Goal: Task Accomplishment & Management: Manage account settings

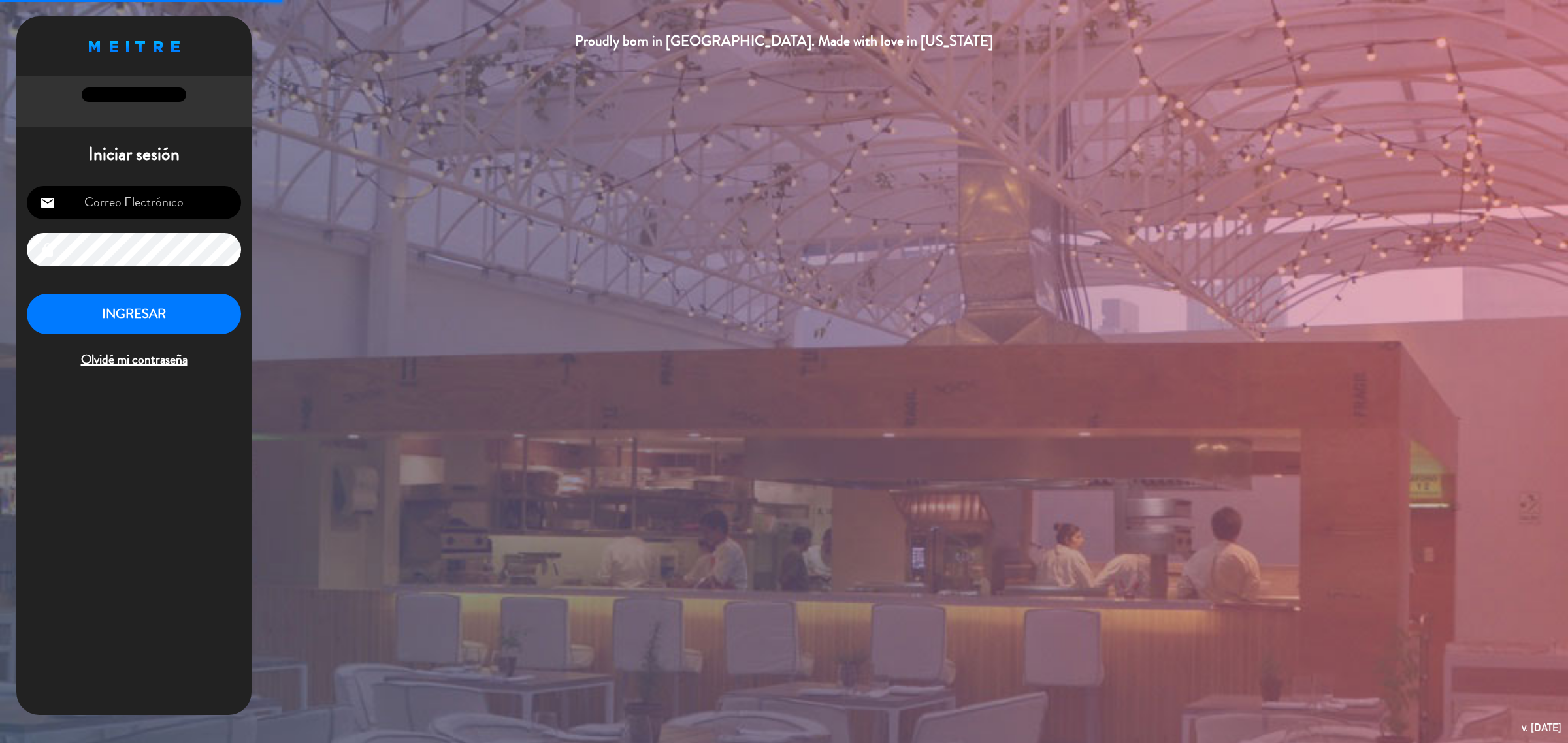
type input "[EMAIL_ADDRESS][DOMAIN_NAME]"
click at [227, 309] on button "INGRESAR" at bounding box center [134, 314] width 214 height 41
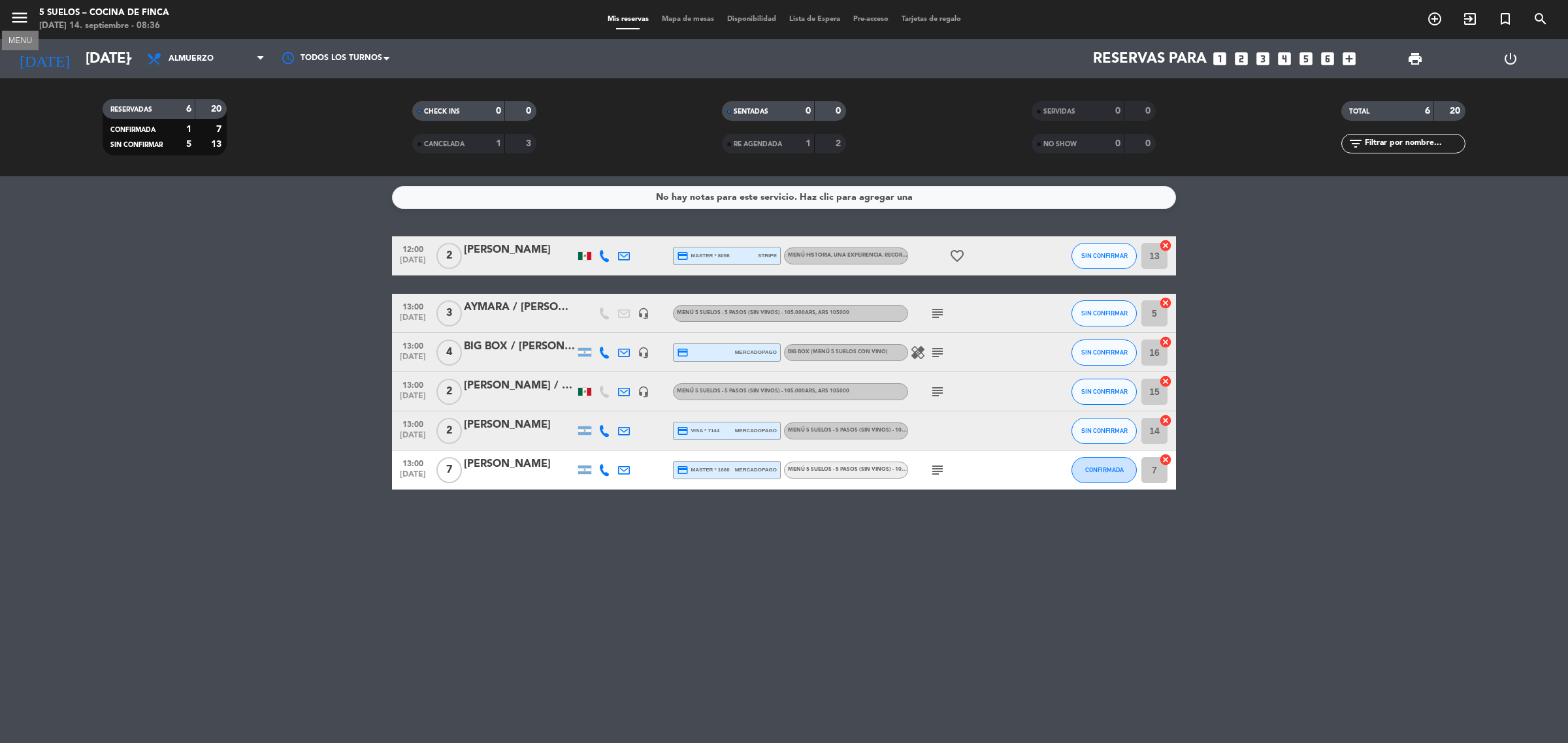
click at [20, 14] on icon "menu" at bounding box center [19, 17] width 20 height 20
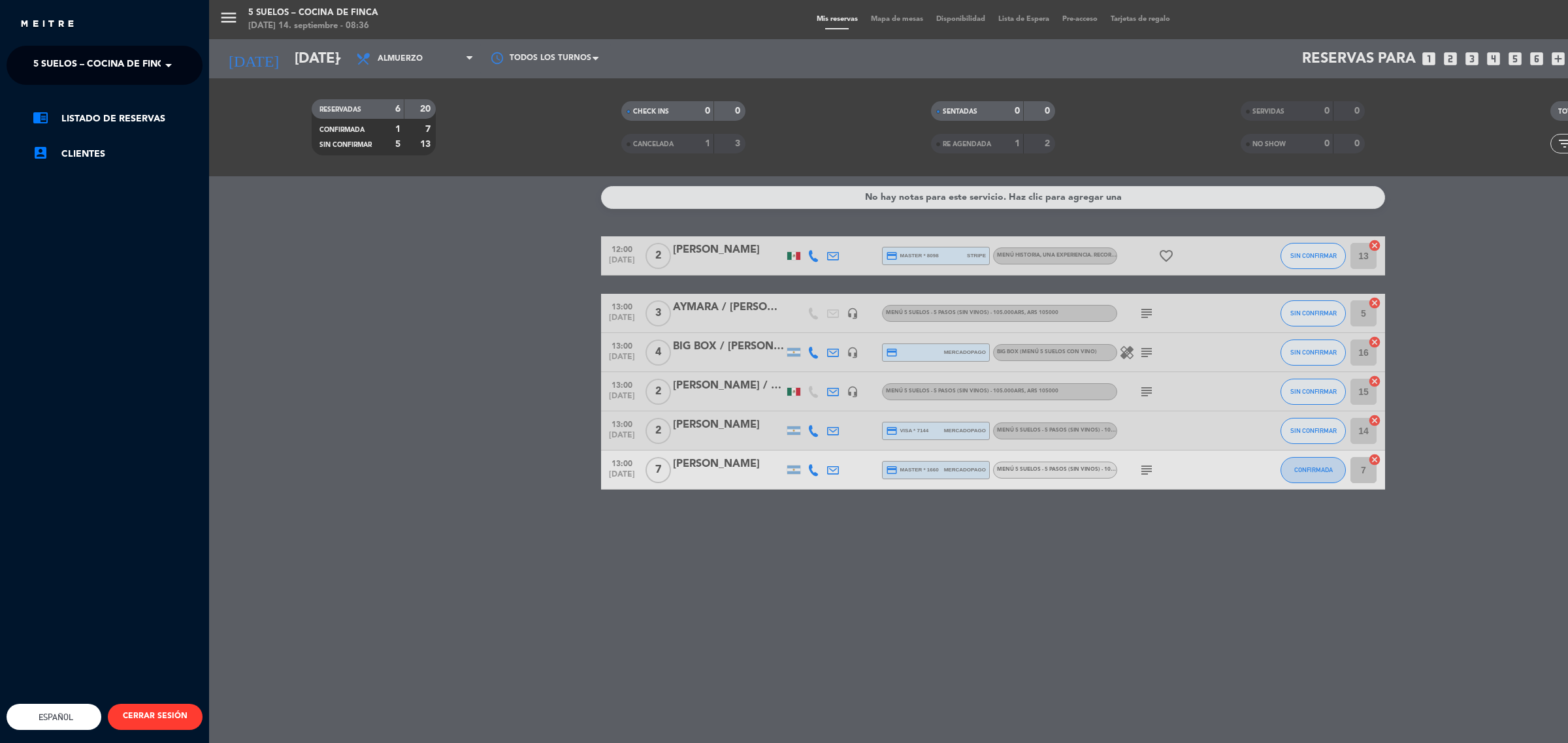
click at [70, 59] on span "5 SUELOS – COCINA DE FINCA" at bounding box center [102, 65] width 137 height 28
click at [96, 115] on span "FINCA VICTORIA – TURISMO" at bounding box center [76, 120] width 126 height 15
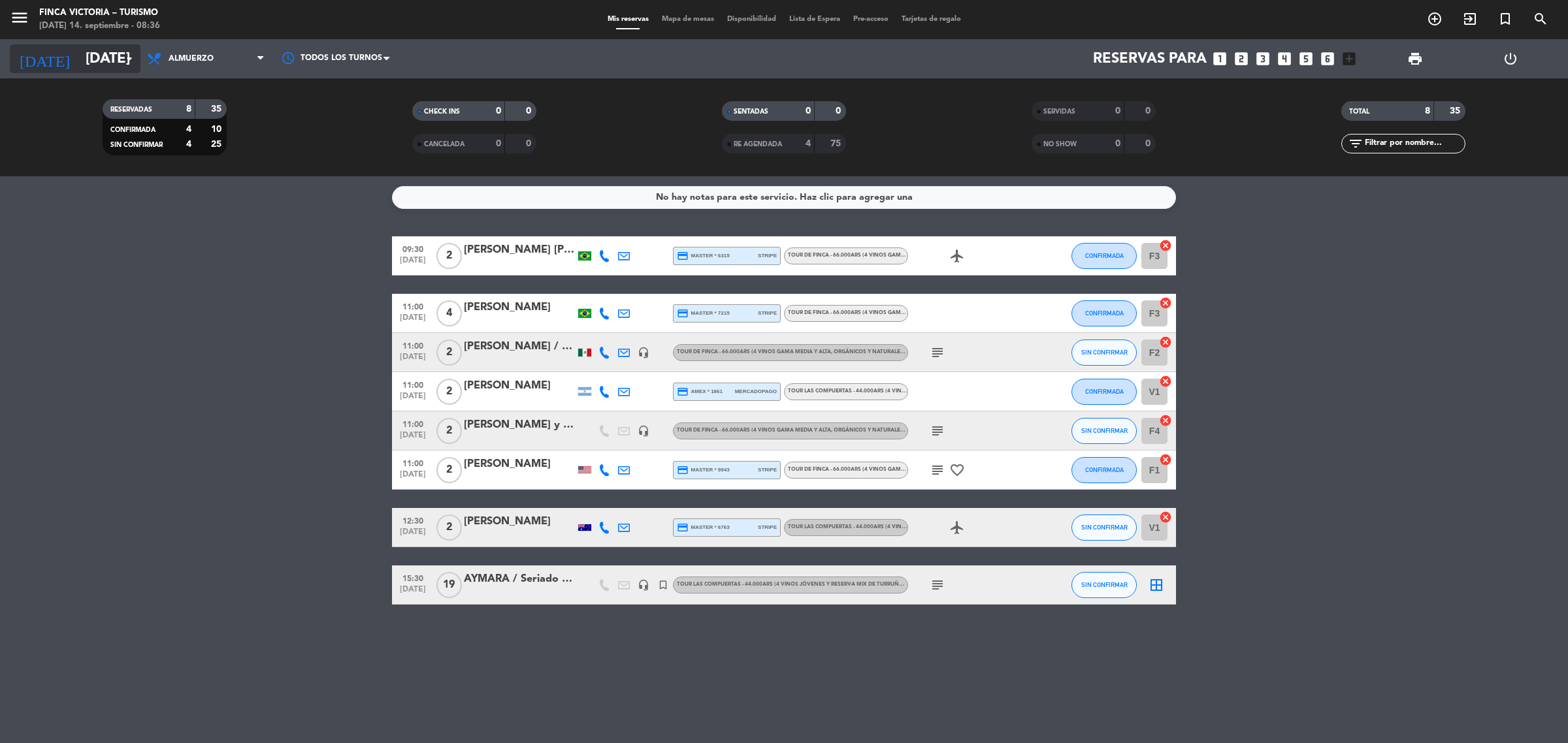
click at [79, 56] on input "[DATE]" at bounding box center [170, 59] width 182 height 30
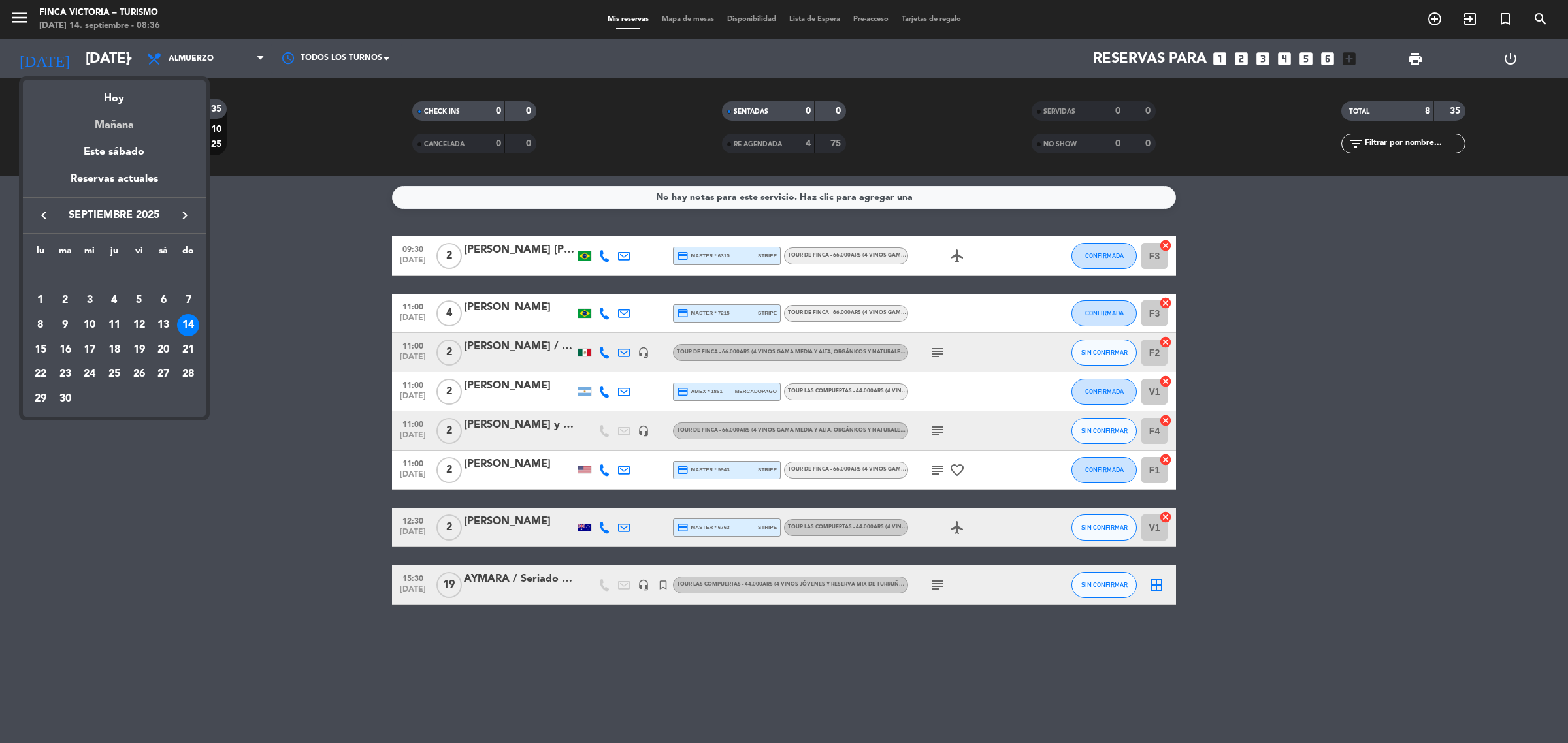
click at [104, 112] on div "Mañana" at bounding box center [114, 120] width 183 height 27
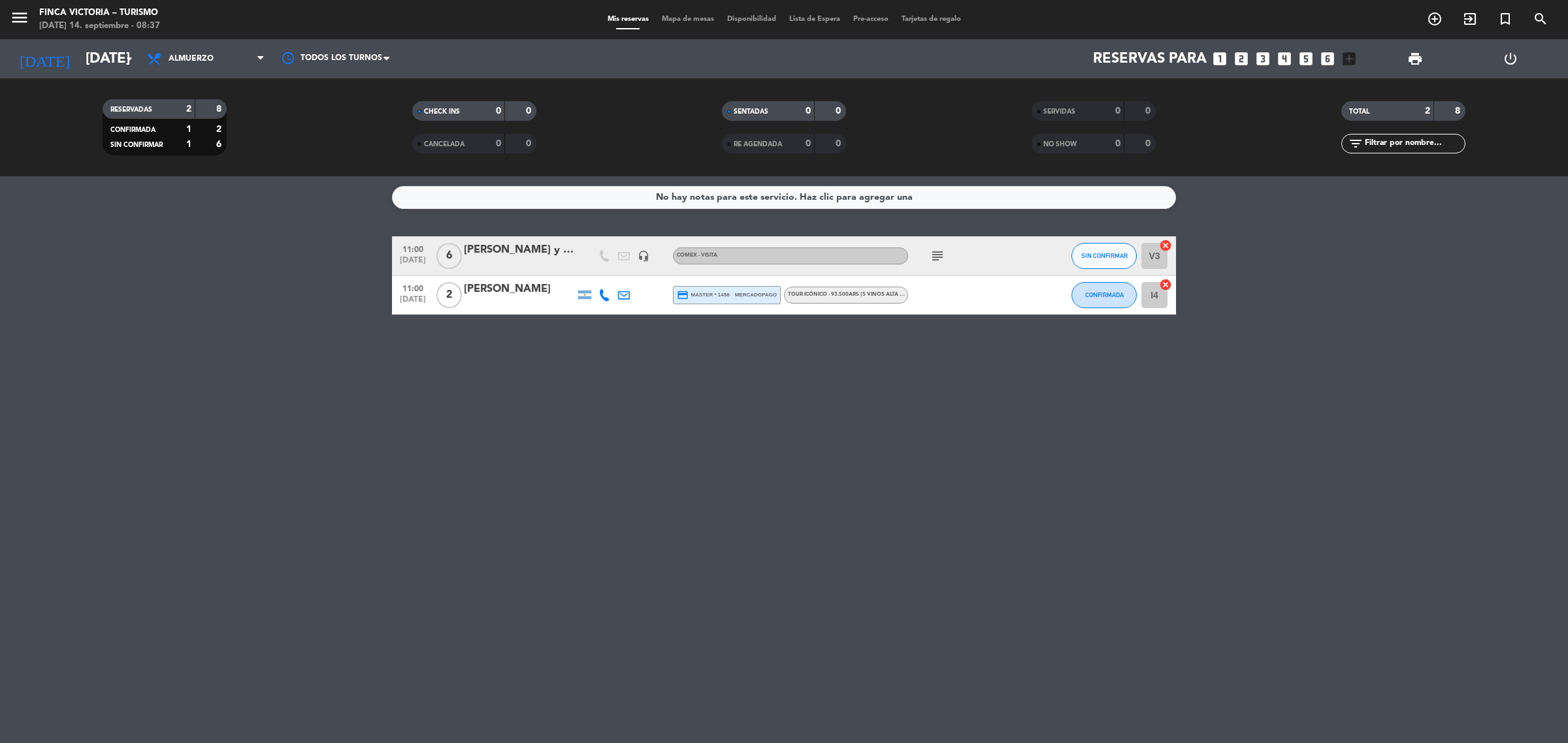
click at [500, 246] on div "[PERSON_NAME] y [PERSON_NAME]" at bounding box center [519, 250] width 111 height 17
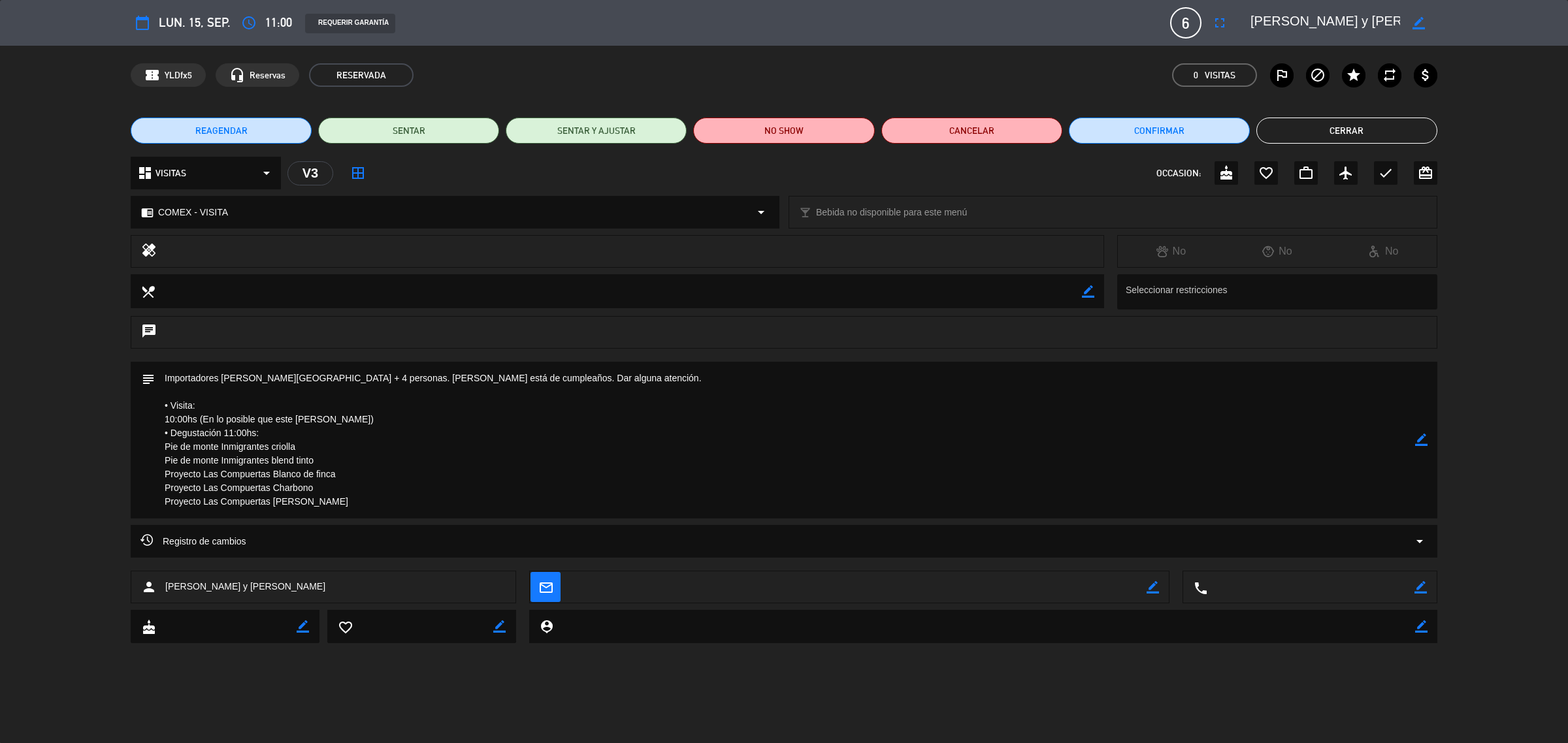
click at [1297, 133] on button "Cerrar" at bounding box center [1347, 130] width 181 height 26
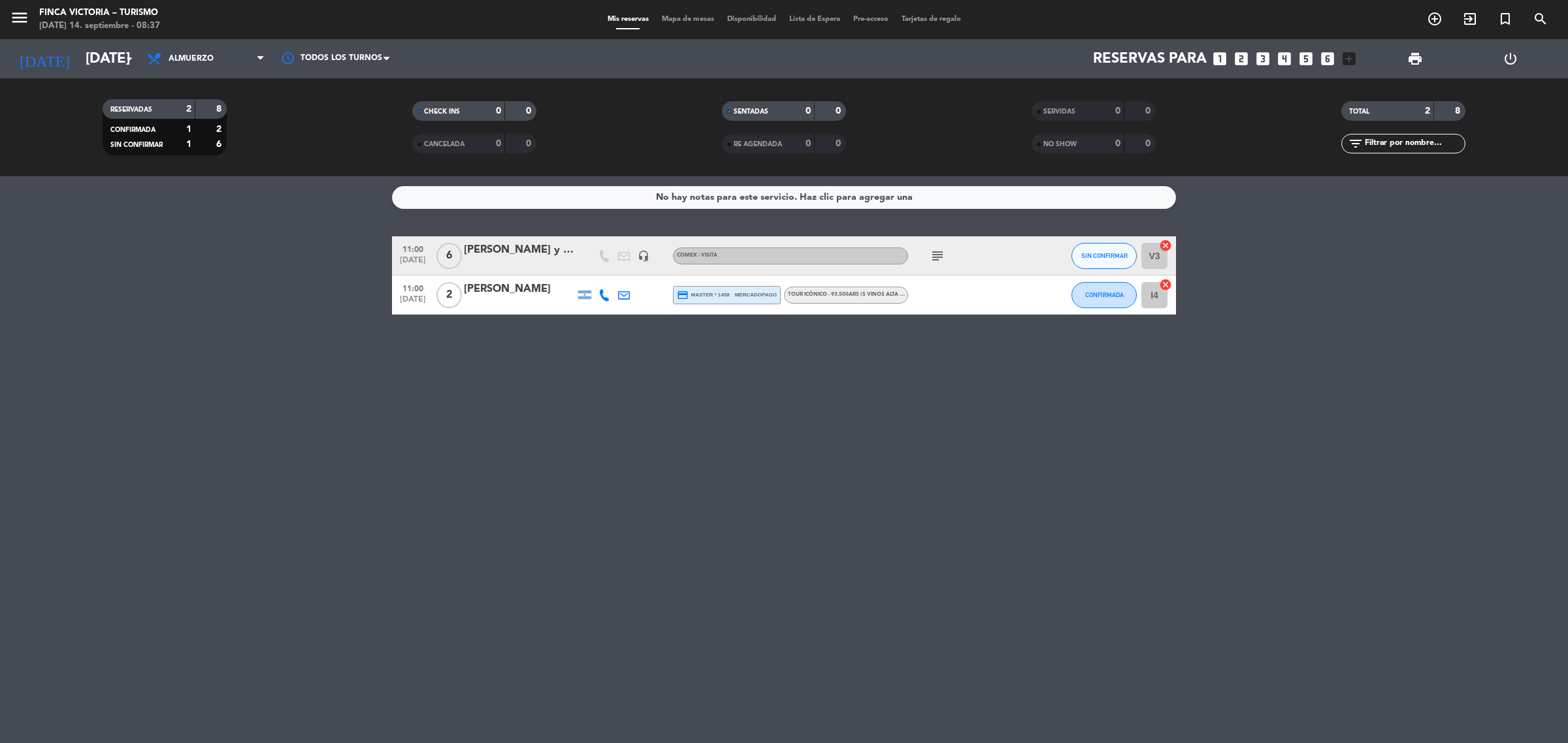
click at [515, 297] on div "[PERSON_NAME]" at bounding box center [519, 290] width 111 height 17
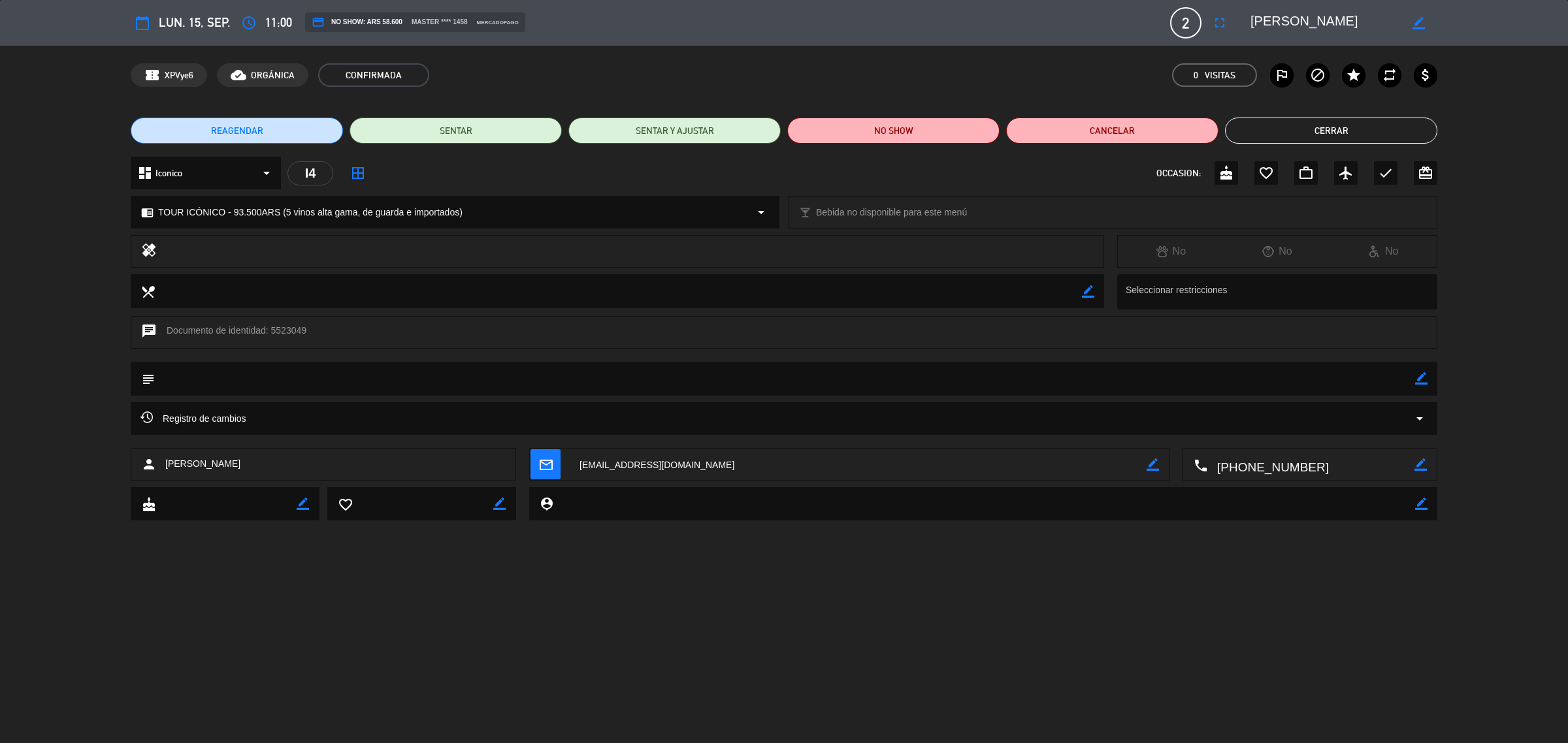
click at [1295, 142] on button "Cerrar" at bounding box center [1331, 130] width 213 height 26
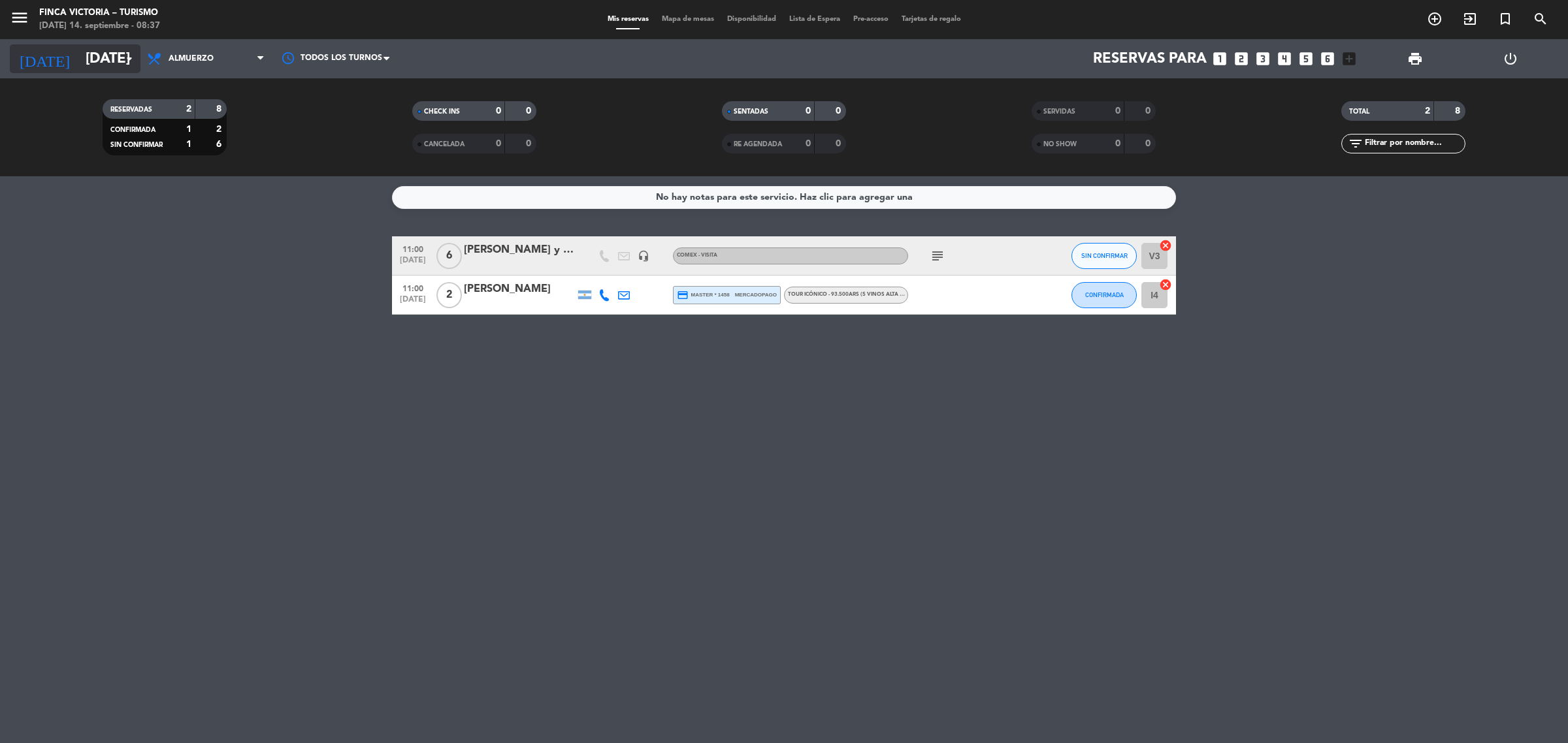
click at [24, 53] on icon "[DATE]" at bounding box center [44, 58] width 69 height 29
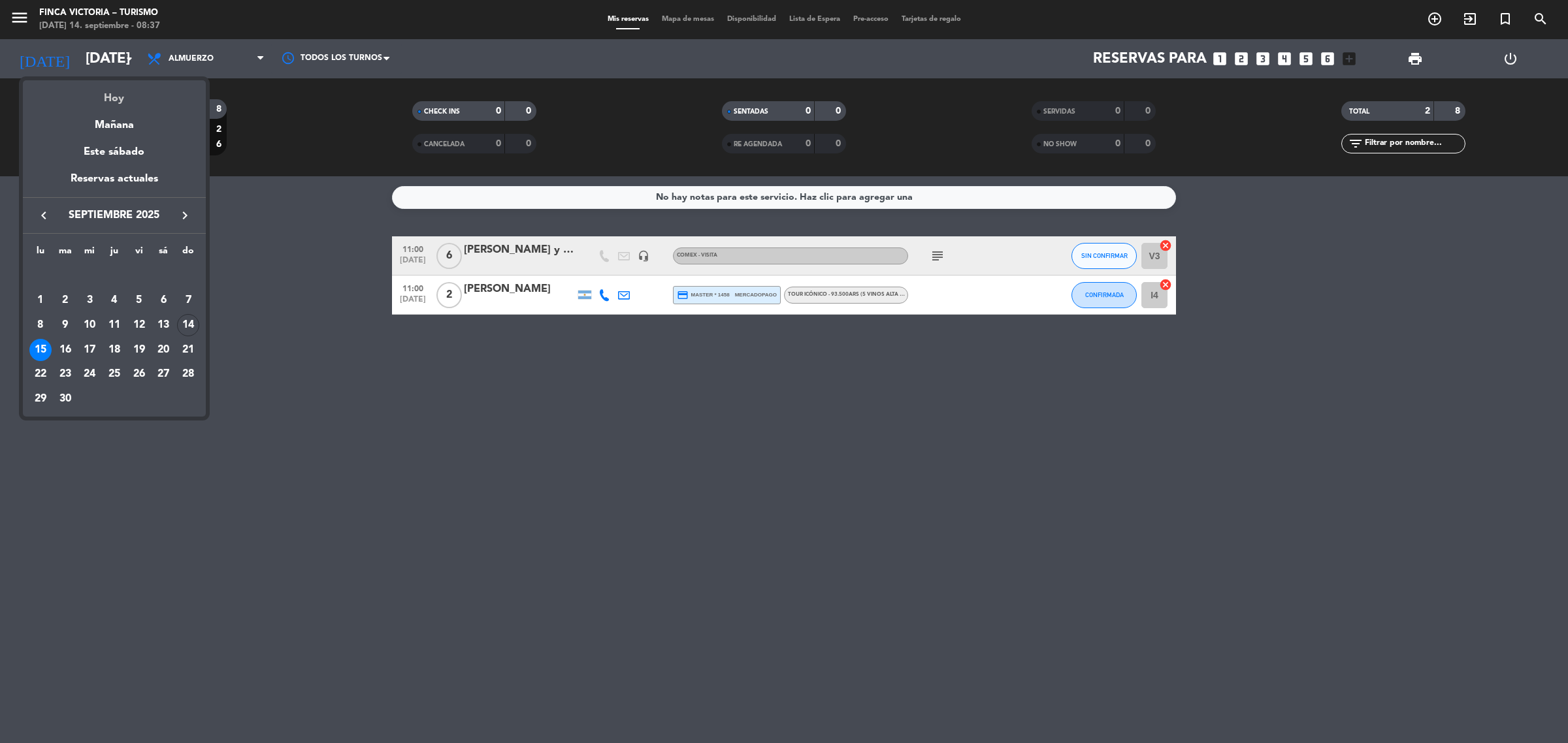
click at [113, 100] on div "Hoy" at bounding box center [114, 94] width 183 height 27
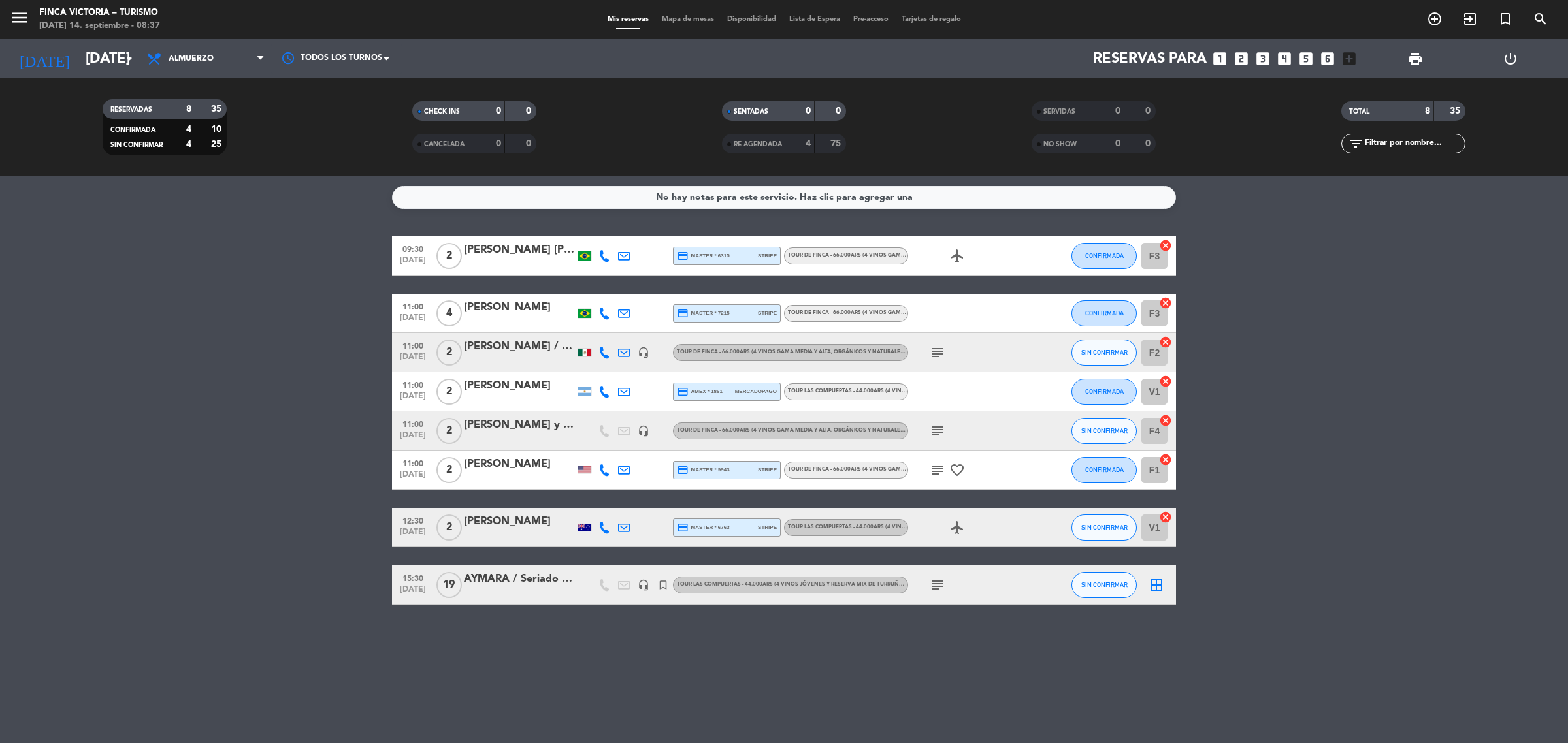
click at [321, 576] on bookings-row "09:30 [DATE] 2 [PERSON_NAME] [PERSON_NAME] credit_card master * 6315 stripe TOU…" at bounding box center [784, 420] width 1568 height 368
click at [519, 252] on div "[PERSON_NAME] [PERSON_NAME]" at bounding box center [519, 250] width 111 height 17
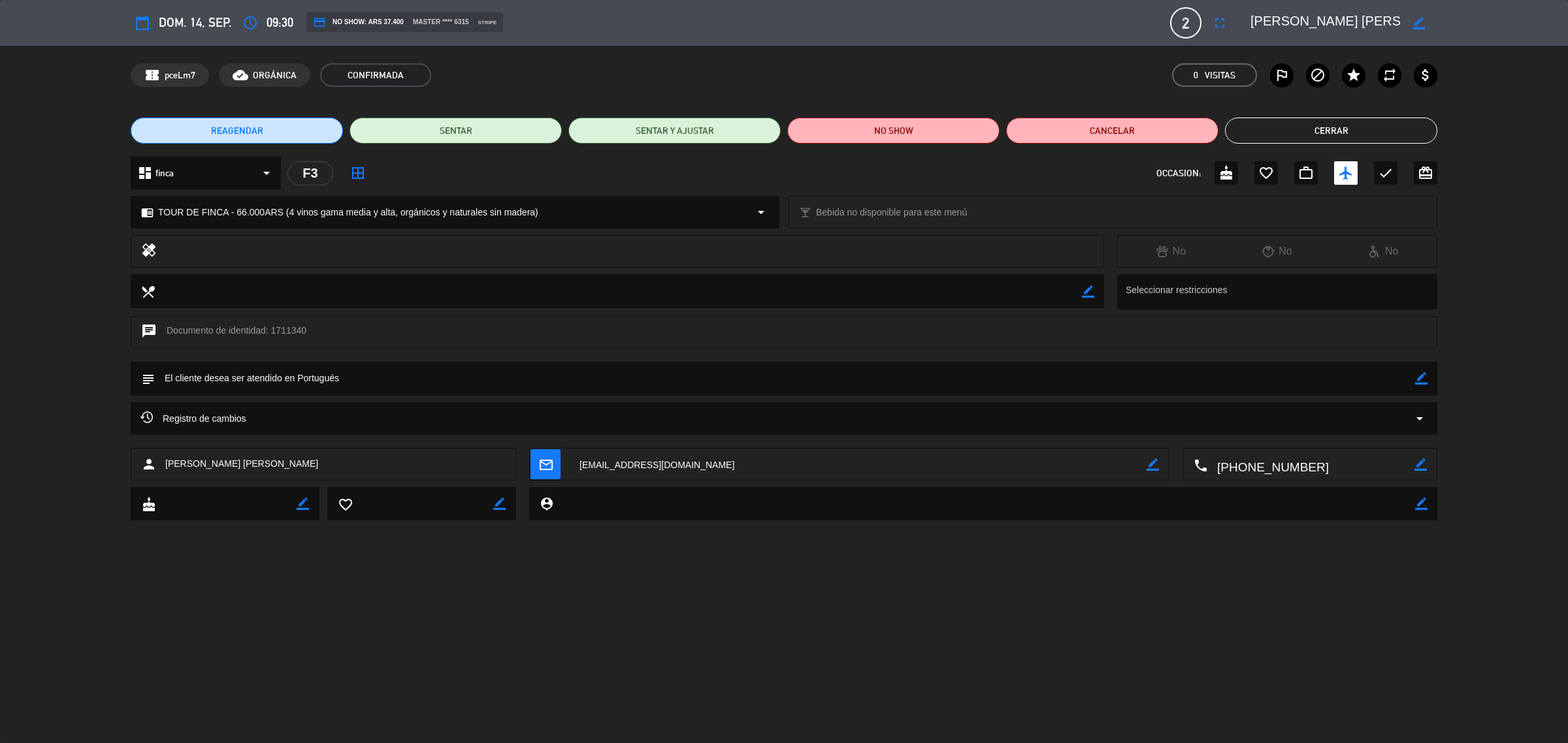
click at [1426, 128] on button "Cerrar" at bounding box center [1331, 130] width 213 height 26
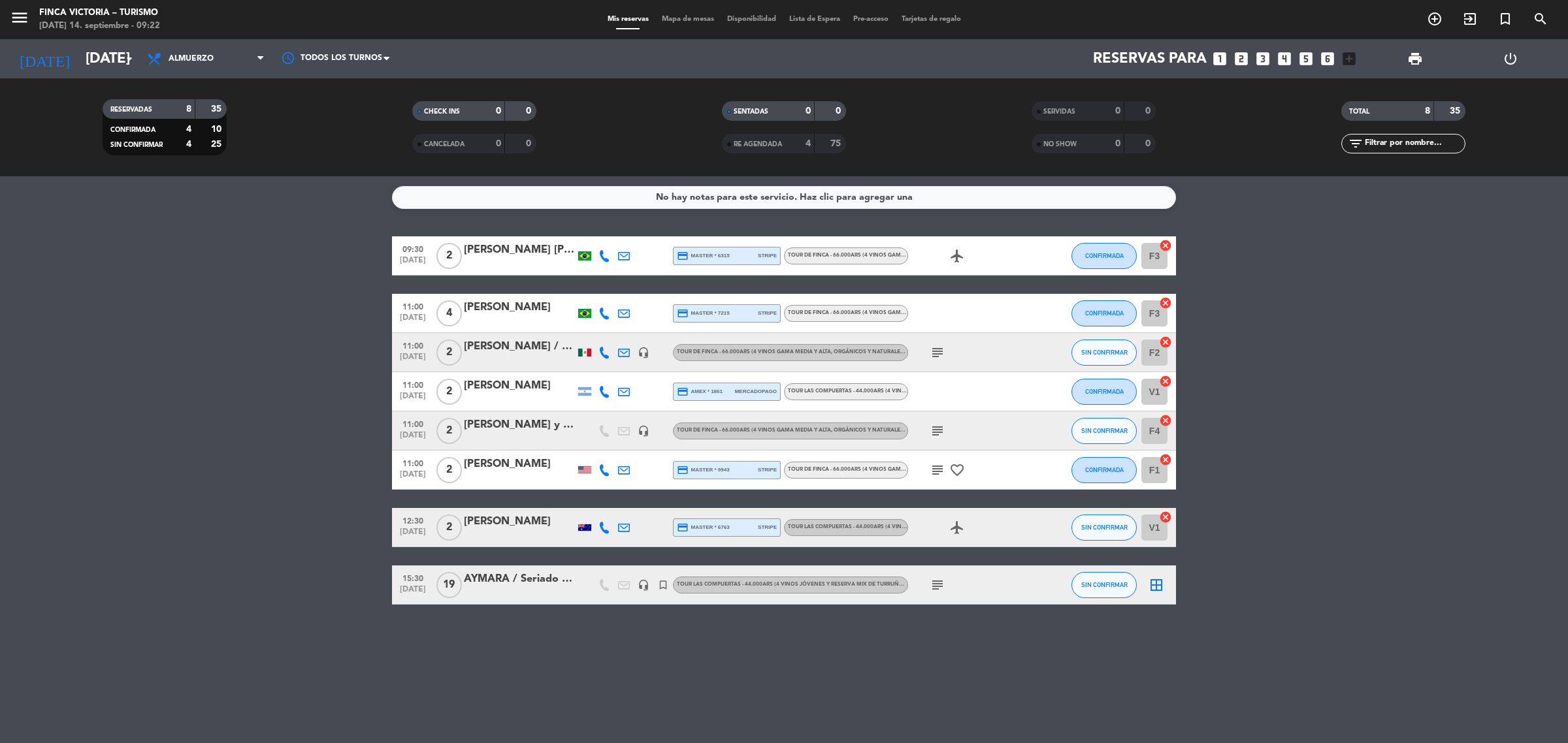
click at [1438, 402] on bookings-row "09:30 [DATE] 2 [PERSON_NAME] [PERSON_NAME] credit_card master * 6315 stripe TOU…" at bounding box center [784, 420] width 1568 height 368
click at [498, 262] on div at bounding box center [519, 265] width 111 height 10
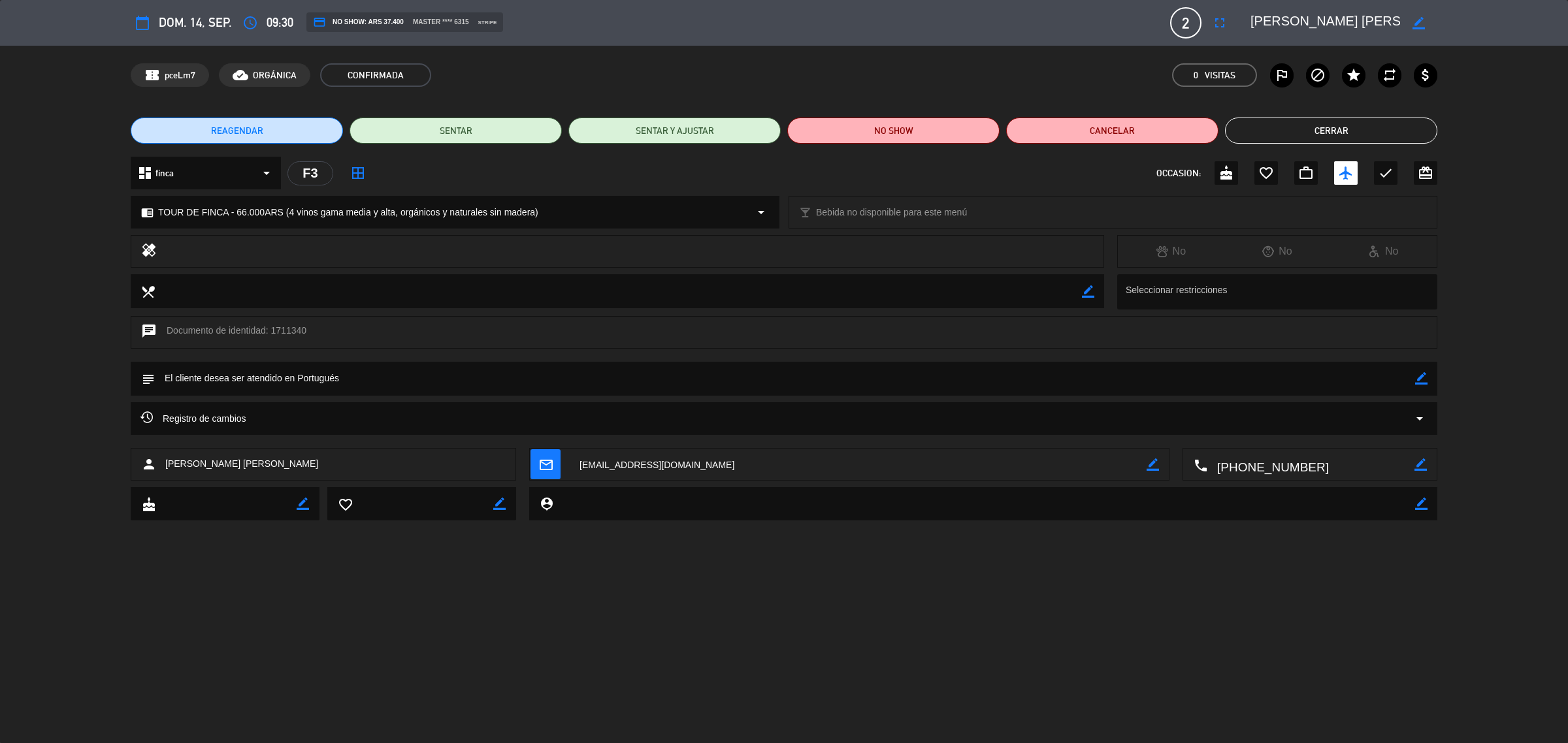
click at [1311, 139] on button "Cerrar" at bounding box center [1331, 130] width 213 height 26
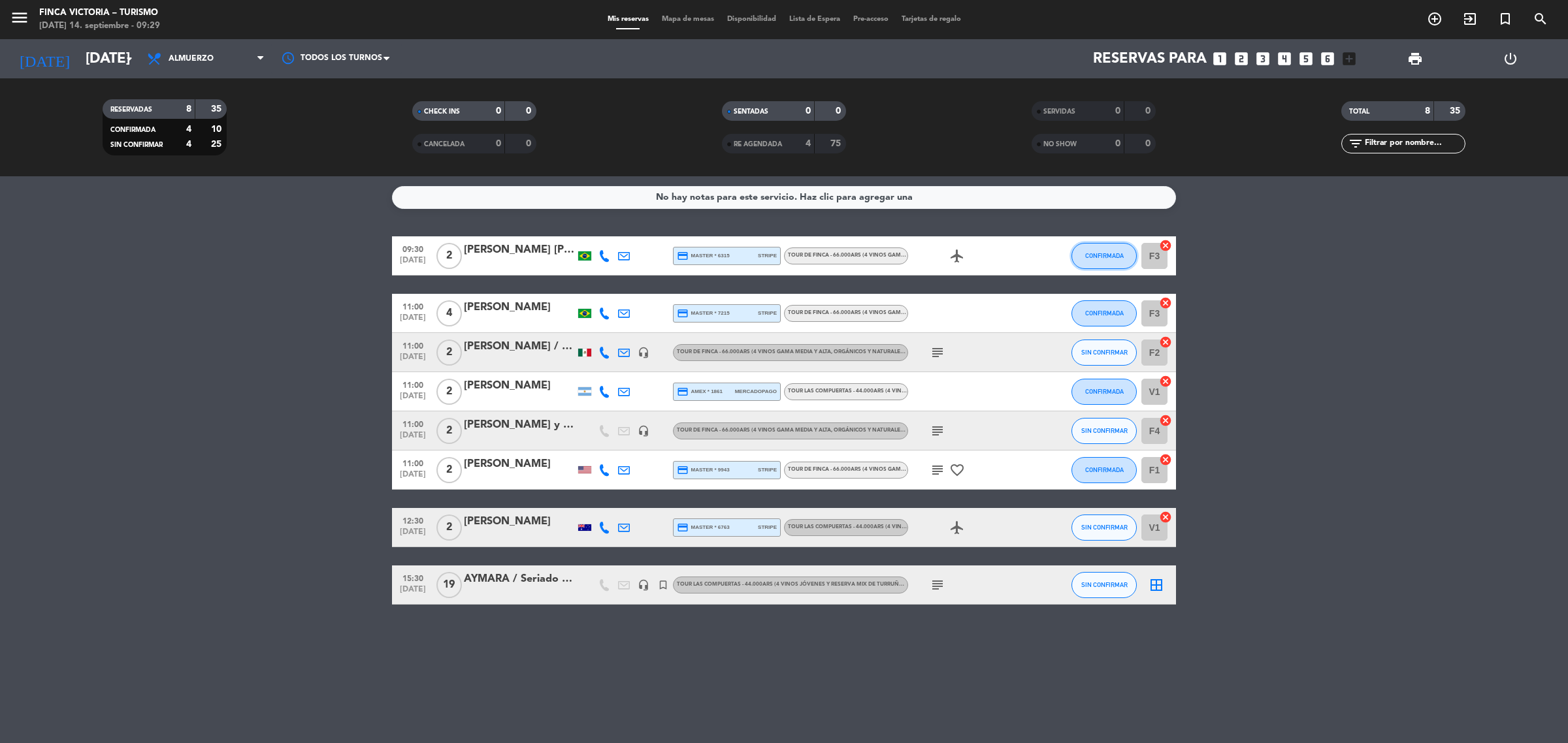
click at [1097, 253] on span "CONFIRMADA" at bounding box center [1104, 255] width 38 height 7
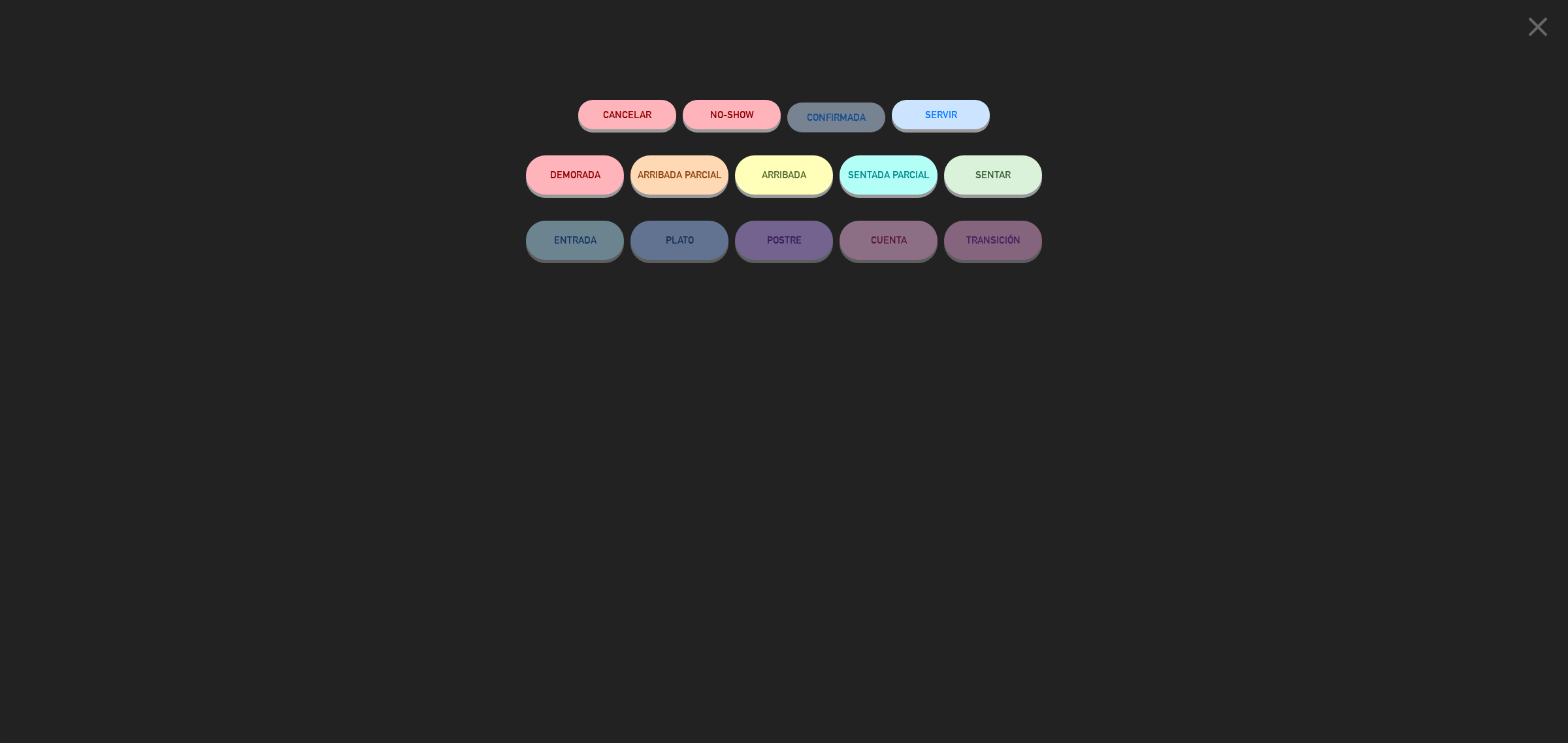
click at [807, 171] on button "ARRIBADA" at bounding box center [784, 174] width 98 height 39
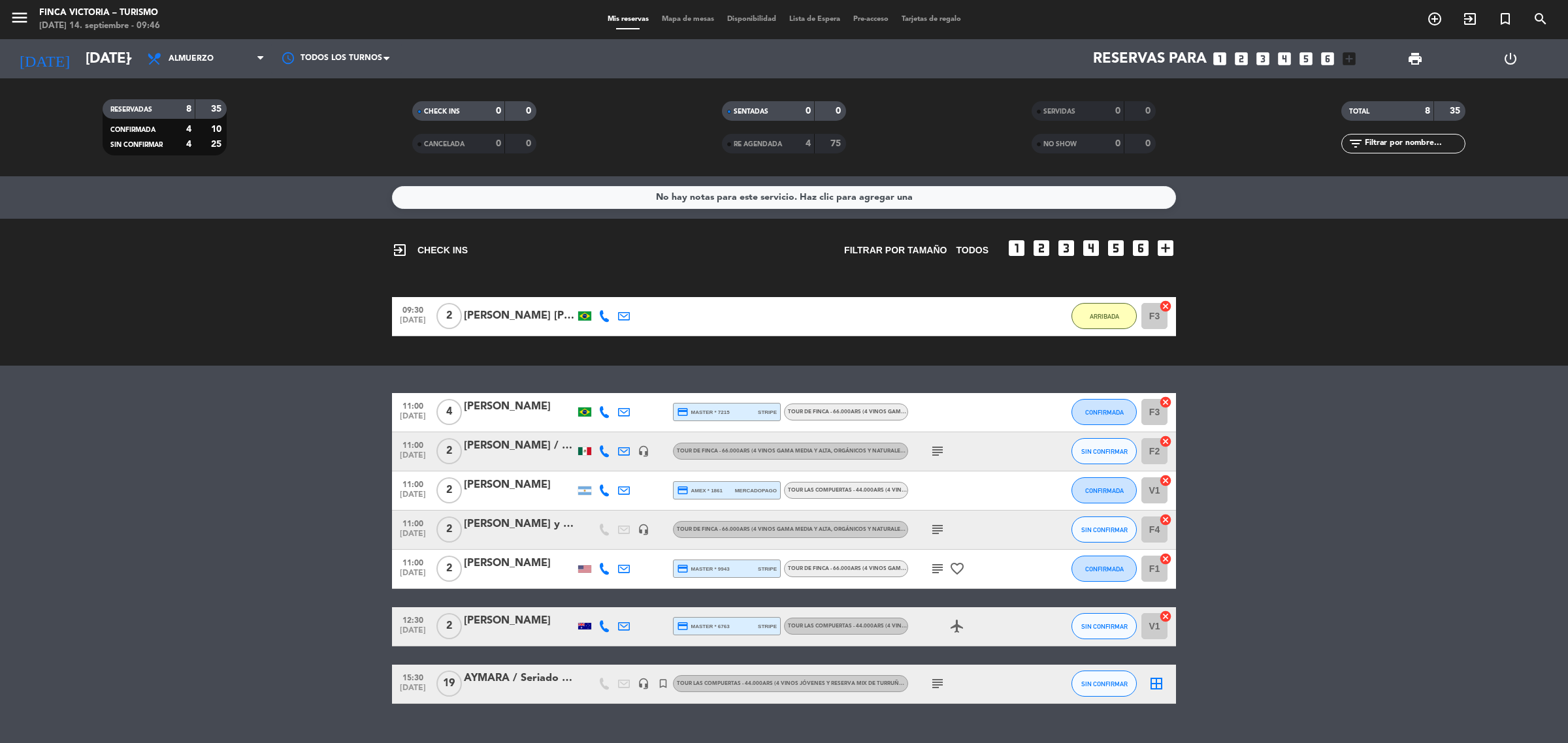
click at [951, 681] on div "subject" at bounding box center [966, 684] width 117 height 38
click at [944, 681] on icon "subject" at bounding box center [938, 684] width 16 height 16
click at [543, 683] on div "AYMARA / Seriado [PERSON_NAME]" at bounding box center [519, 679] width 111 height 17
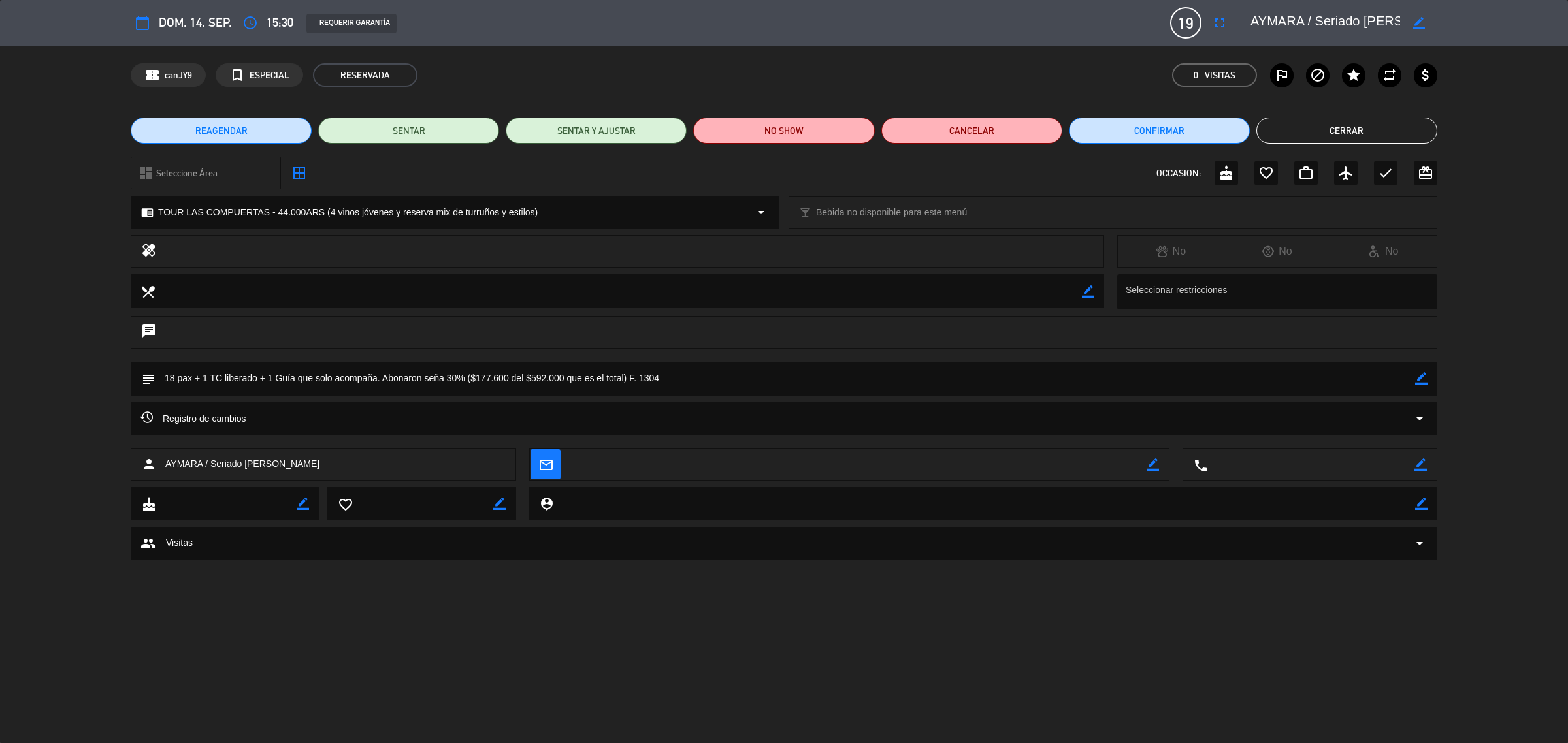
click at [1314, 128] on button "Cerrar" at bounding box center [1347, 130] width 181 height 26
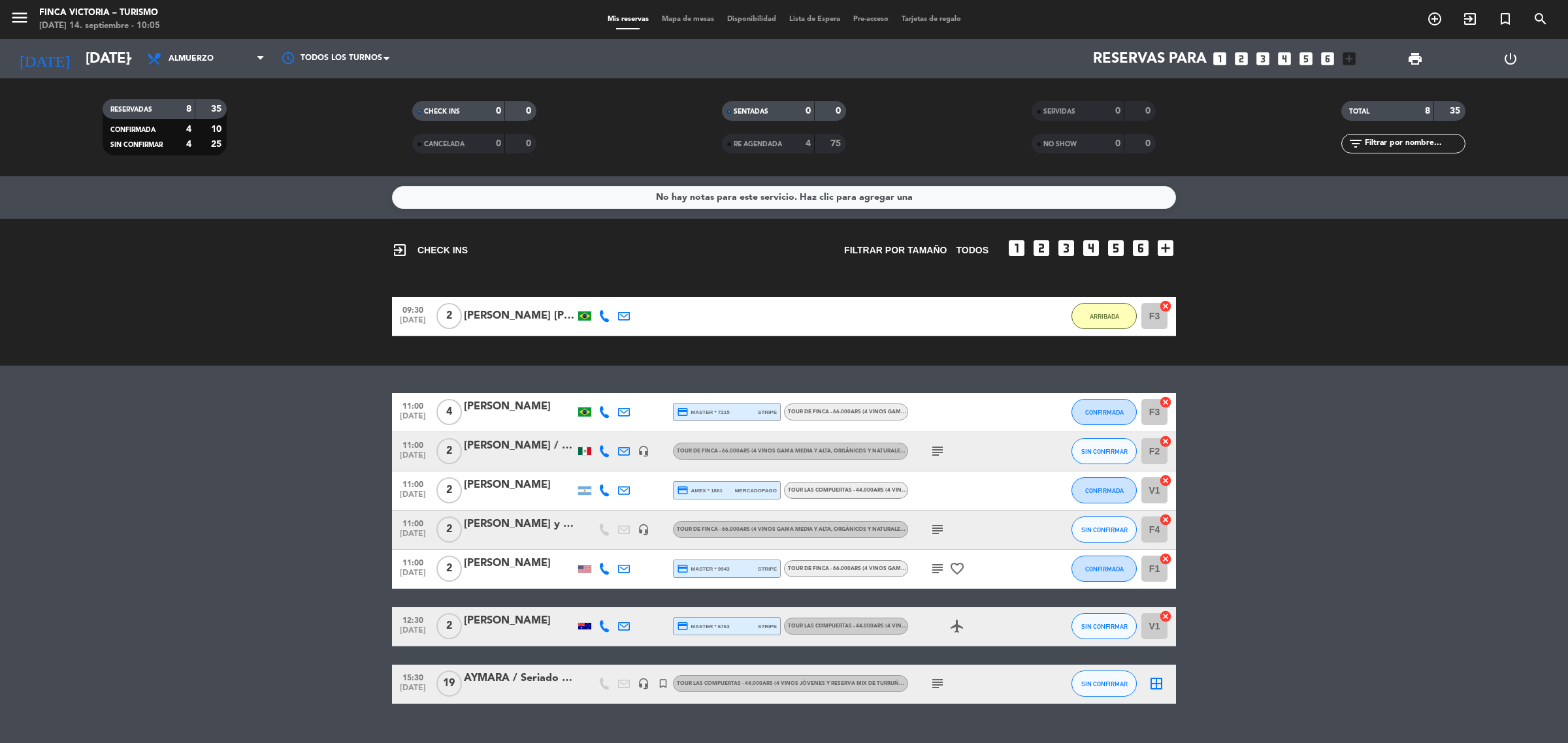
click at [1233, 386] on div "No hay notas para este servicio. Haz clic para agregar una exit_to_app CHECK IN…" at bounding box center [784, 459] width 1568 height 567
click at [79, 57] on input "[DATE]" at bounding box center [170, 59] width 182 height 30
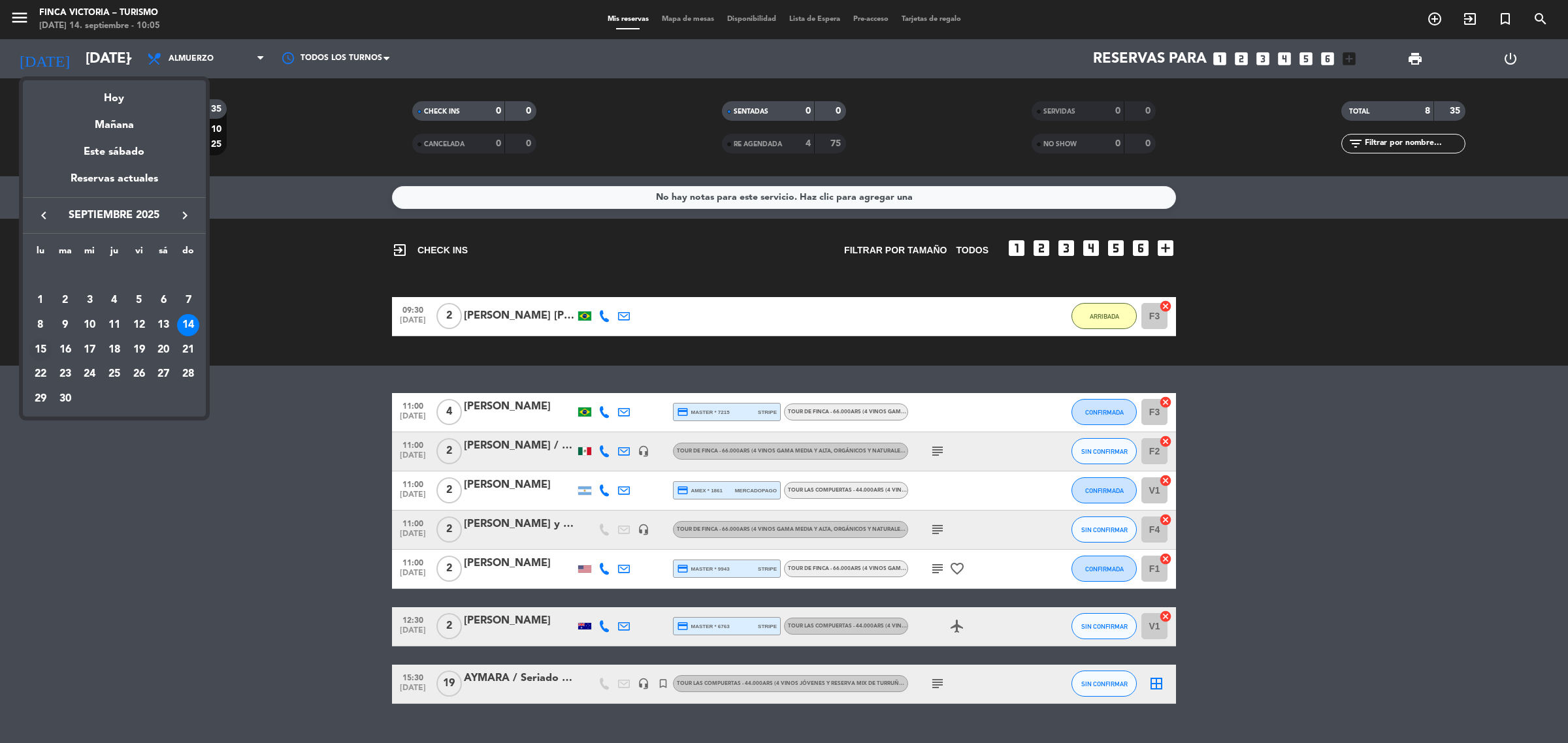
click at [46, 343] on div "15" at bounding box center [41, 351] width 23 height 23
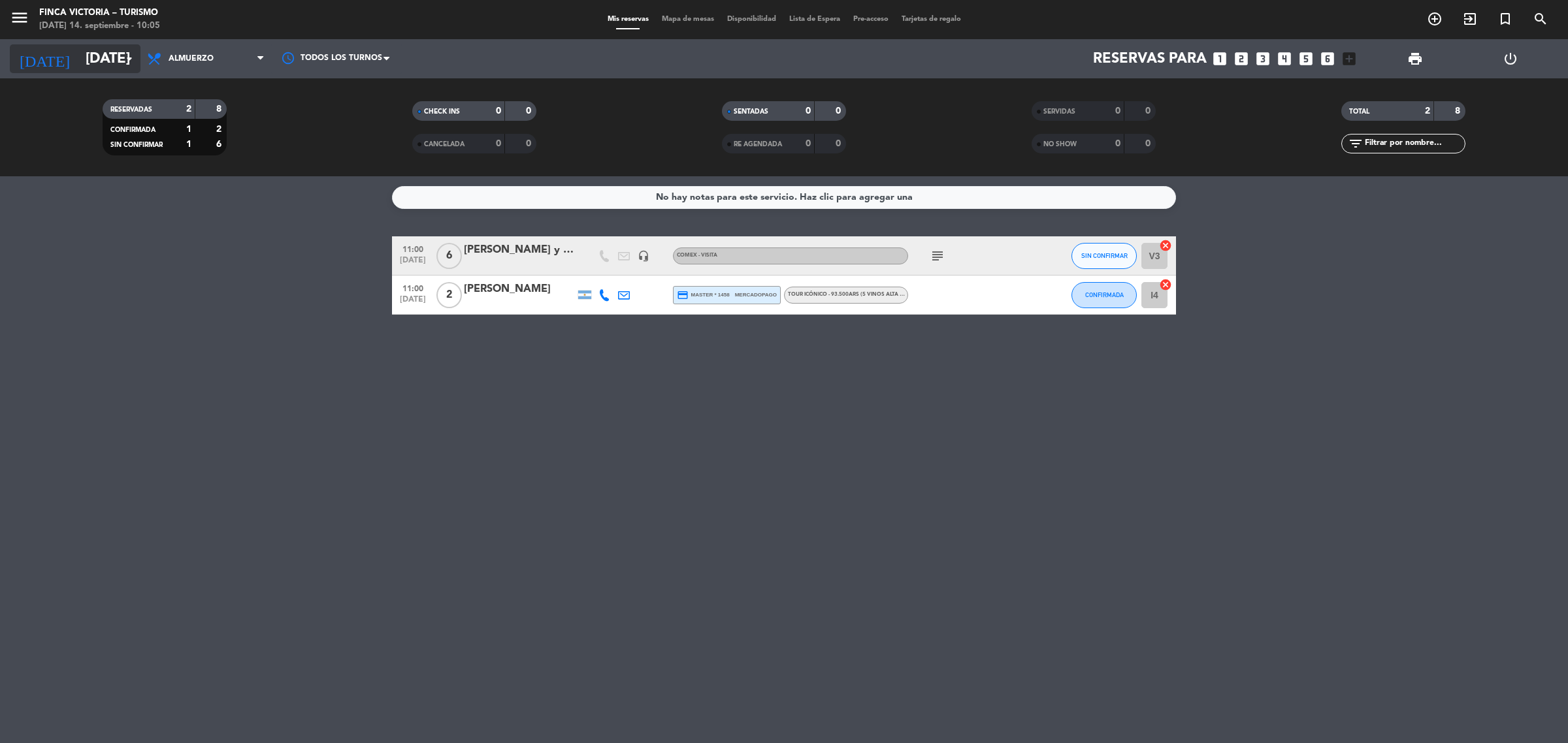
click at [79, 56] on input "[DATE]" at bounding box center [170, 59] width 182 height 30
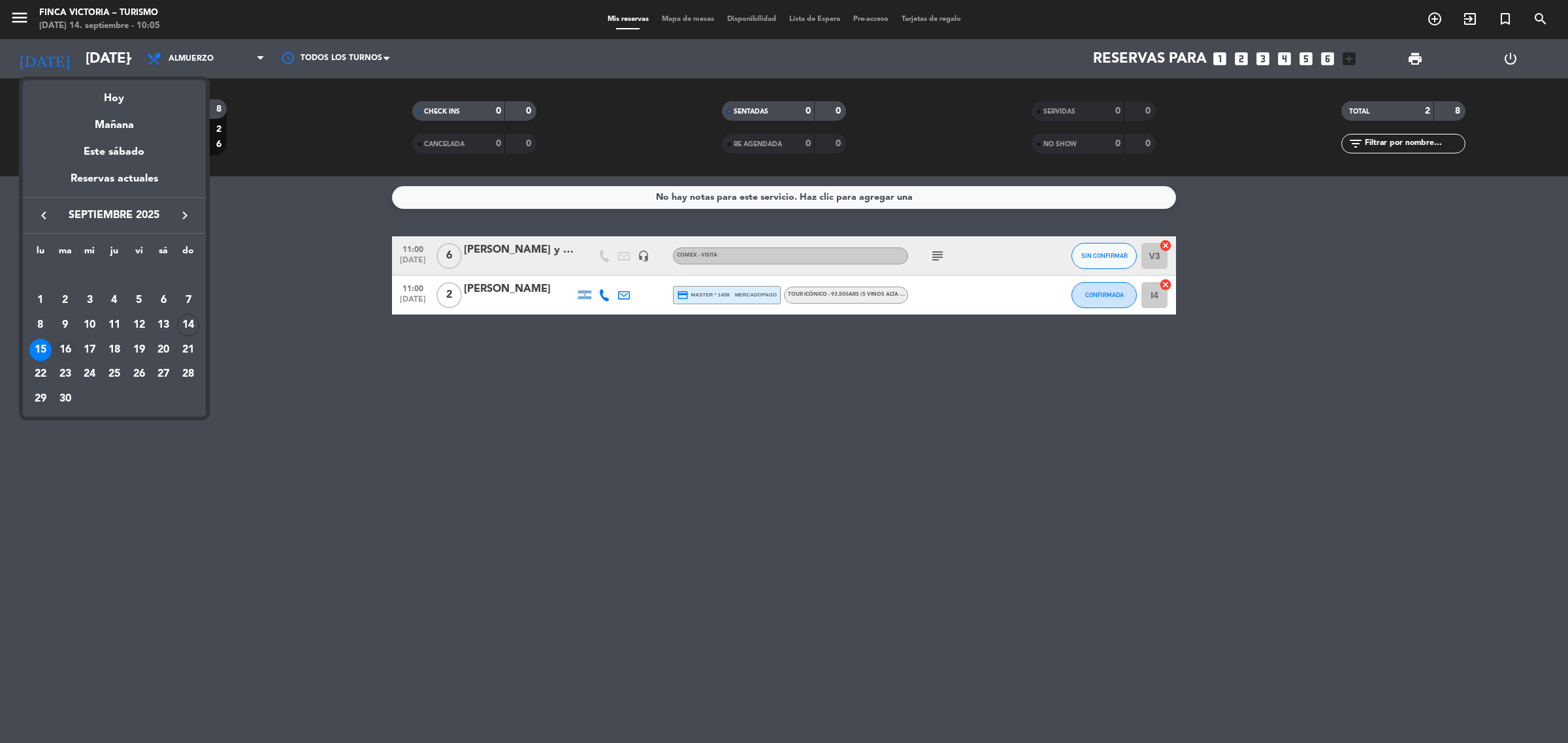
click at [69, 345] on div "16" at bounding box center [65, 351] width 23 height 23
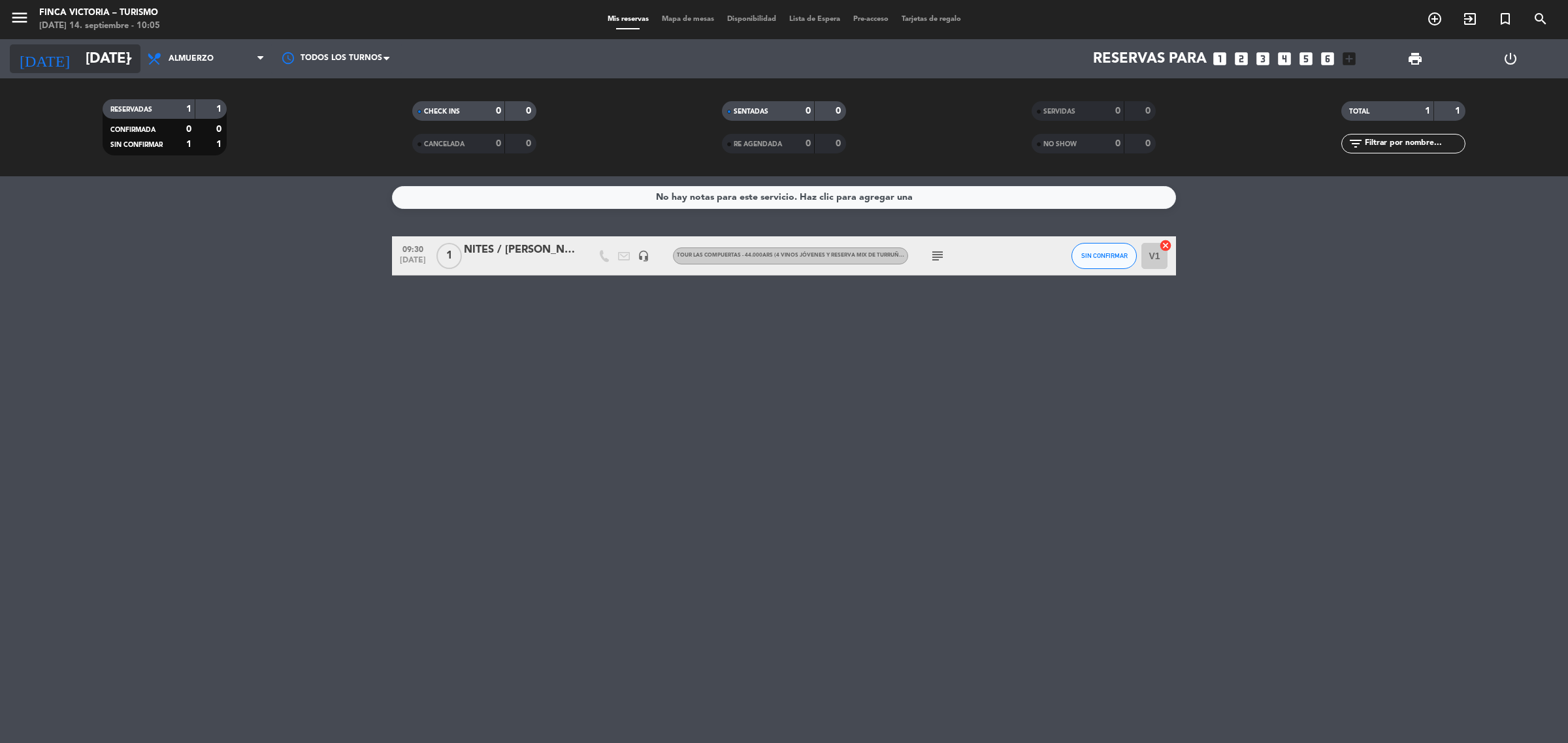
click at [43, 46] on icon "[DATE]" at bounding box center [44, 58] width 69 height 29
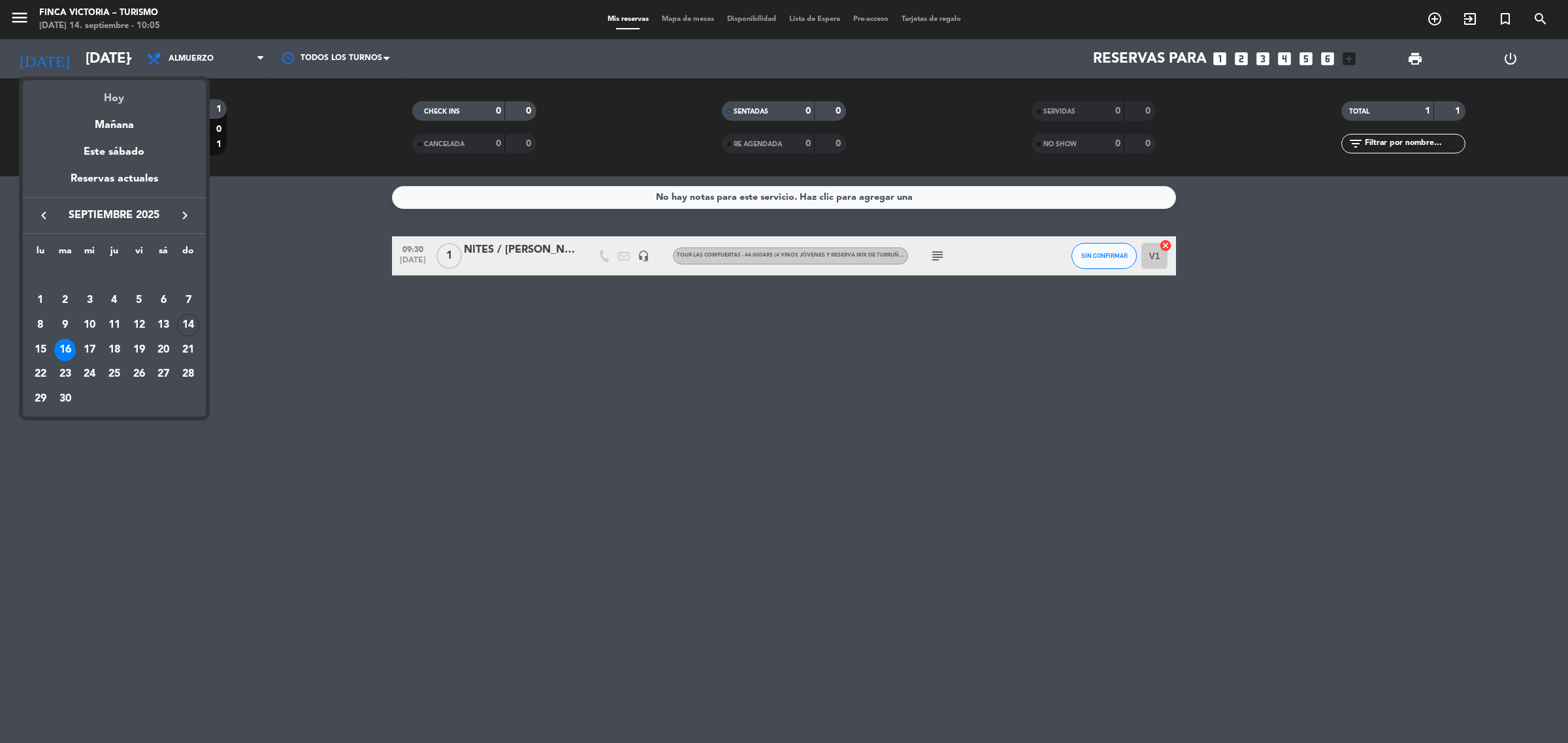
click at [122, 96] on div "Hoy" at bounding box center [114, 94] width 183 height 27
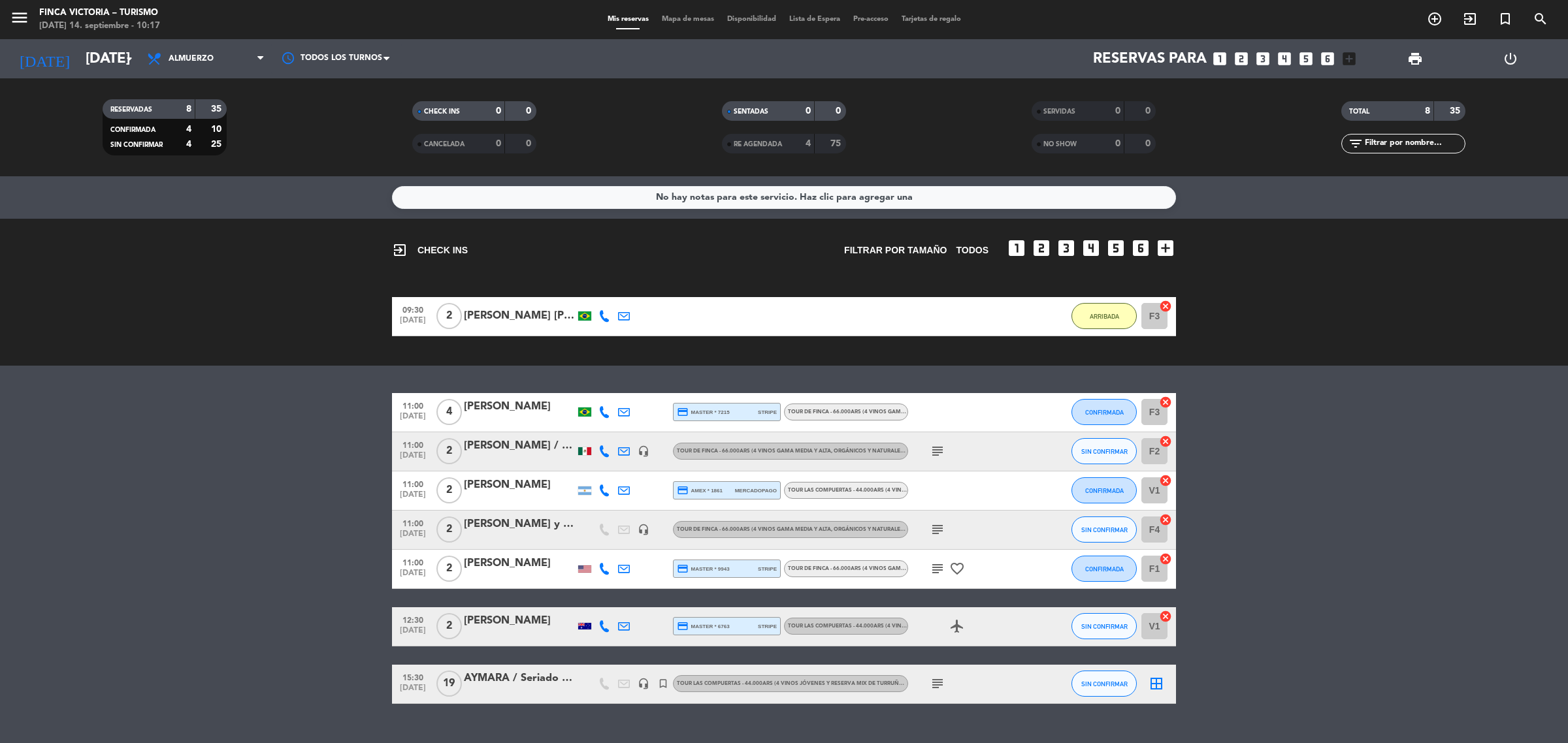
click at [936, 687] on icon "subject" at bounding box center [938, 684] width 16 height 16
drag, startPoint x: 866, startPoint y: 632, endPoint x: 932, endPoint y: 644, distance: 67.1
click at [932, 644] on div "18 pax + 1 TC liberado + 1 Guía que solo acompaña. Abonado en su totalidad. ING…" at bounding box center [938, 646] width 195 height 41
click at [932, 644] on div "airplanemode_active" at bounding box center [966, 627] width 117 height 38
click at [945, 680] on icon "subject" at bounding box center [938, 684] width 16 height 16
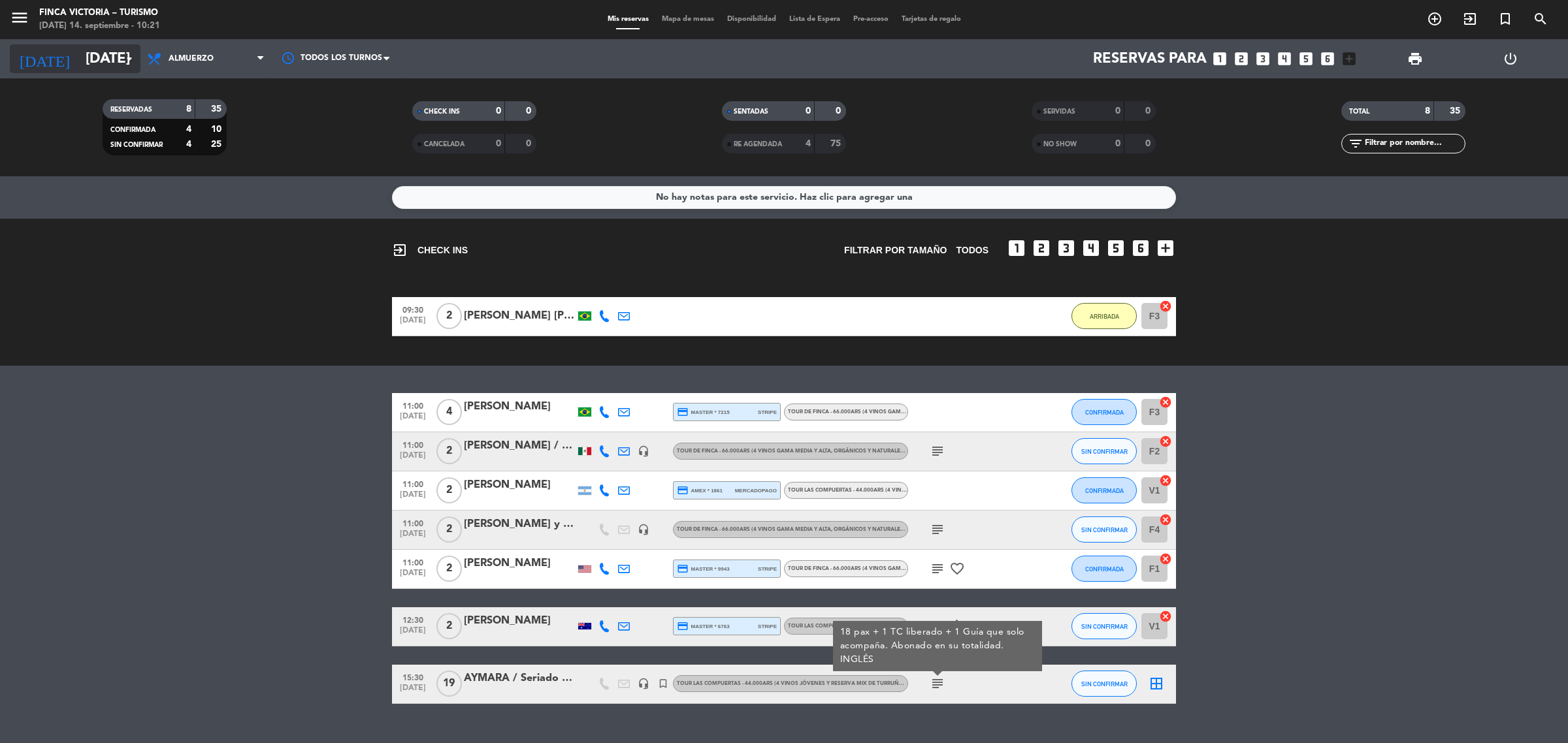
click at [79, 62] on input "[DATE]" at bounding box center [170, 59] width 182 height 30
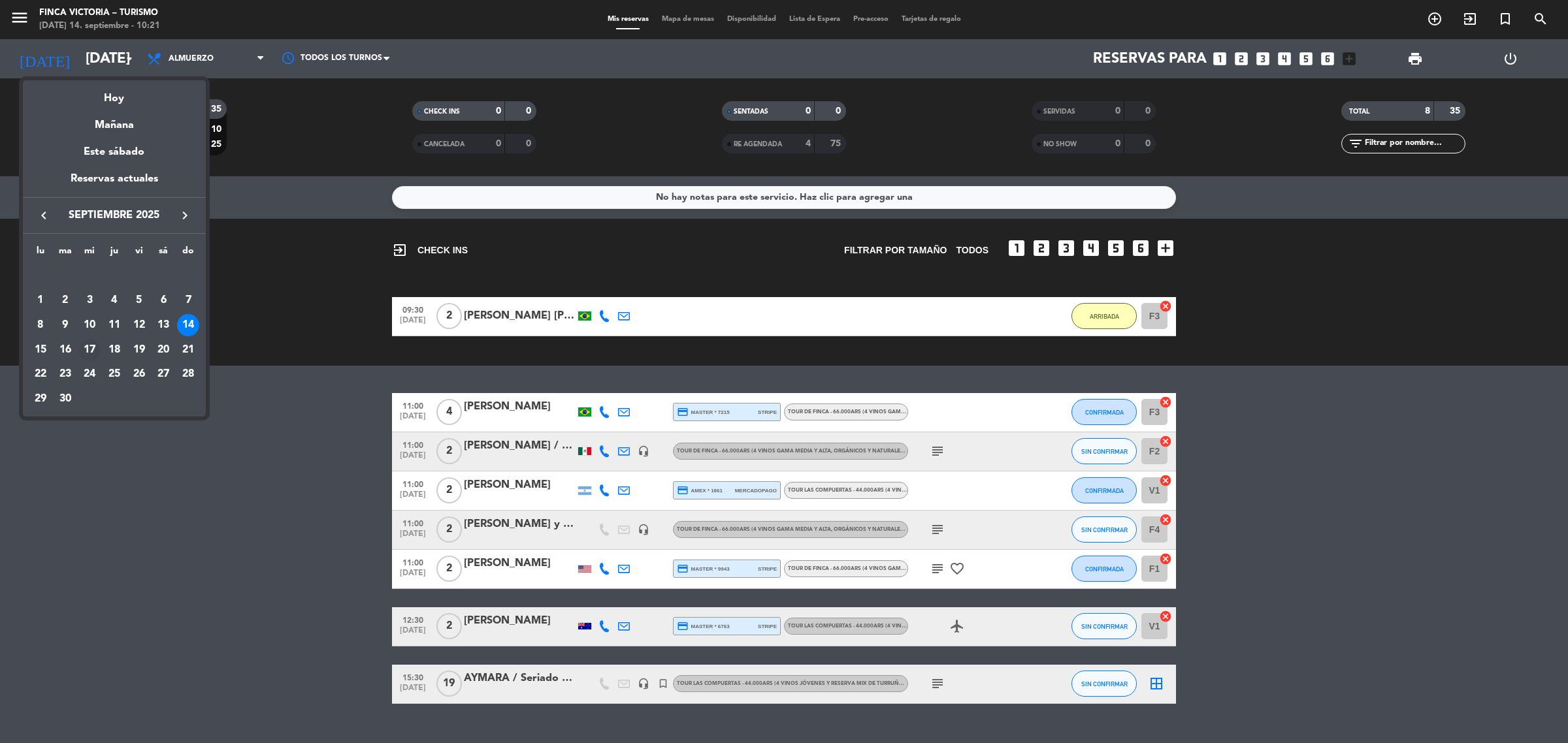
click at [91, 347] on div "17" at bounding box center [89, 351] width 23 height 23
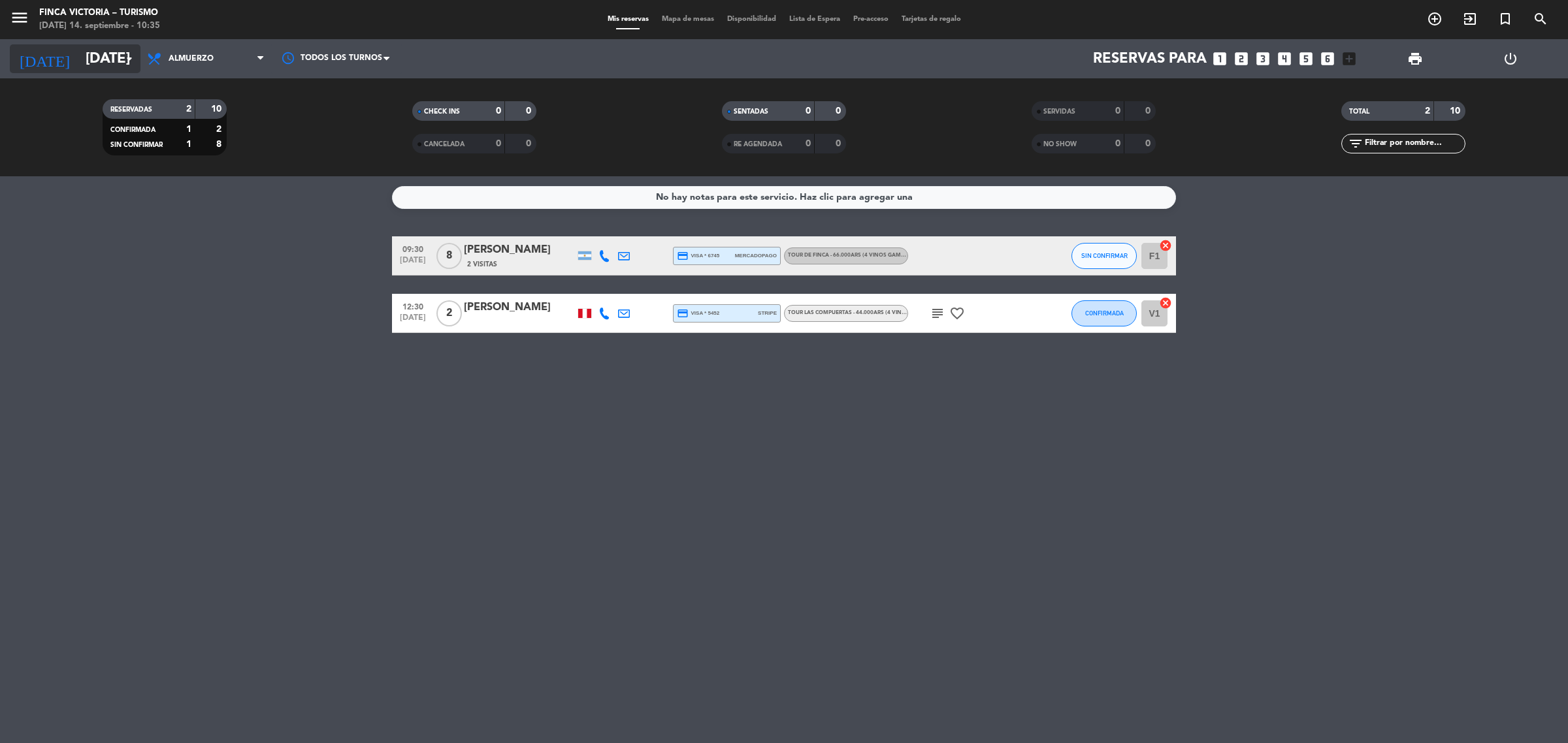
click at [79, 44] on input "[DATE]" at bounding box center [170, 59] width 182 height 30
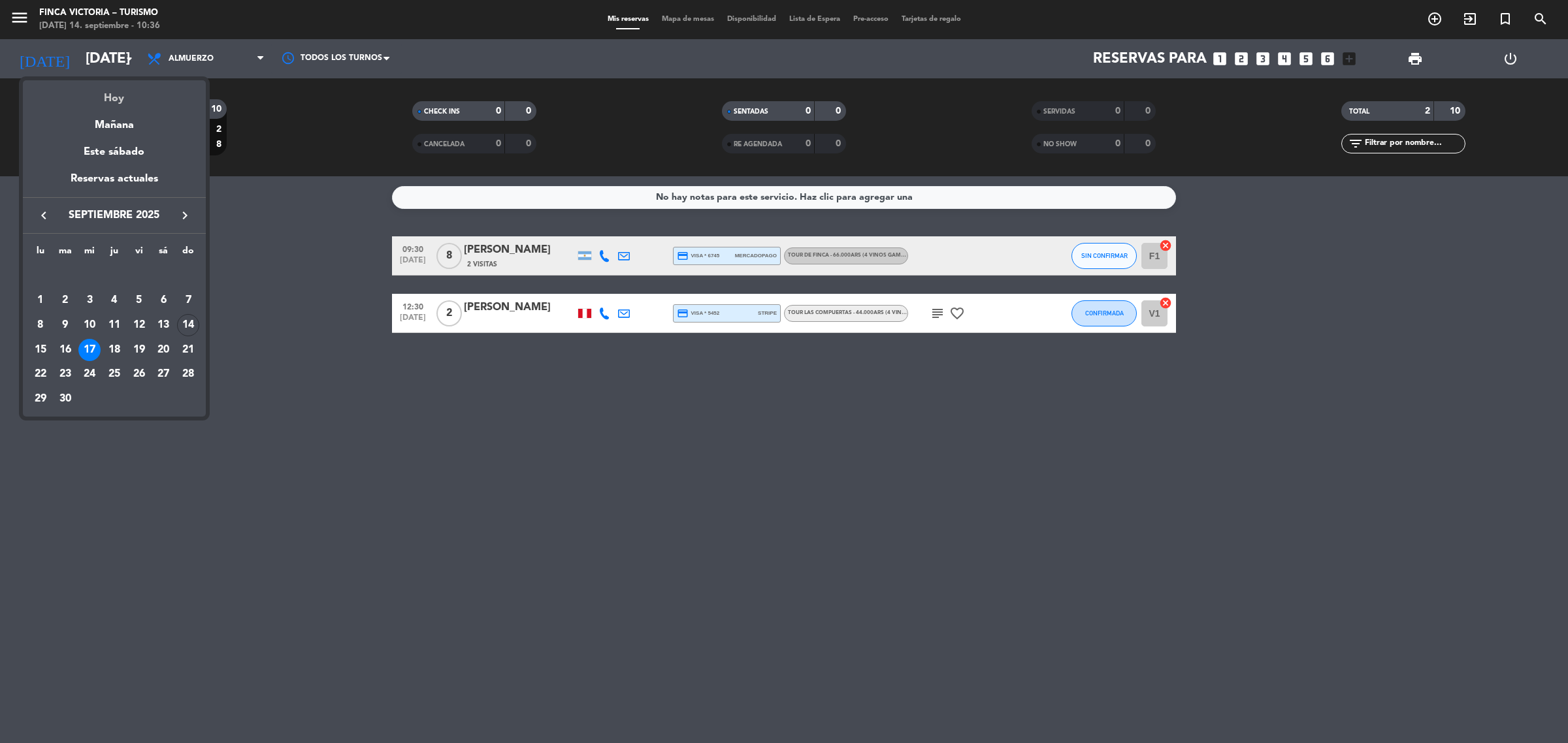
click at [104, 102] on div "Hoy" at bounding box center [114, 94] width 183 height 27
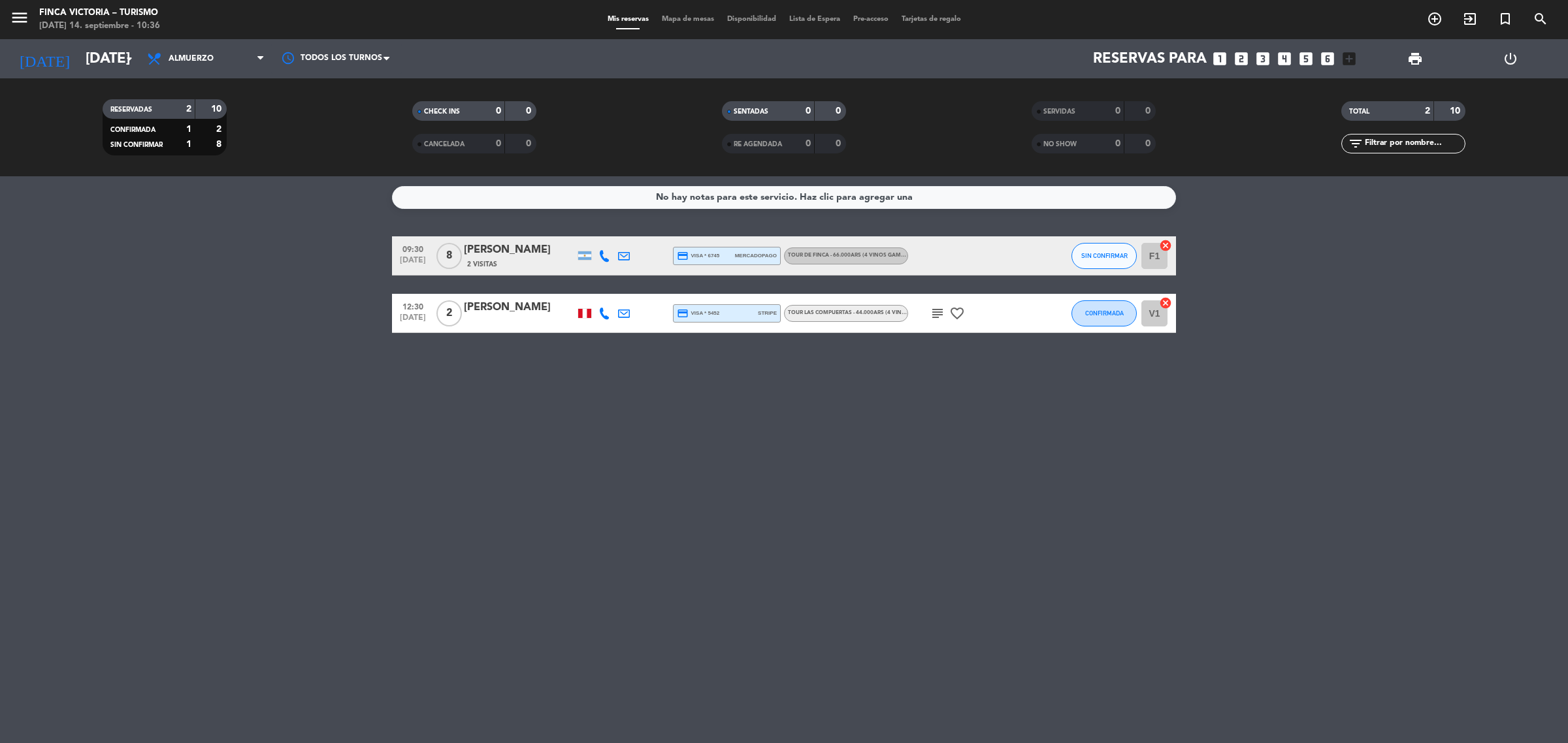
type input "[DATE]"
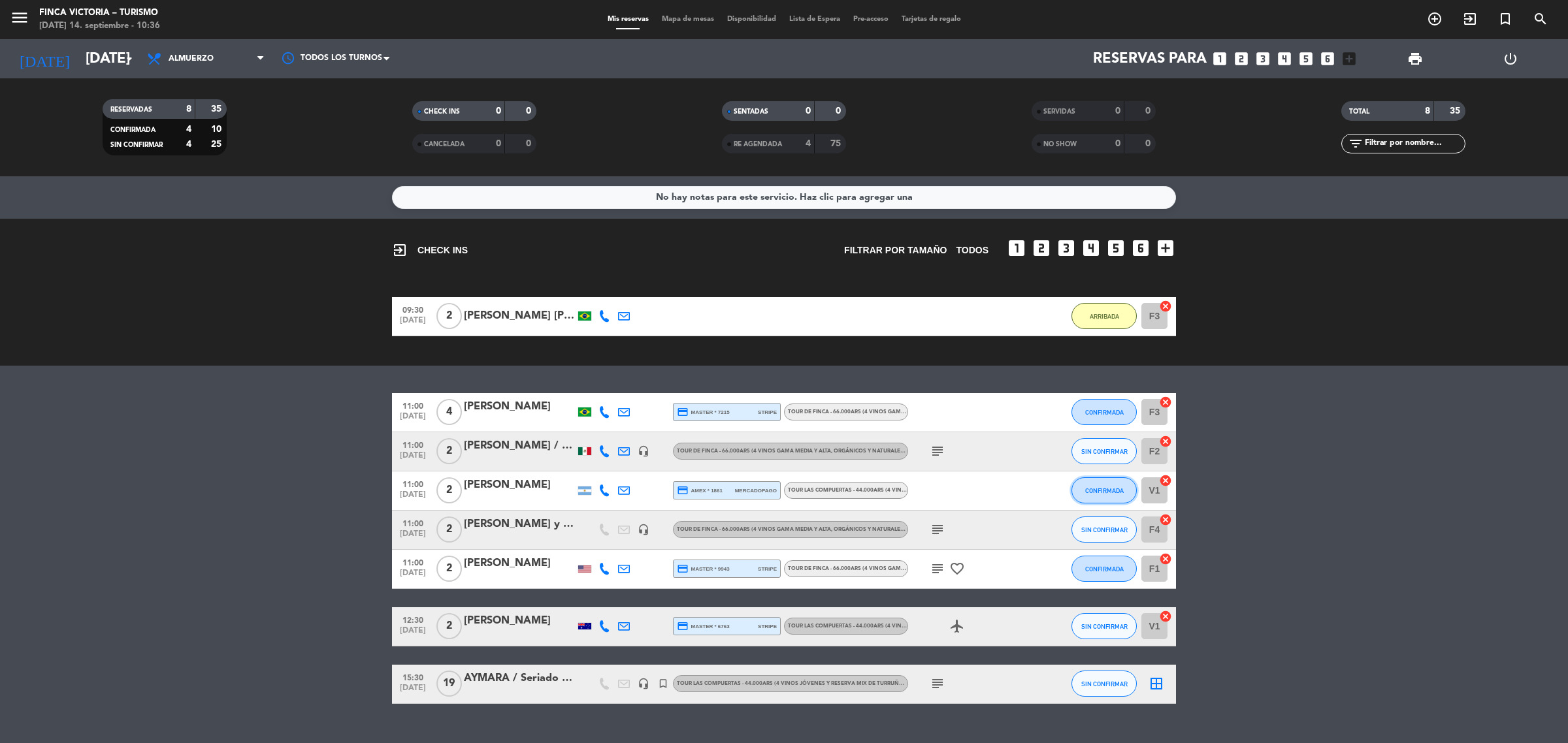
click at [1082, 490] on button "CONFIRMADA" at bounding box center [1104, 490] width 65 height 26
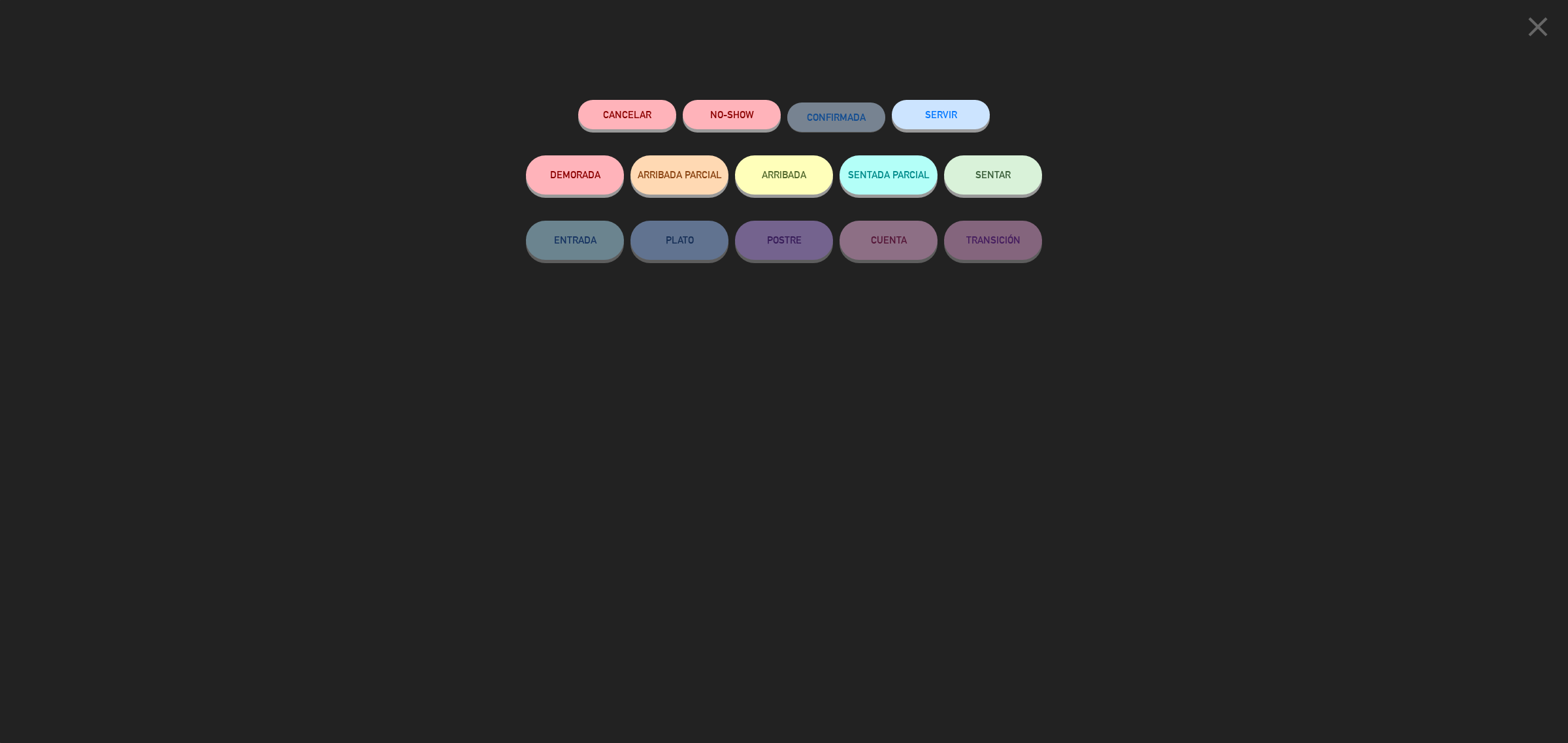
click at [784, 183] on button "ARRIBADA" at bounding box center [784, 174] width 98 height 39
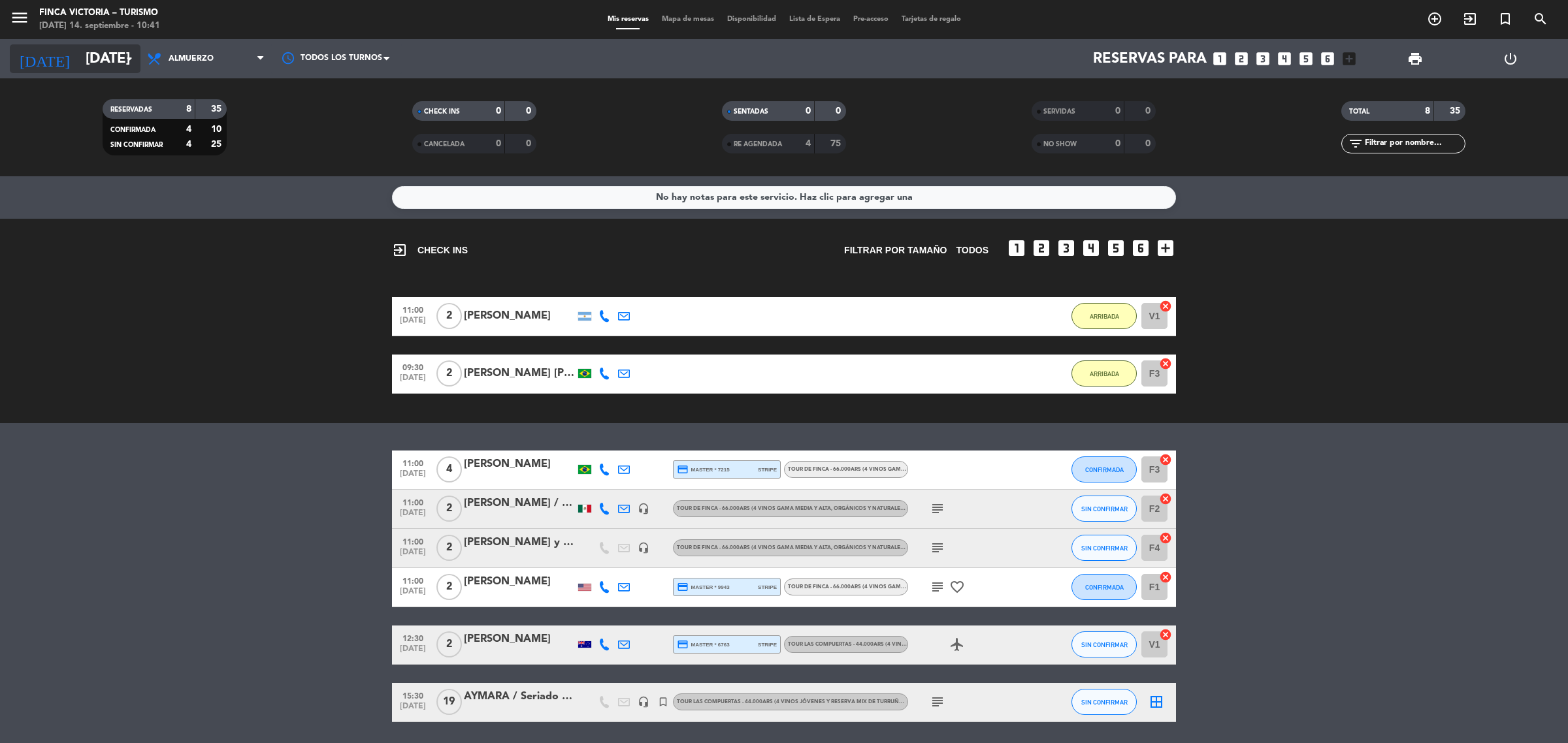
click at [99, 44] on input "[DATE]" at bounding box center [170, 59] width 182 height 30
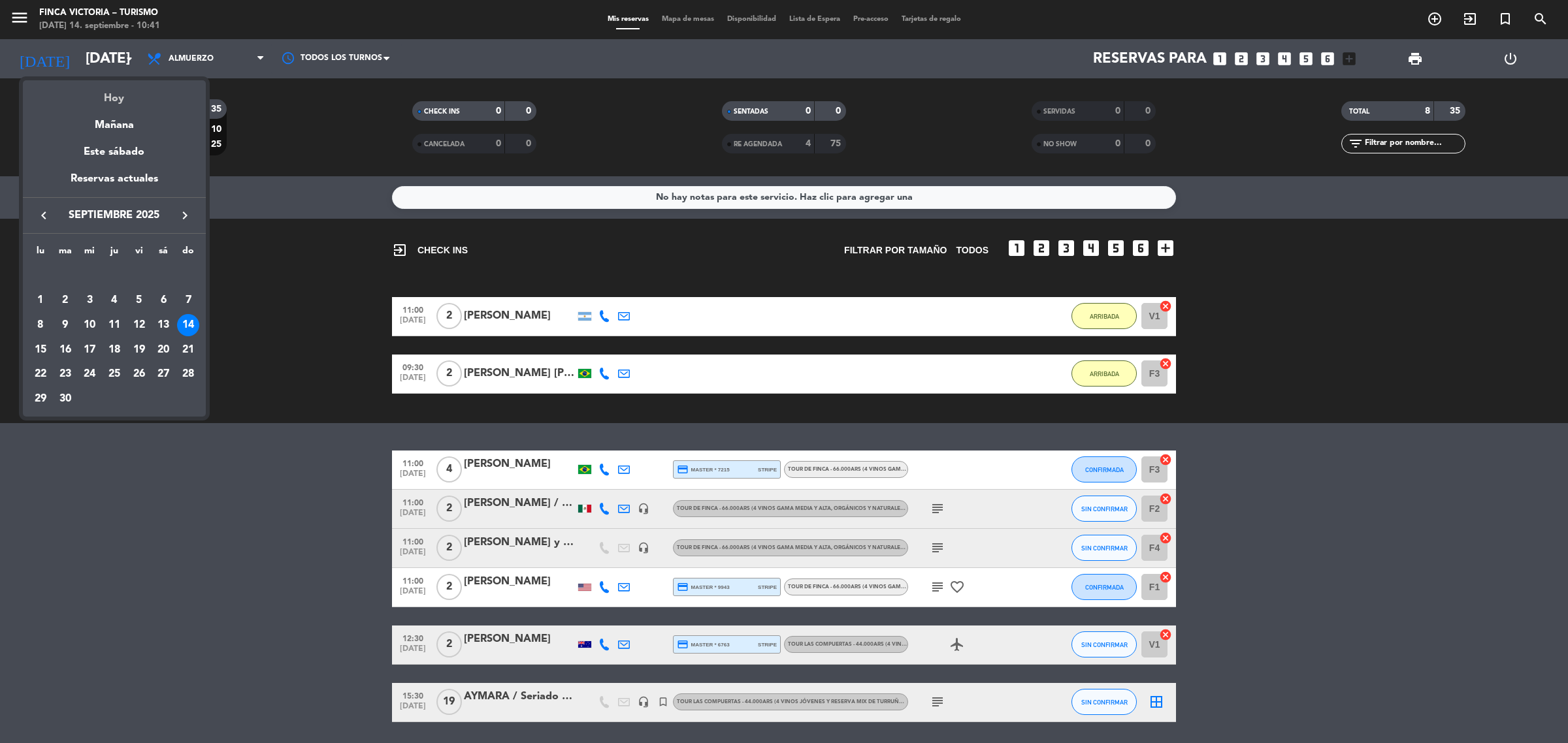
click at [125, 104] on div "Hoy" at bounding box center [114, 94] width 183 height 27
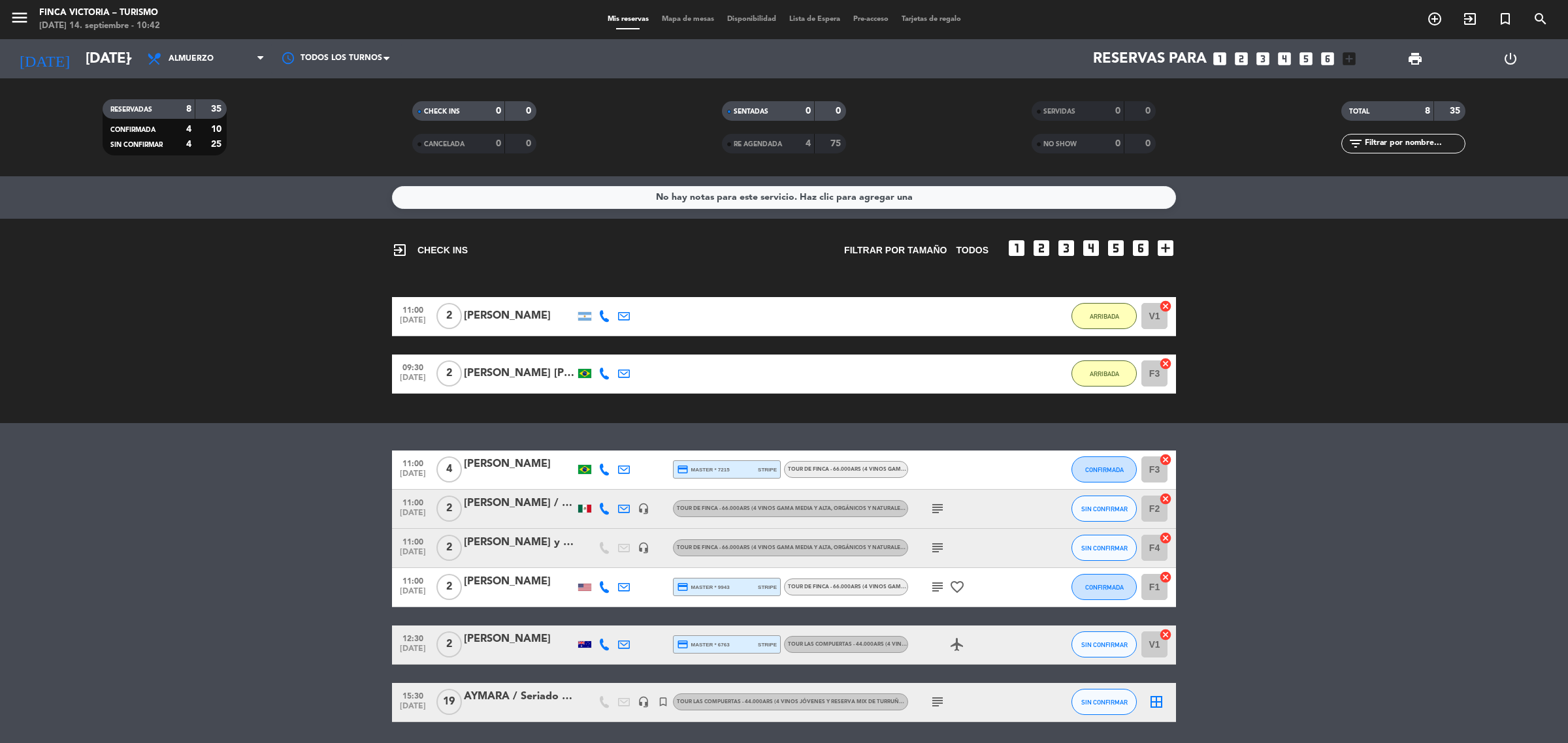
click at [510, 309] on div "[PERSON_NAME]" at bounding box center [519, 316] width 111 height 17
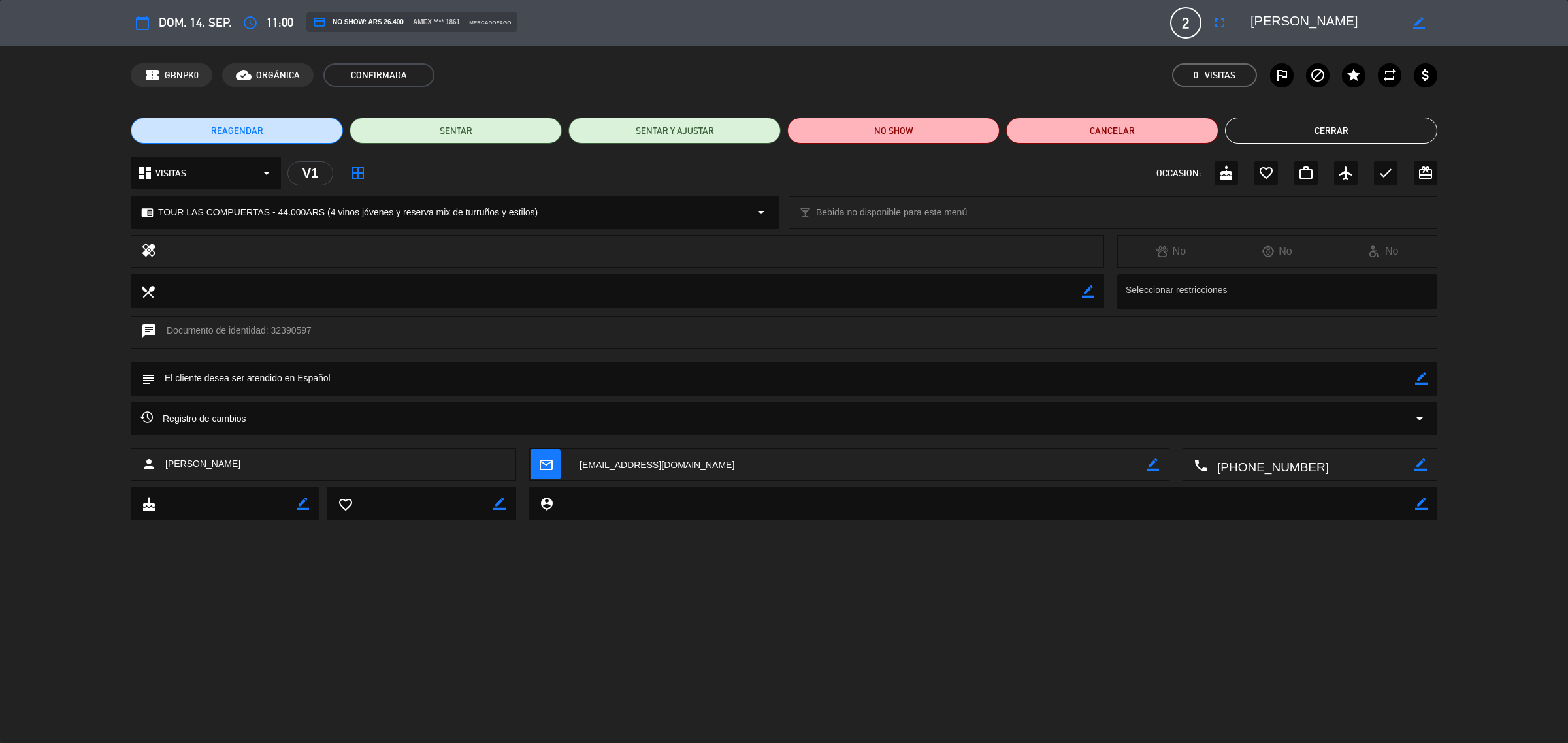
click at [1354, 129] on button "Cerrar" at bounding box center [1331, 130] width 213 height 26
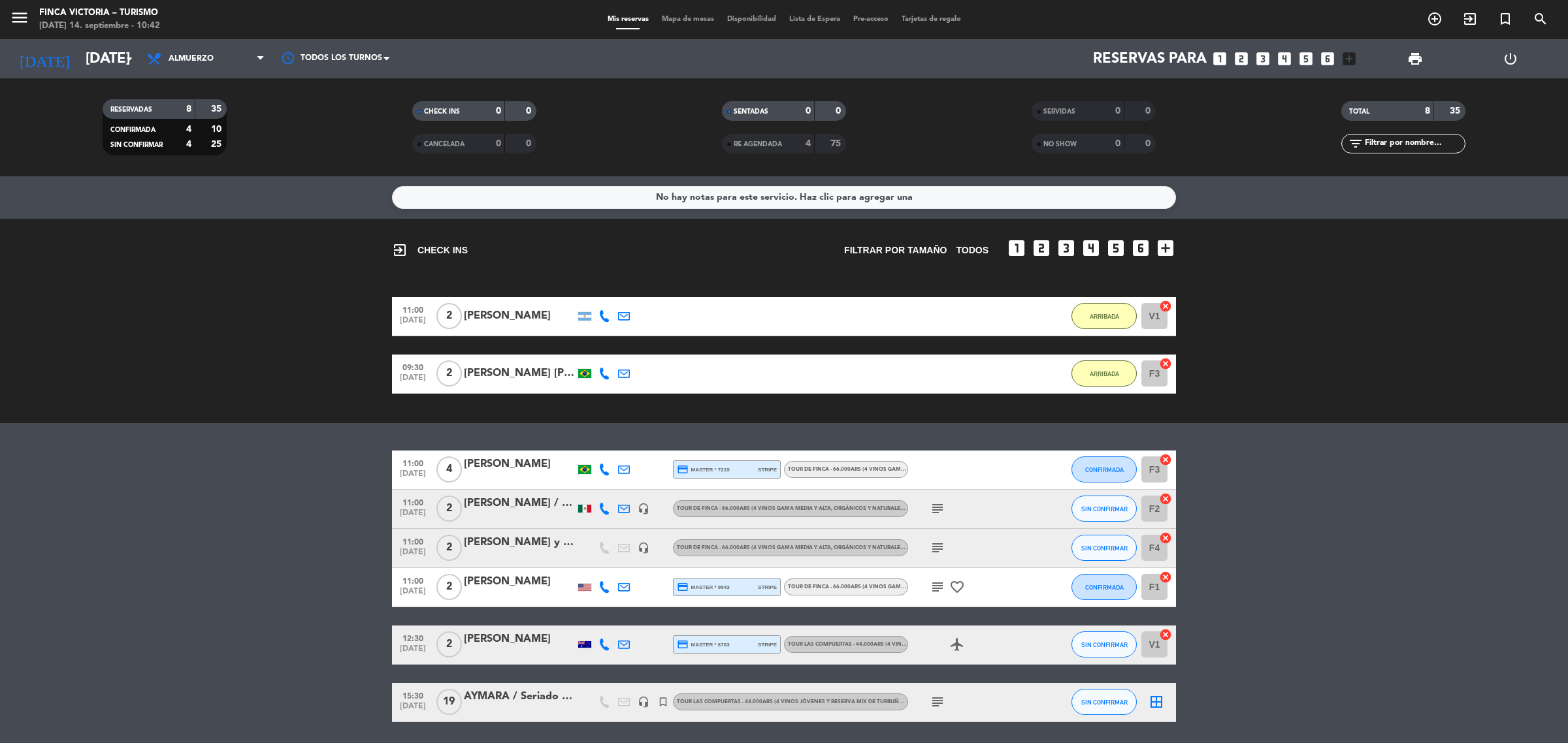
scroll to position [43, 0]
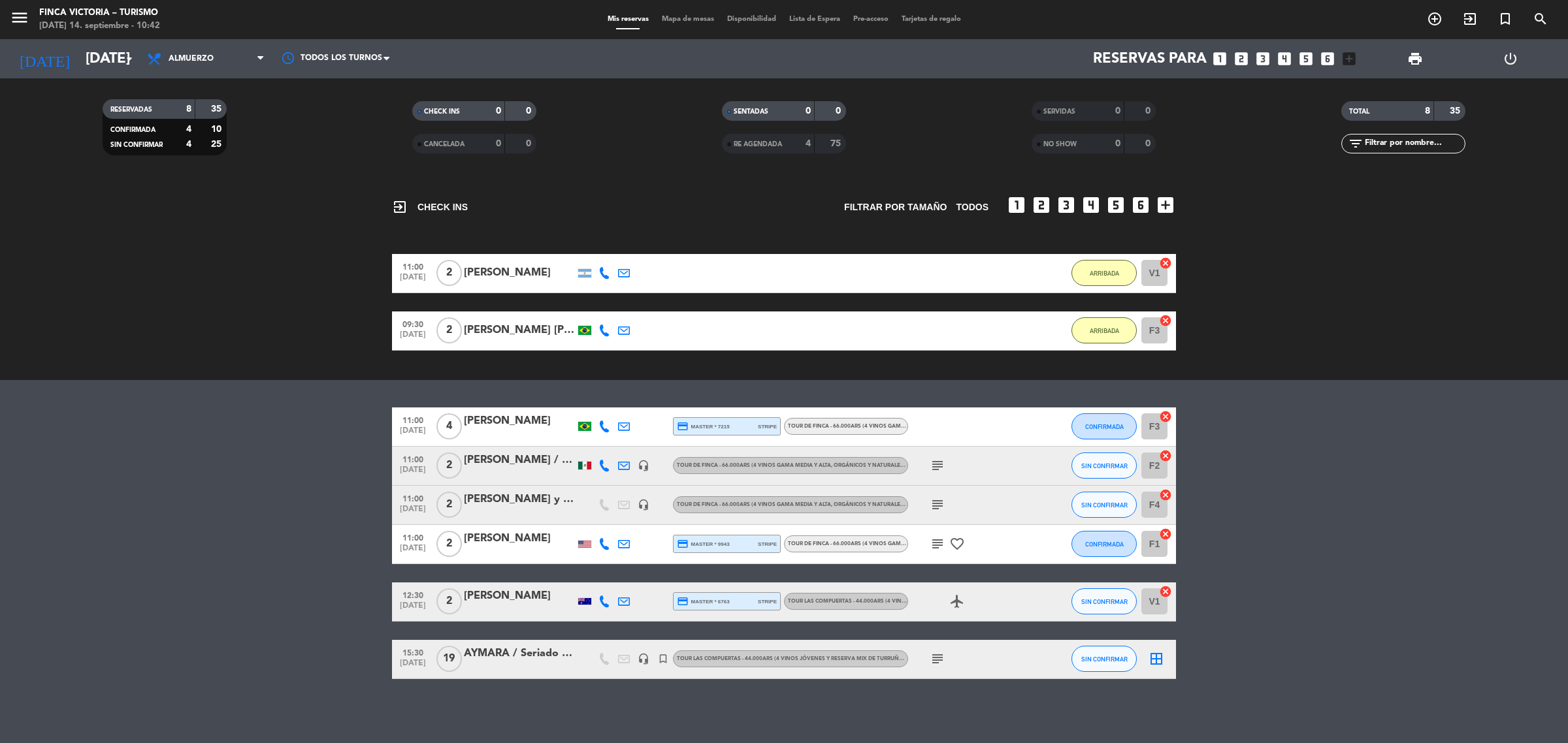
click at [515, 600] on div "[PERSON_NAME]" at bounding box center [519, 596] width 111 height 17
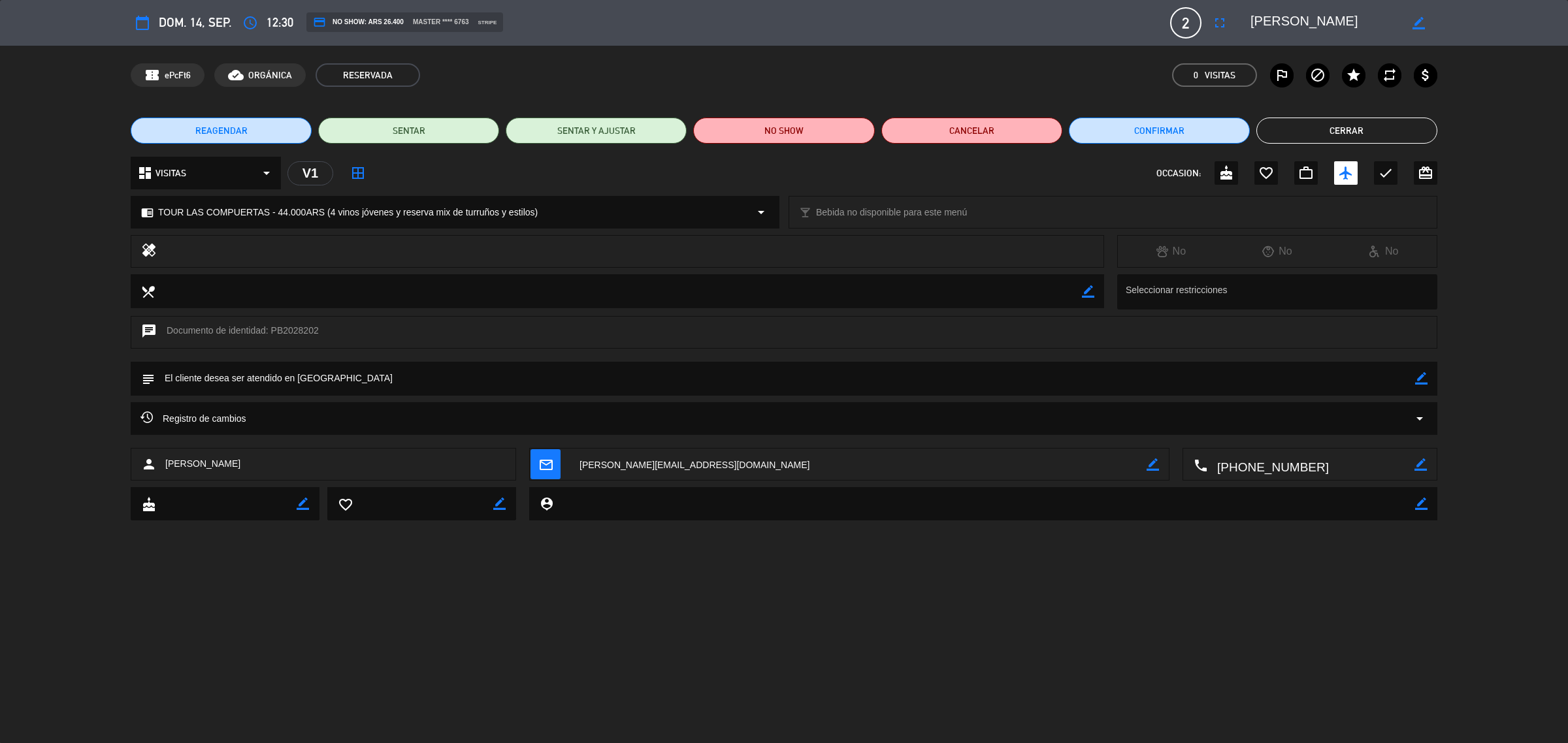
click at [1329, 128] on button "Cerrar" at bounding box center [1347, 130] width 181 height 26
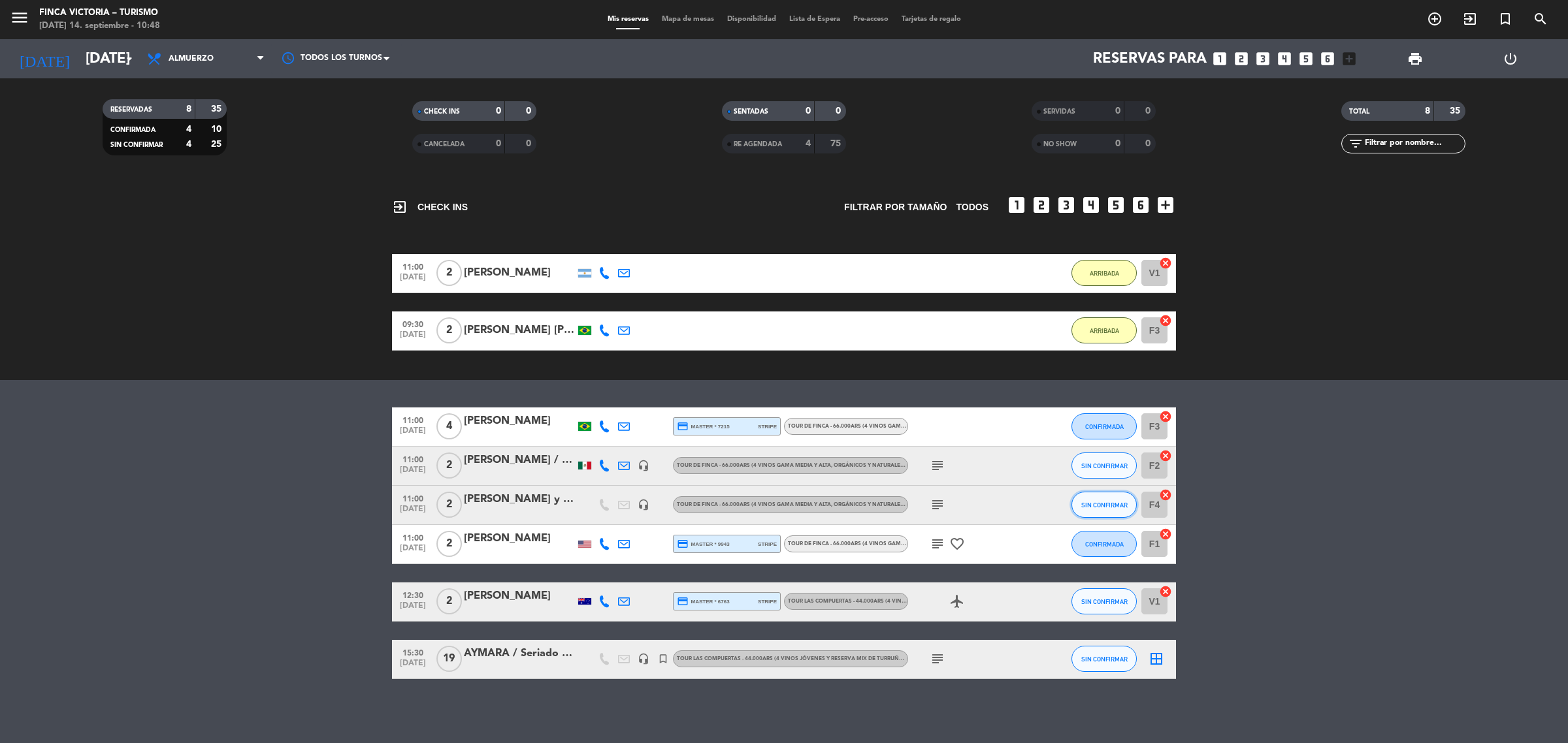
click at [1099, 510] on button "SIN CONFIRMAR" at bounding box center [1104, 505] width 65 height 26
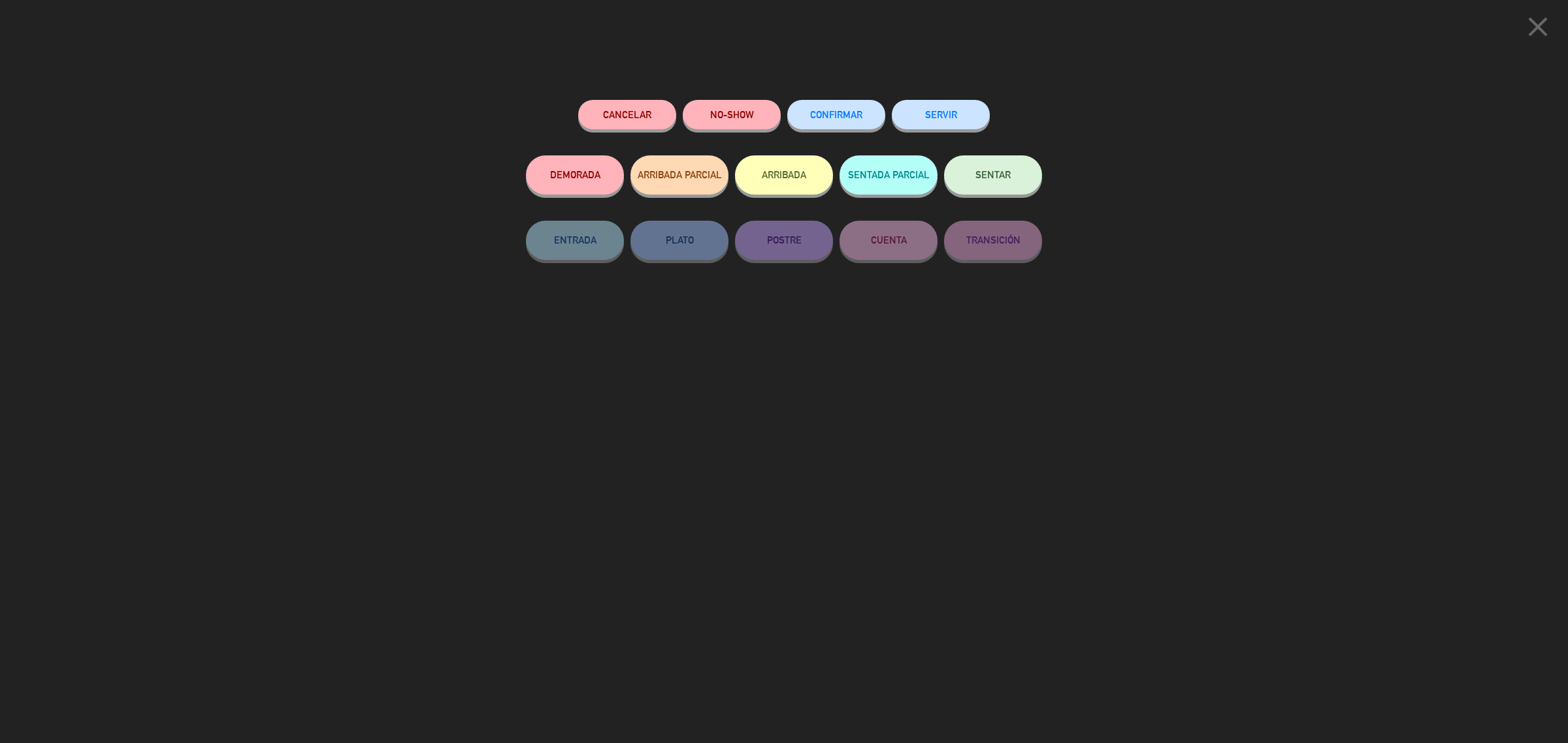
click at [799, 181] on button "ARRIBADA" at bounding box center [784, 174] width 98 height 39
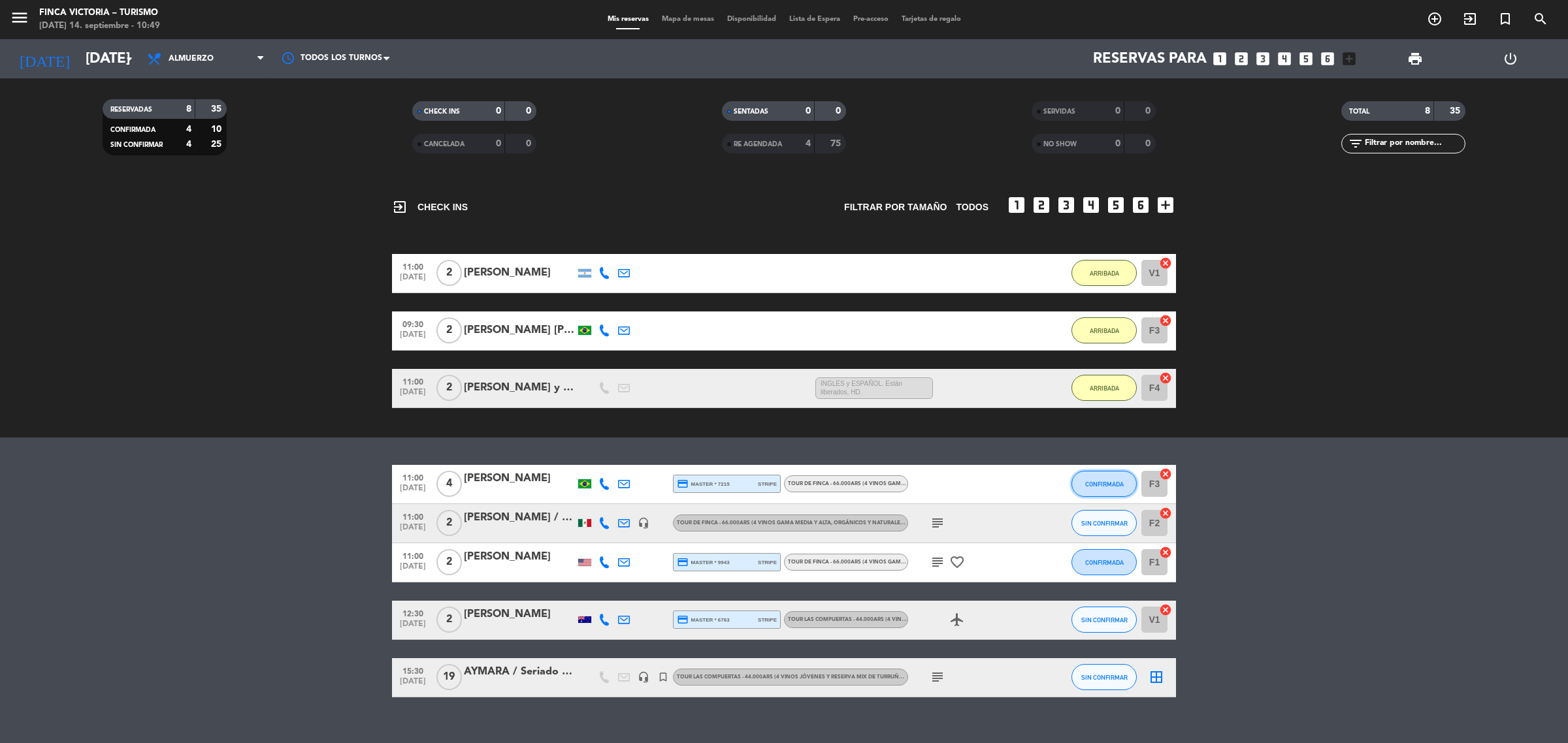
click at [1099, 482] on span "CONFIRMADA" at bounding box center [1104, 484] width 38 height 7
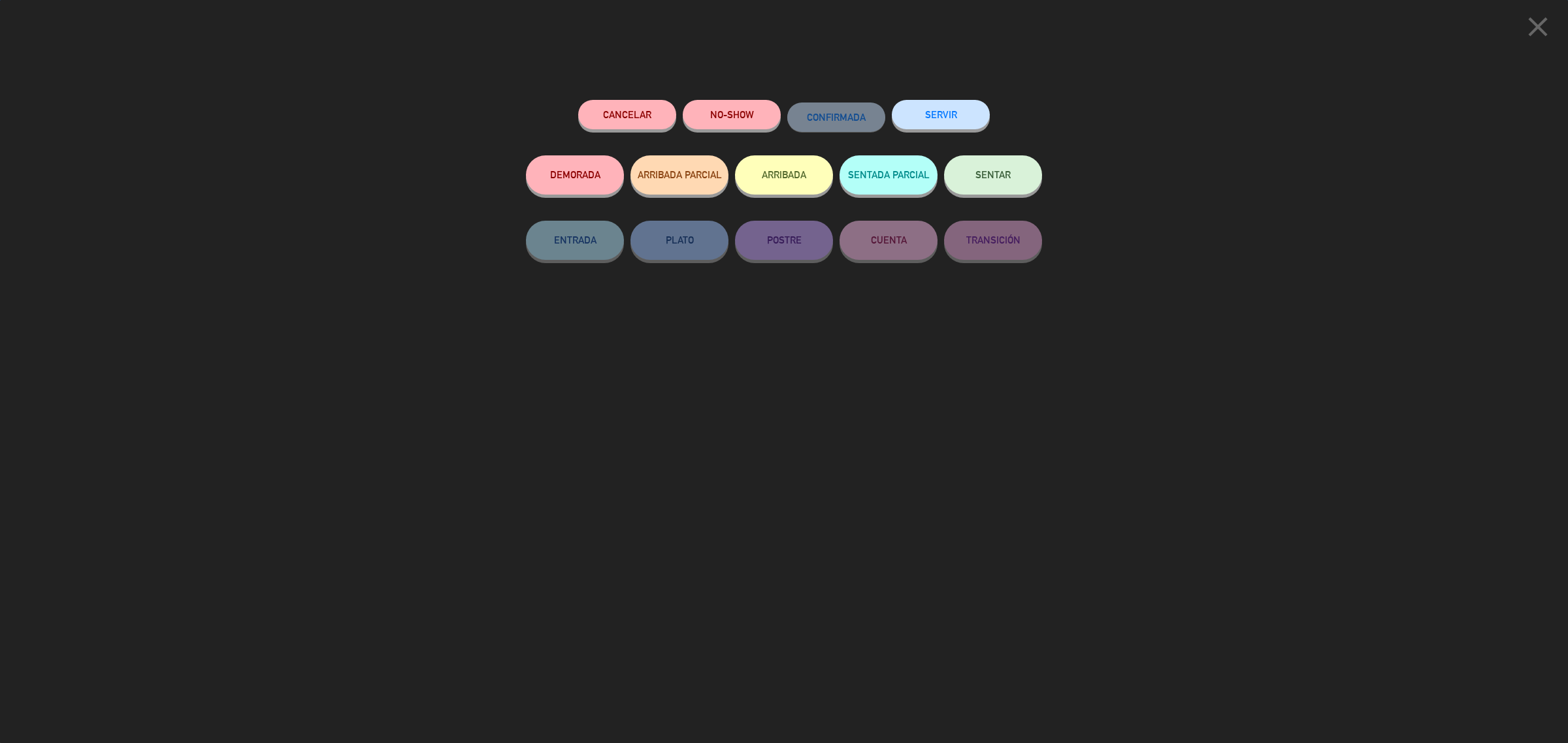
click at [768, 173] on button "ARRIBADA" at bounding box center [784, 174] width 98 height 39
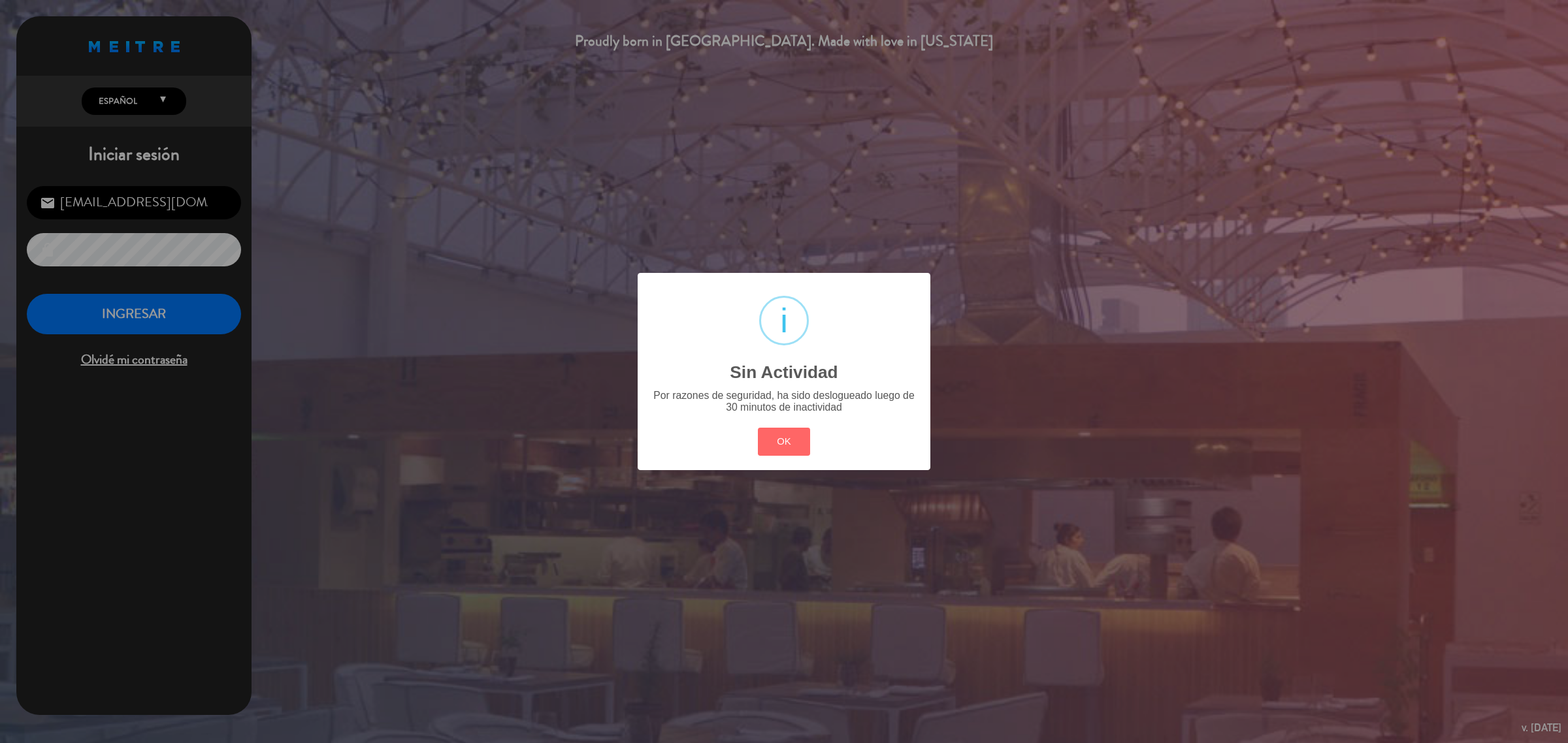
click at [205, 301] on div "? ! i Sin Actividad × Por razones de seguridad, ha sido deslogueado luego de 30…" at bounding box center [784, 372] width 1568 height 743
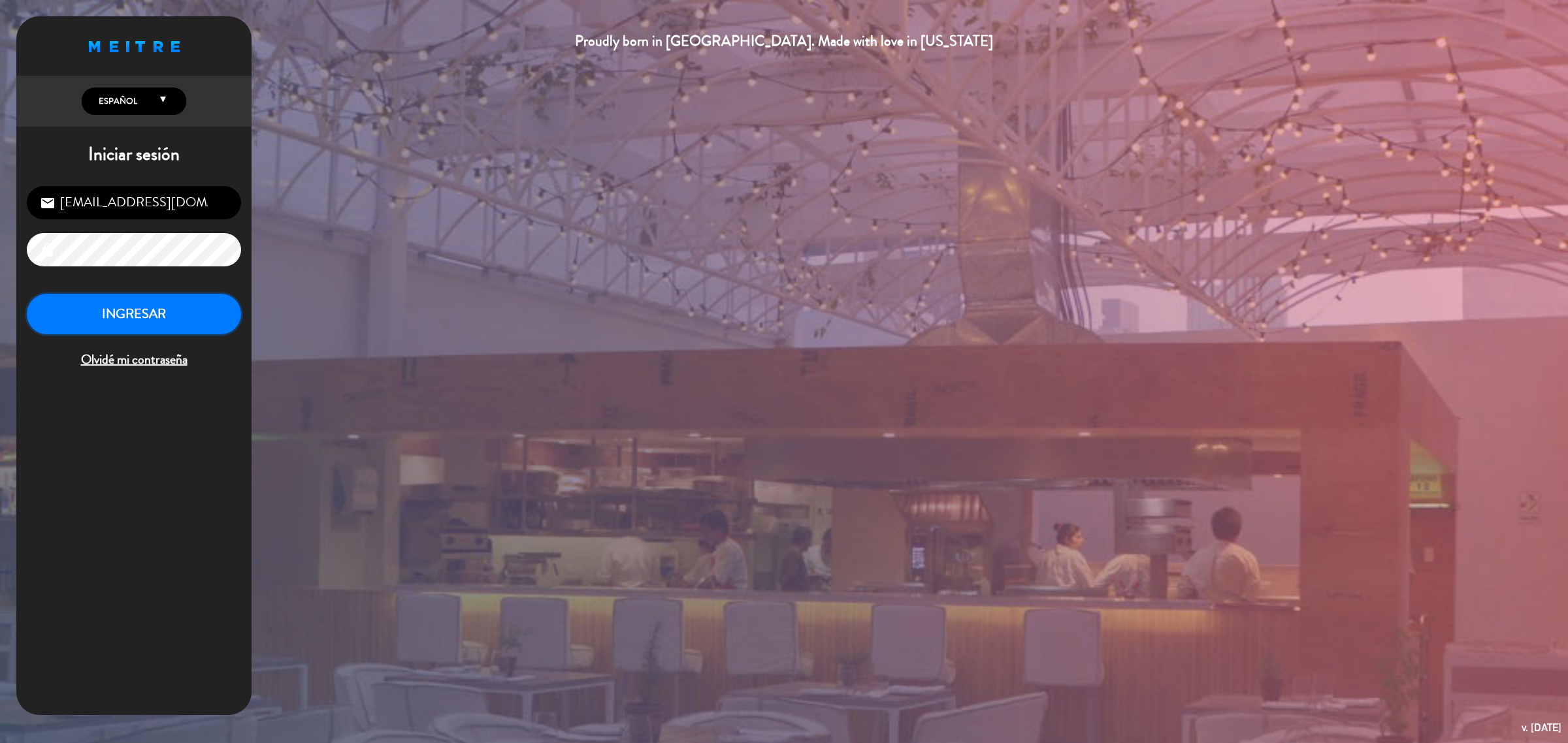
click at [181, 315] on button "INGRESAR" at bounding box center [134, 314] width 214 height 41
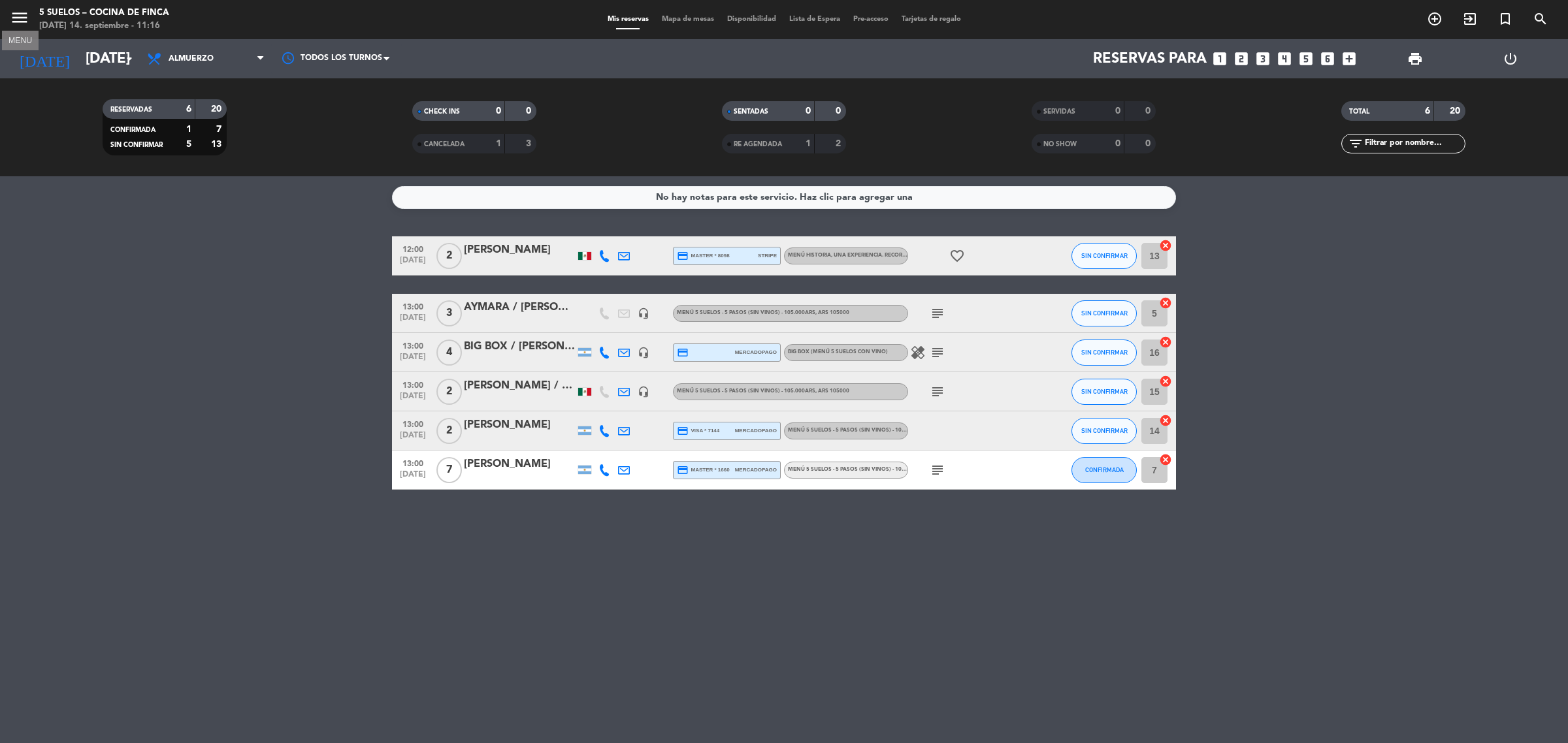
click at [13, 16] on icon "menu" at bounding box center [19, 17] width 20 height 20
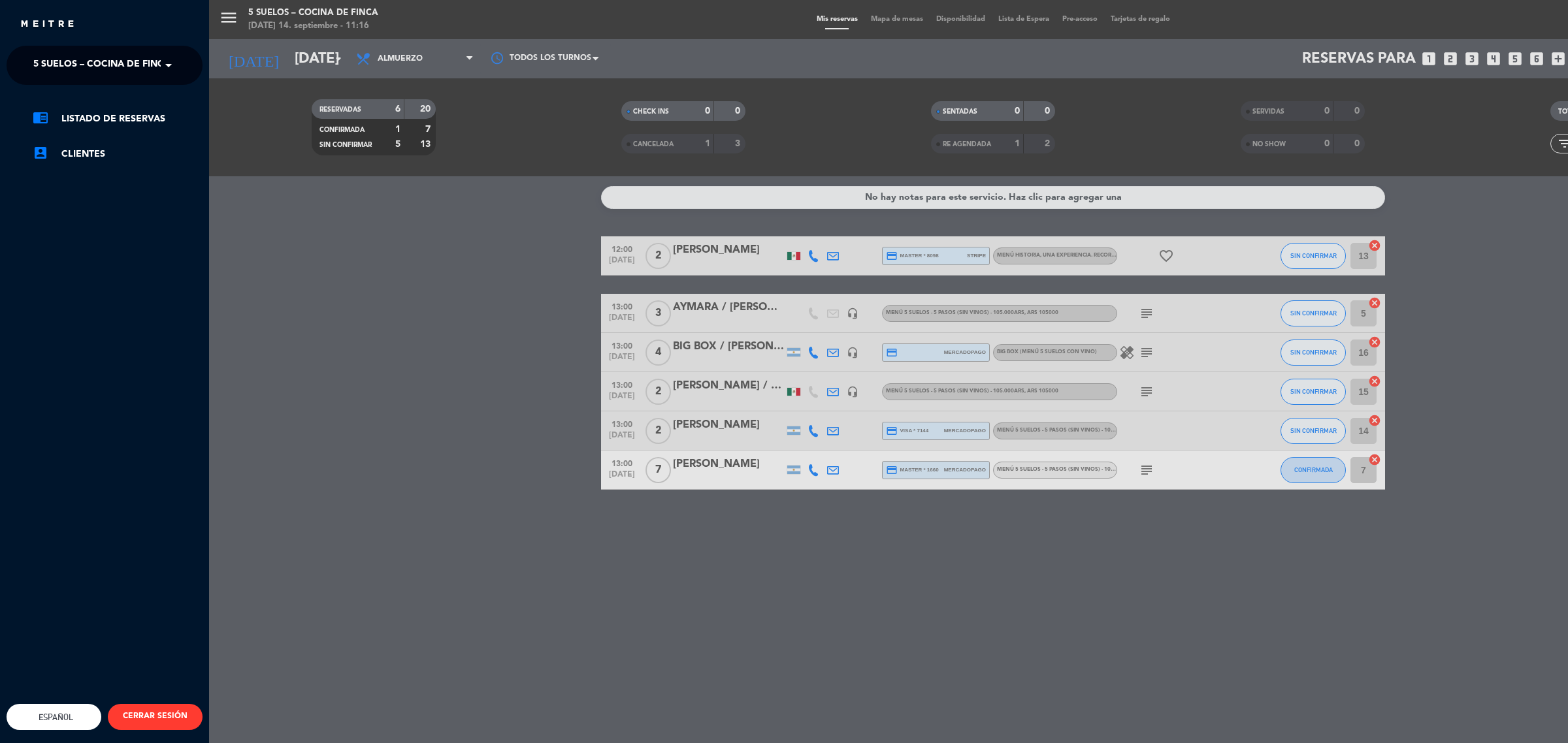
click at [67, 53] on span "5 SUELOS – COCINA DE FINCA" at bounding box center [102, 65] width 137 height 28
click at [146, 118] on div "FINCA VICTORIA – TURISMO" at bounding box center [104, 120] width 194 height 20
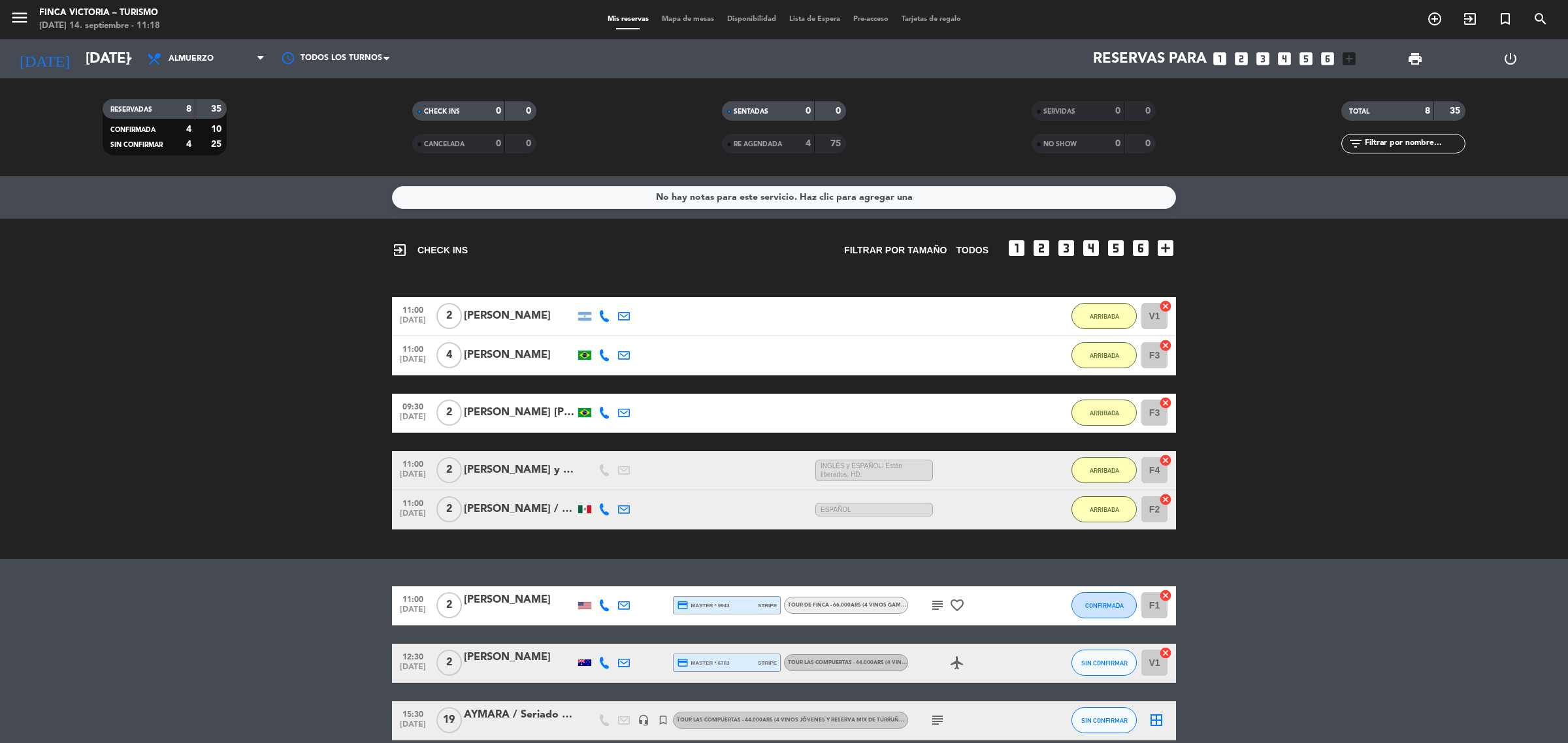
scroll to position [61, 0]
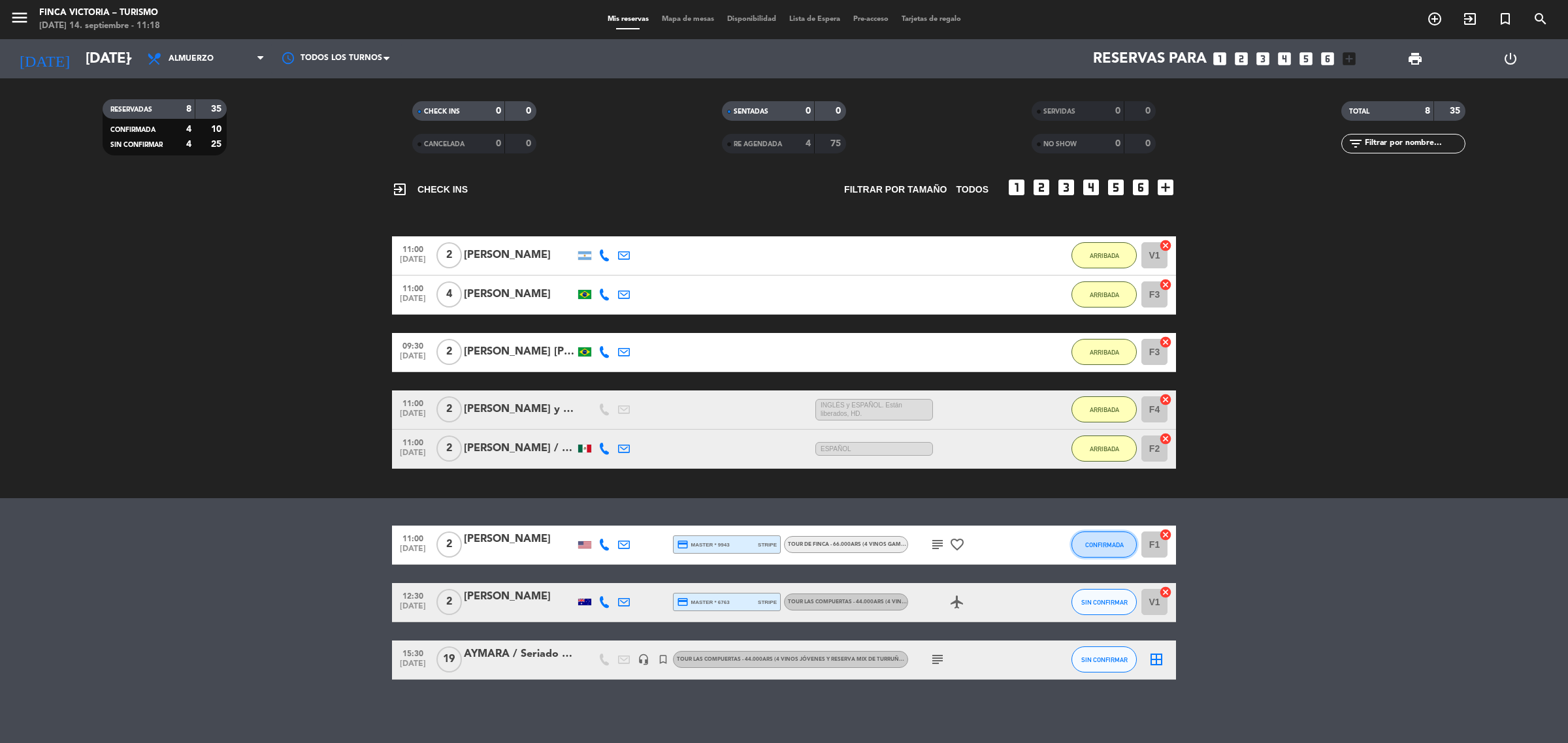
click at [1097, 545] on span "CONFIRMADA" at bounding box center [1104, 545] width 38 height 7
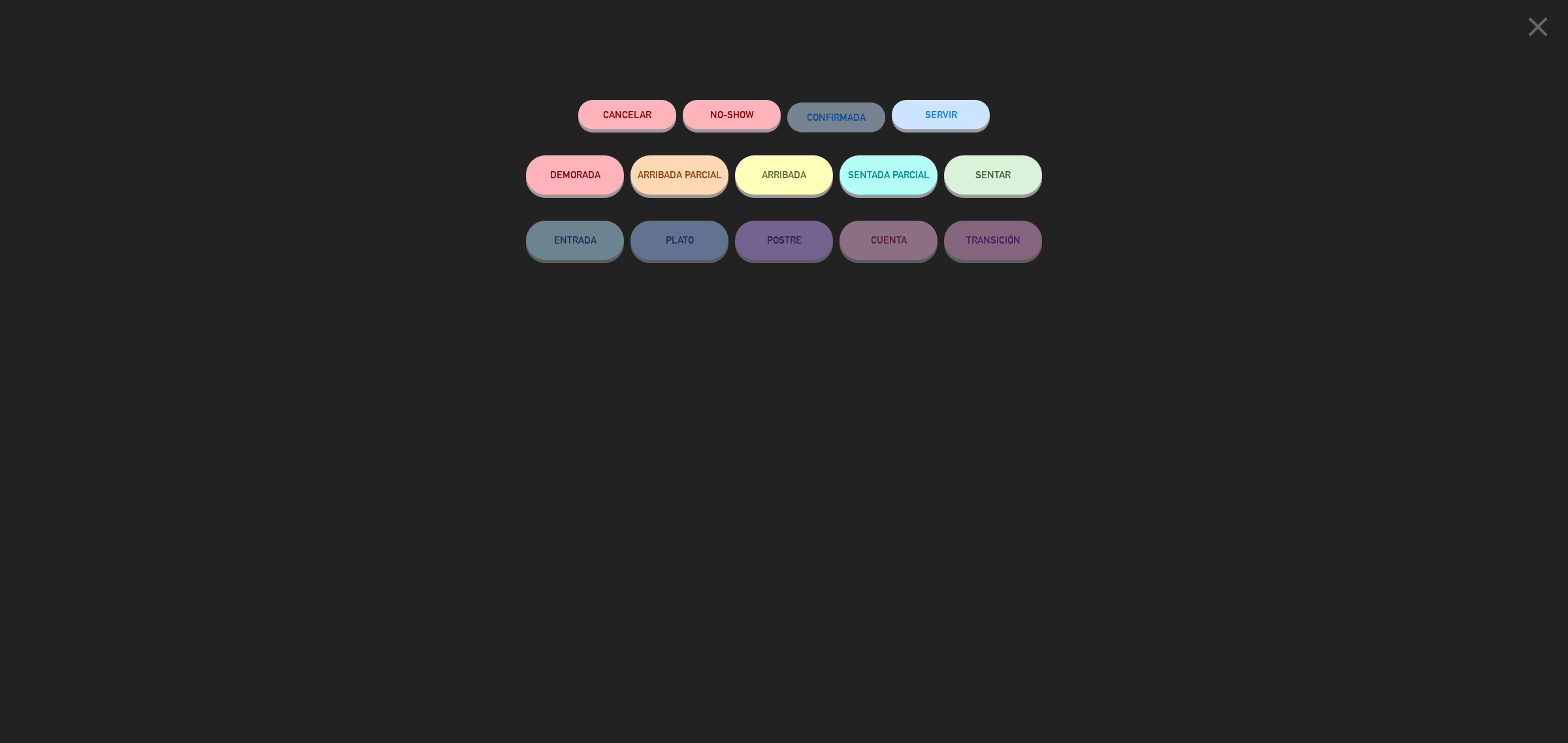
click at [773, 185] on button "ARRIBADA" at bounding box center [784, 174] width 98 height 39
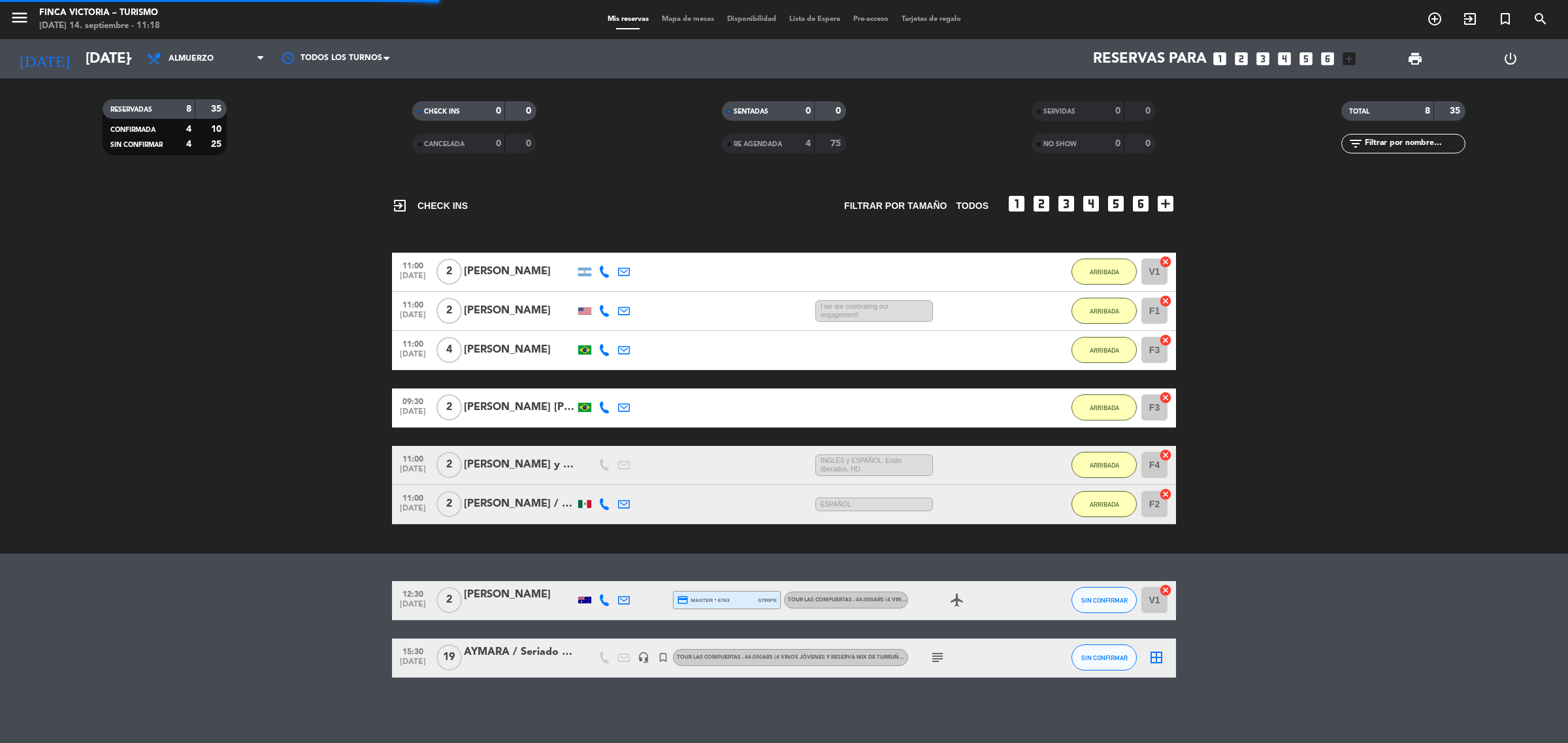
scroll to position [43, 0]
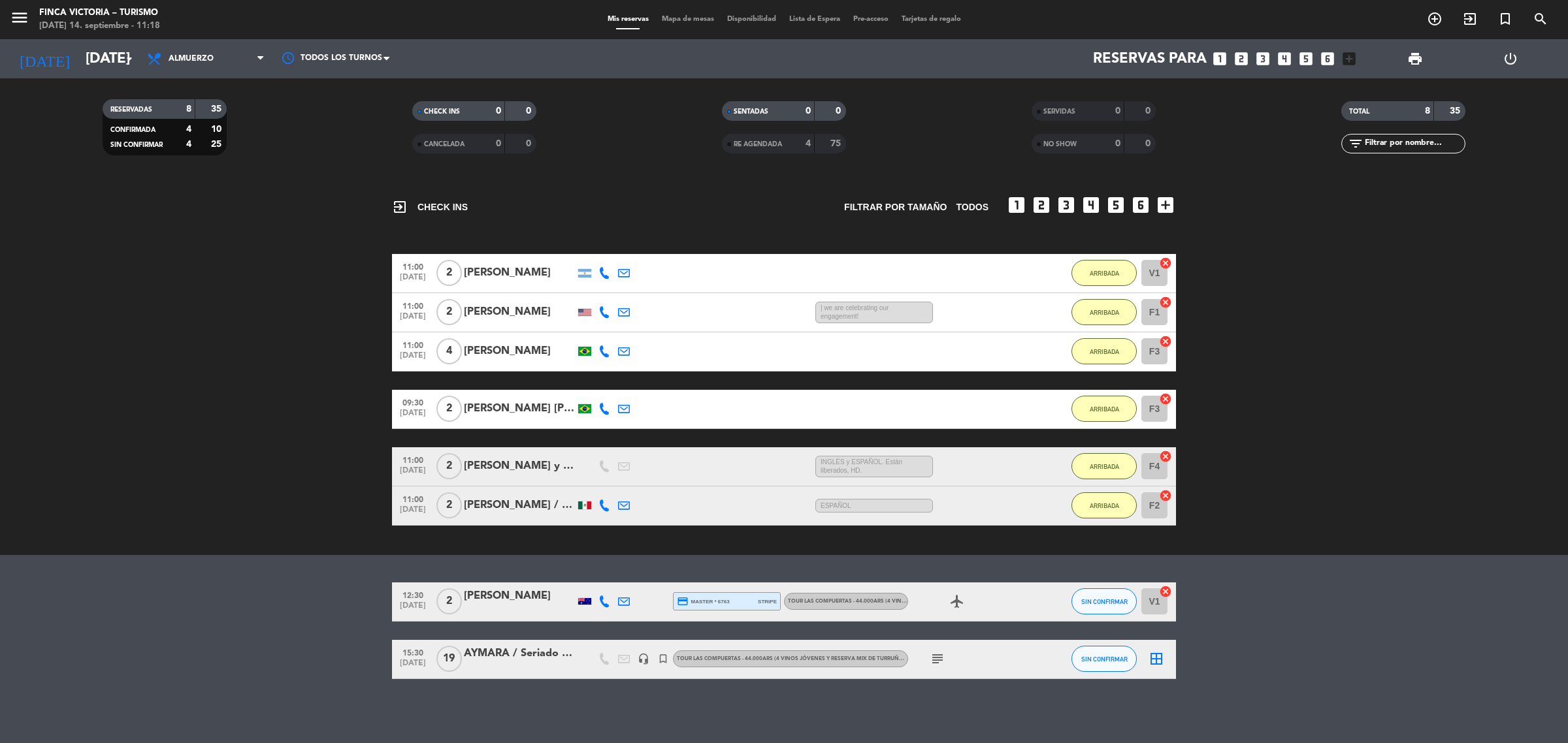
click at [115, 513] on bookings-row "11:00 [DATE] 2 [PERSON_NAME] 43 MIN / 21:23 H sms ARRIBADA V1 cancel 11:00 [DAT…" at bounding box center [784, 390] width 1568 height 272
click at [109, 57] on input "[DATE]" at bounding box center [170, 59] width 182 height 30
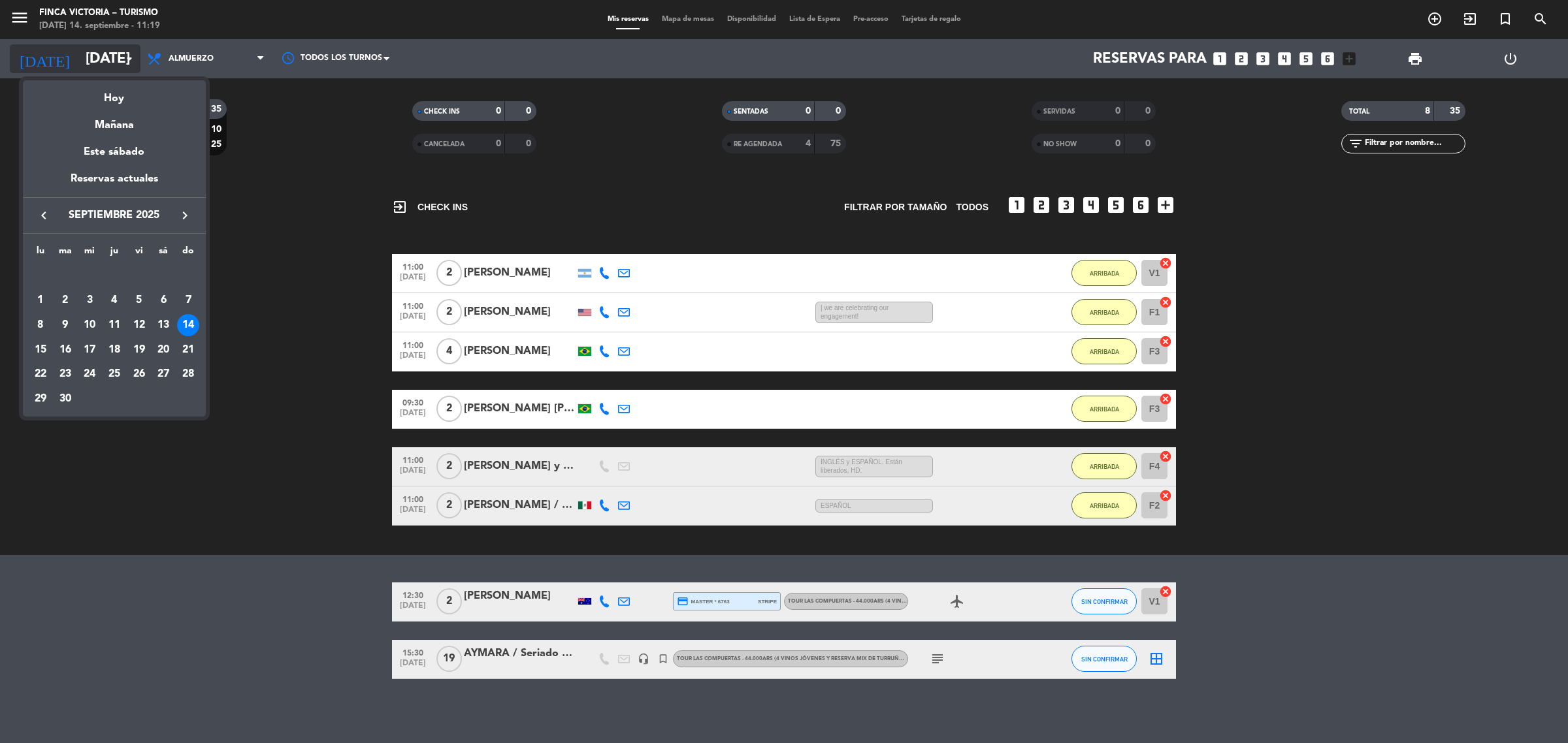
click at [113, 56] on div at bounding box center [784, 372] width 1568 height 743
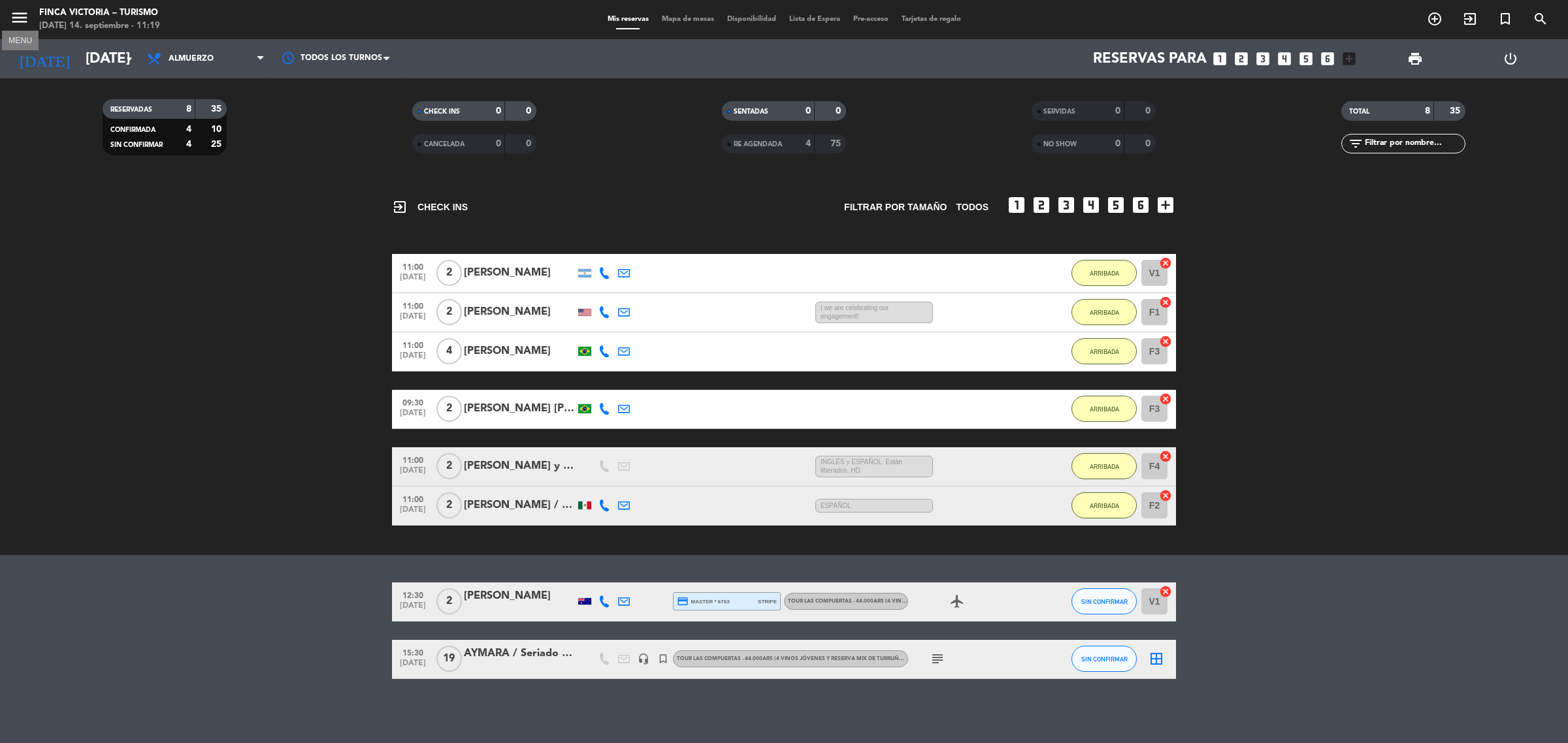
click at [15, 25] on icon "menu" at bounding box center [19, 17] width 20 height 20
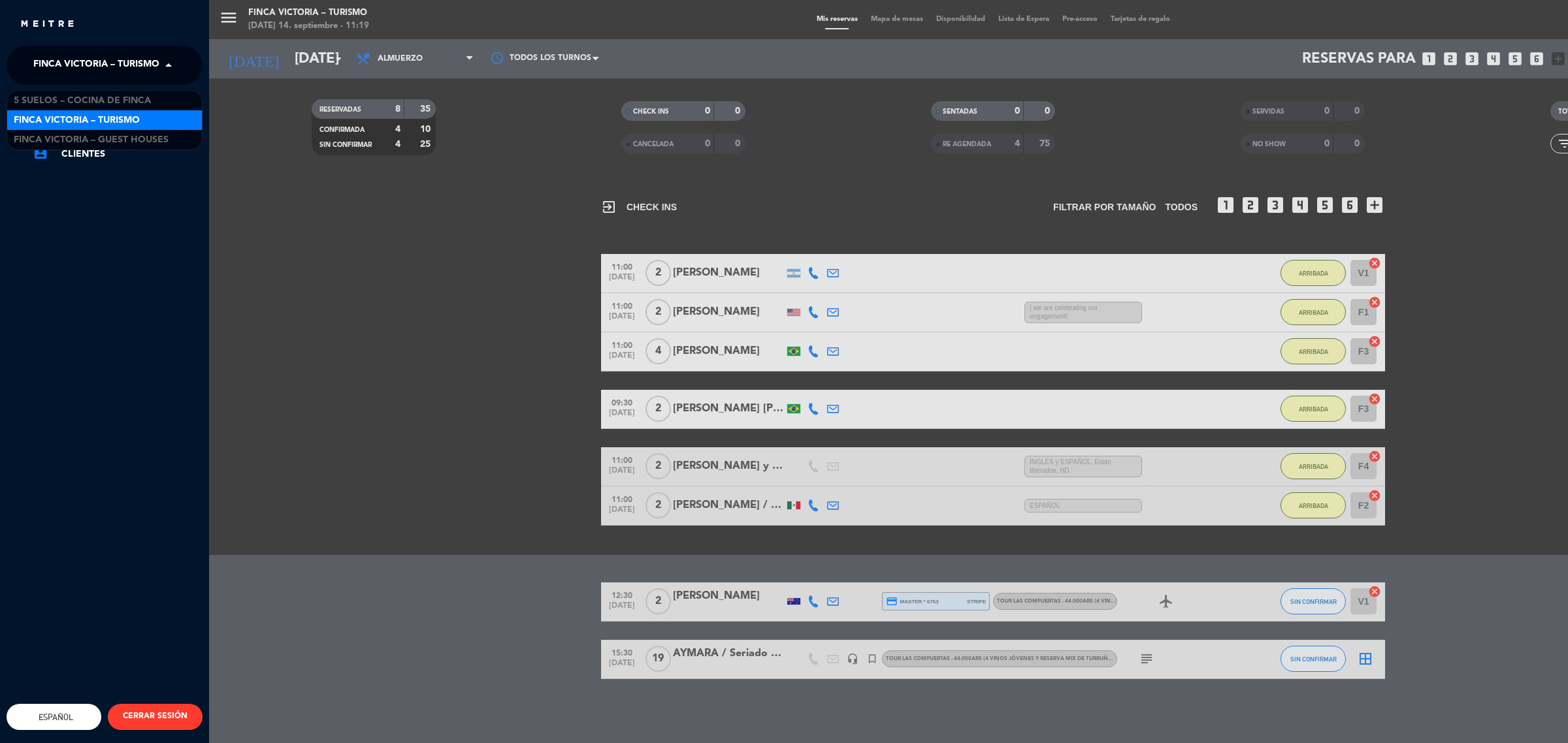
click at [122, 67] on span "FINCA VICTORIA – TURISMO" at bounding box center [96, 65] width 126 height 28
click at [131, 96] on span "5 SUELOS – COCINA DE FINCA" at bounding box center [82, 101] width 137 height 15
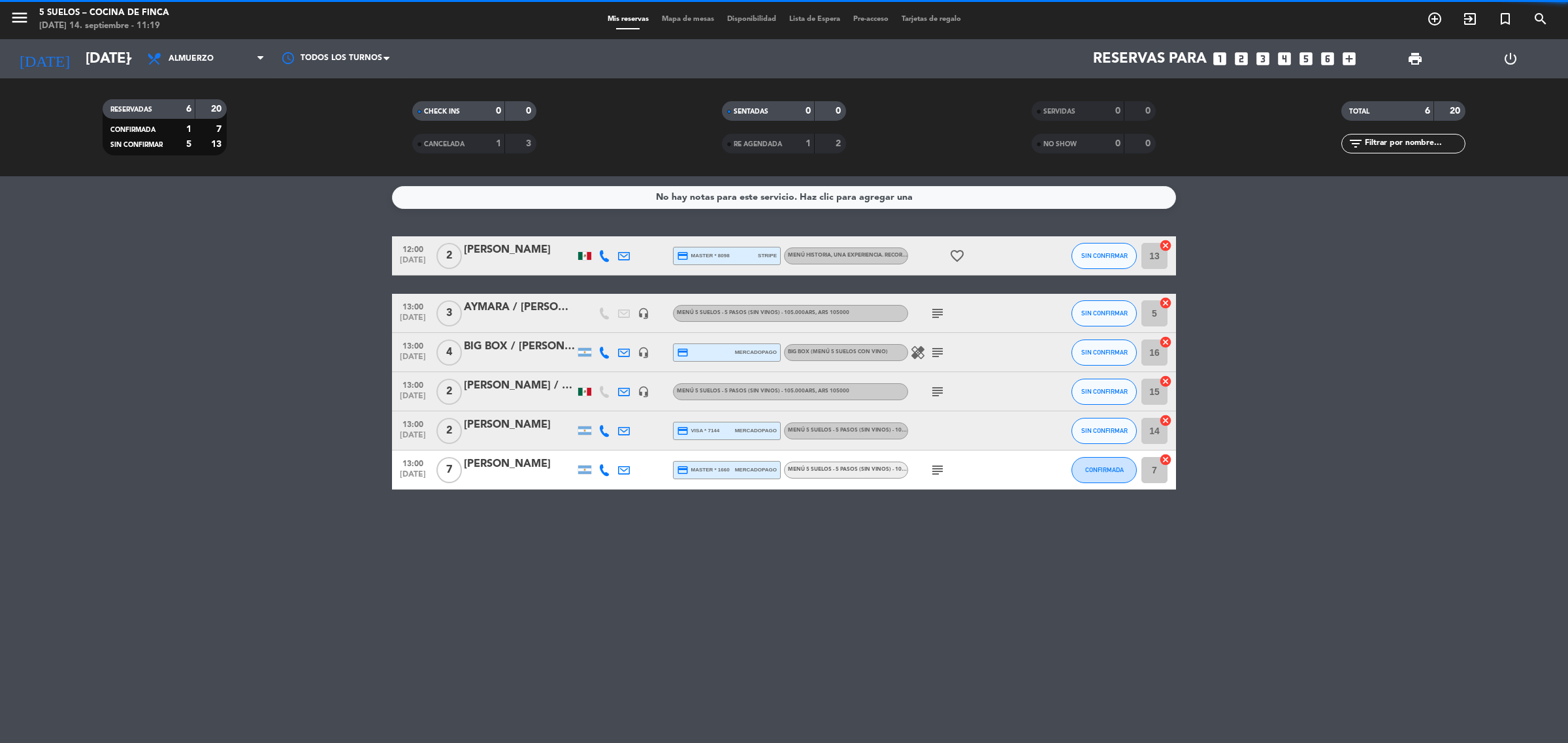
scroll to position [0, 0]
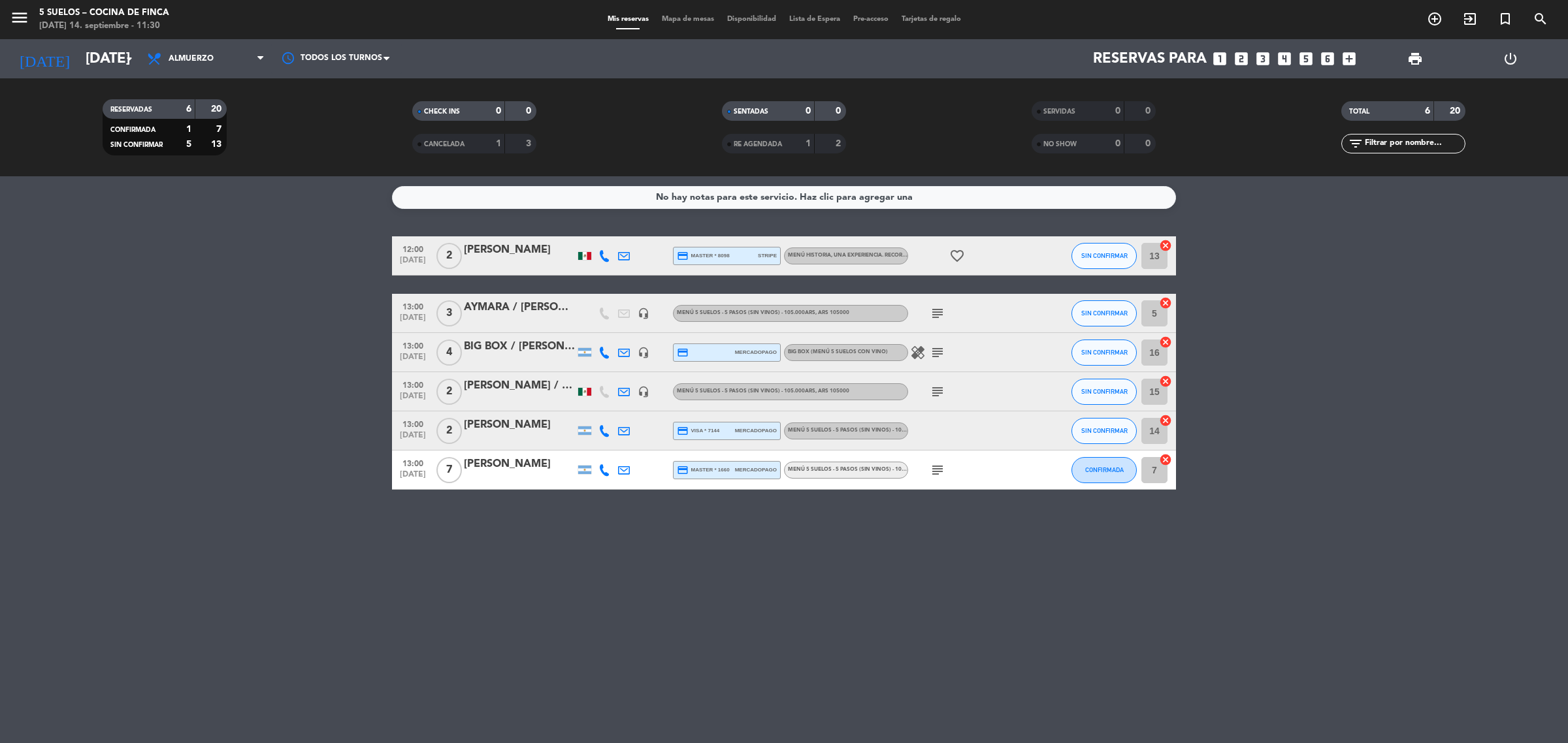
click at [7, 28] on div "menu 5 SUELOS – COCINA DE FINCA [DATE] 14. septiembre - 11:30" at bounding box center [196, 19] width 392 height 30
click at [15, 30] on button "menu" at bounding box center [19, 20] width 20 height 24
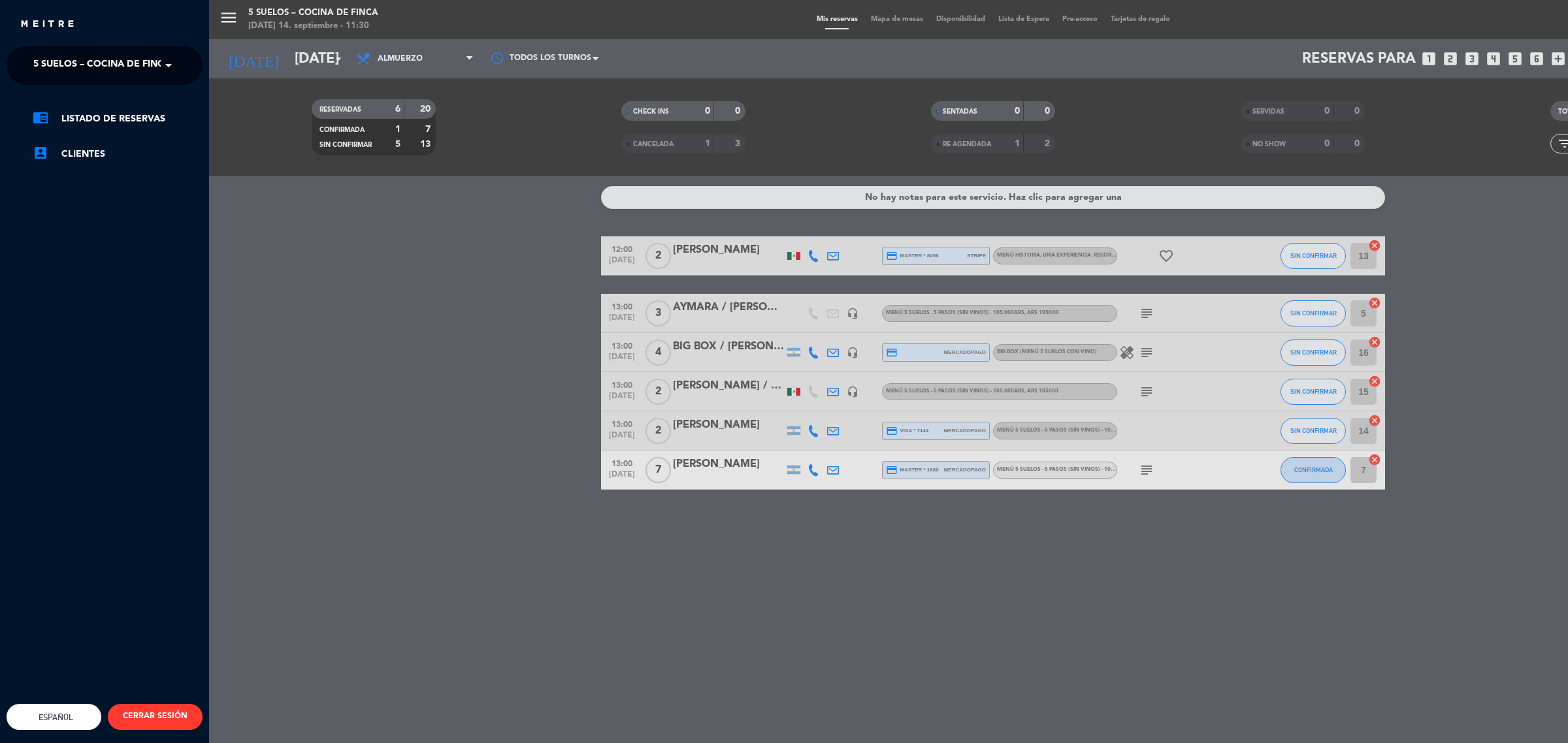
click at [111, 70] on span "5 SUELOS – COCINA DE FINCA" at bounding box center [102, 65] width 137 height 28
click at [117, 113] on span "FINCA VICTORIA – TURISMO" at bounding box center [76, 120] width 126 height 15
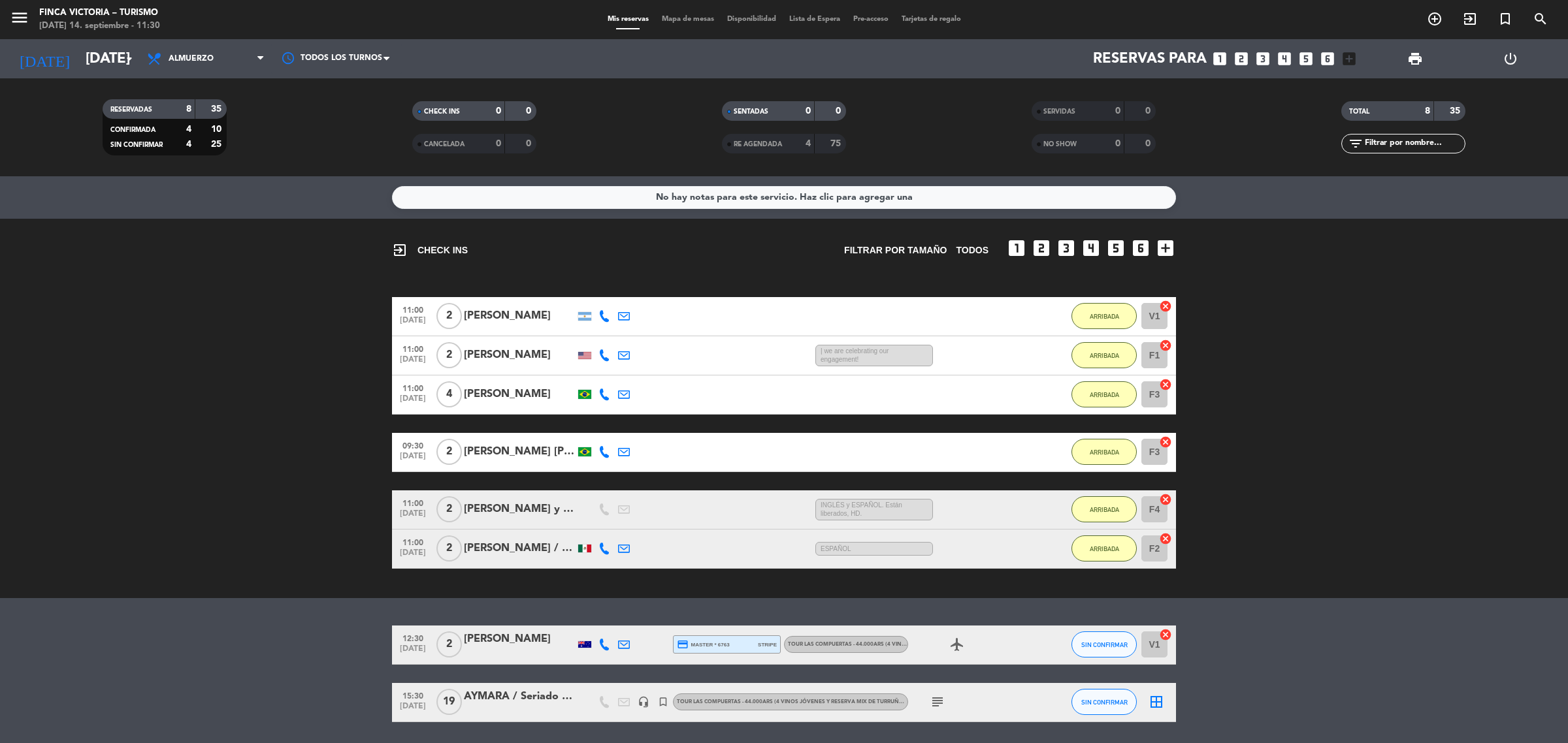
scroll to position [43, 0]
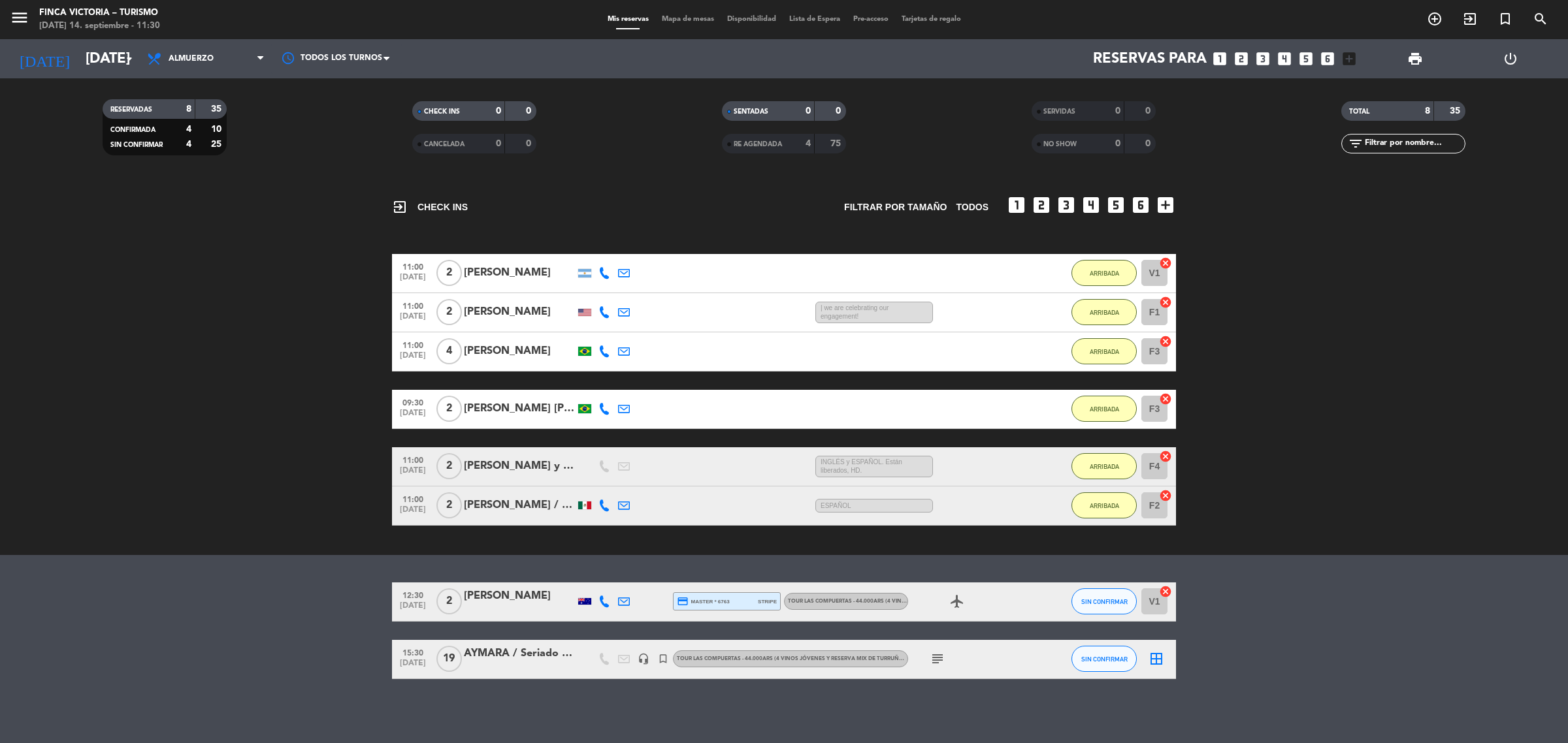
click at [958, 598] on icon "airplanemode_active" at bounding box center [957, 602] width 16 height 16
click at [521, 598] on div "[PERSON_NAME]" at bounding box center [519, 596] width 111 height 17
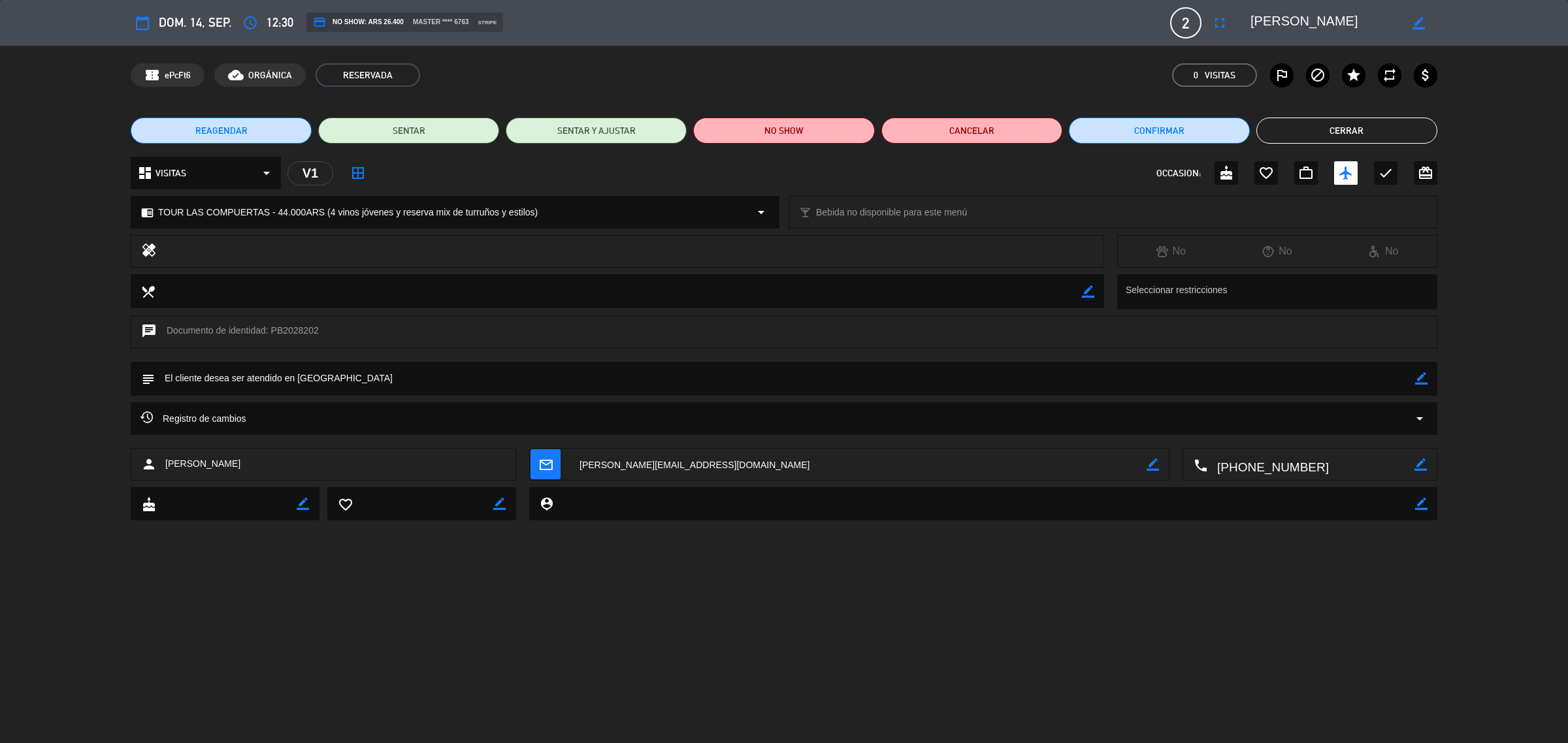
click at [1426, 417] on icon "arrow_drop_down" at bounding box center [1420, 418] width 16 height 16
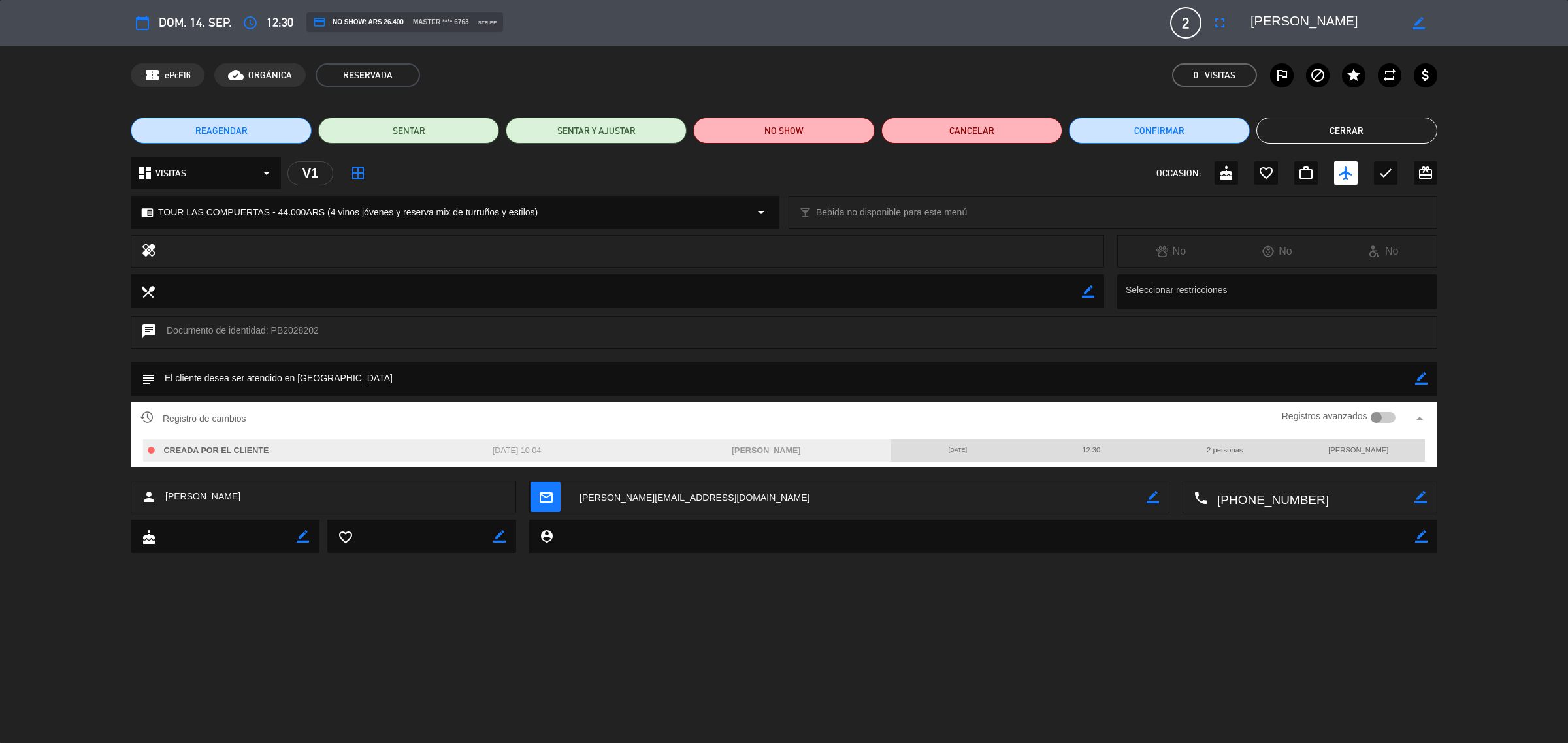
click at [1388, 452] on span "[PERSON_NAME]" at bounding box center [1358, 450] width 60 height 8
click at [216, 449] on span "CREADA POR EL CLIENTE" at bounding box center [216, 450] width 105 height 10
click at [1425, 417] on icon "arrow_drop_up" at bounding box center [1420, 418] width 16 height 16
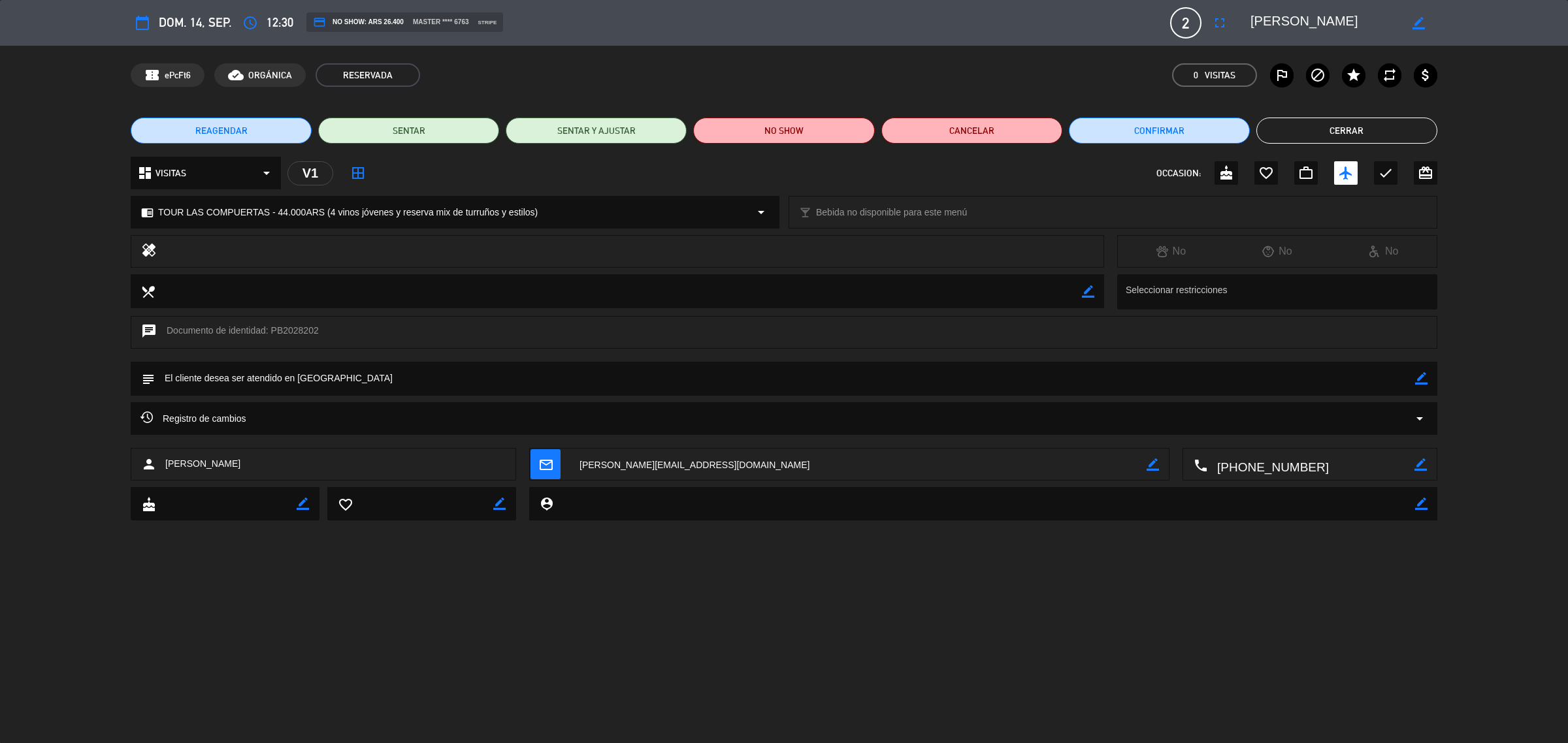
click at [1357, 134] on button "Cerrar" at bounding box center [1347, 130] width 181 height 26
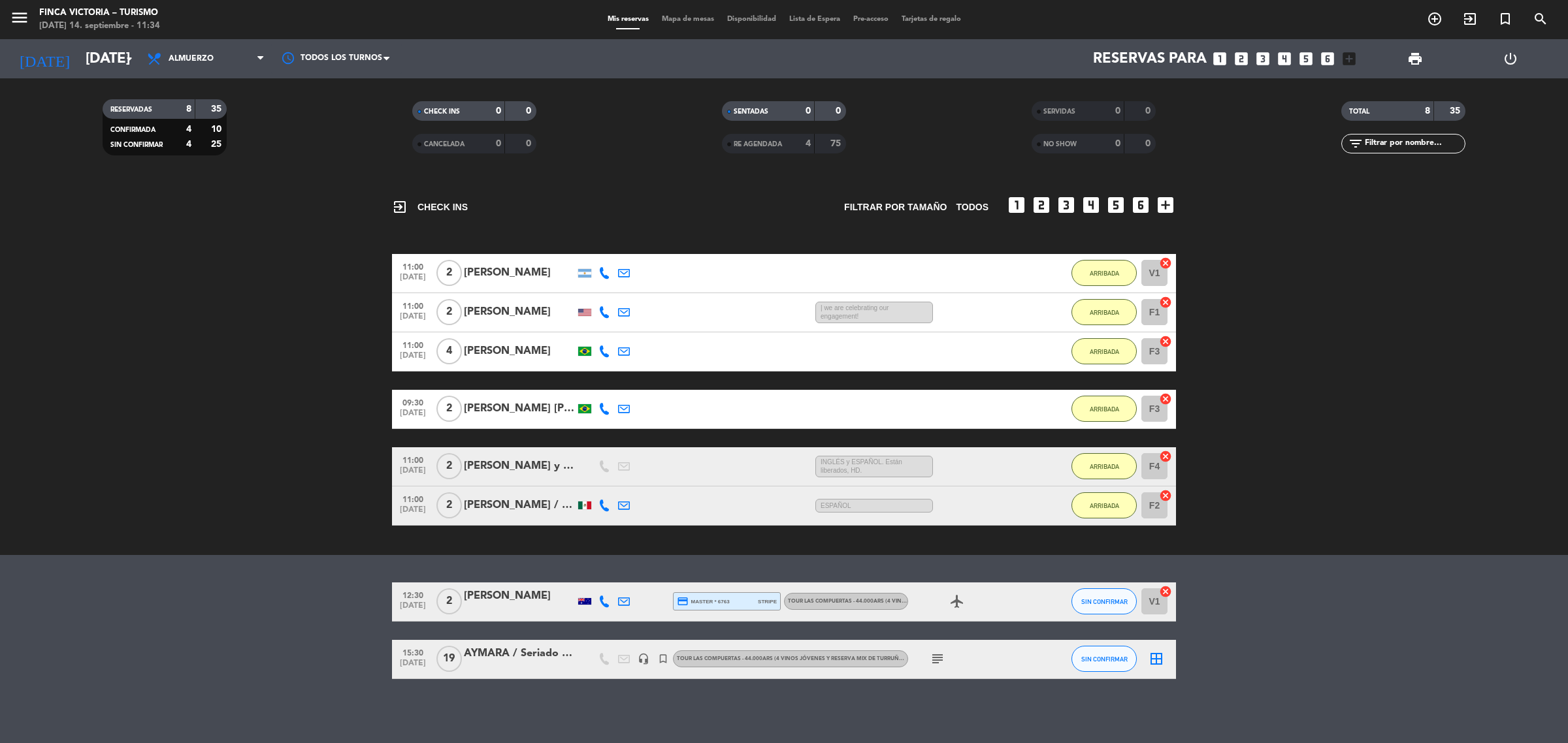
click at [505, 602] on div "[PERSON_NAME]" at bounding box center [519, 596] width 111 height 17
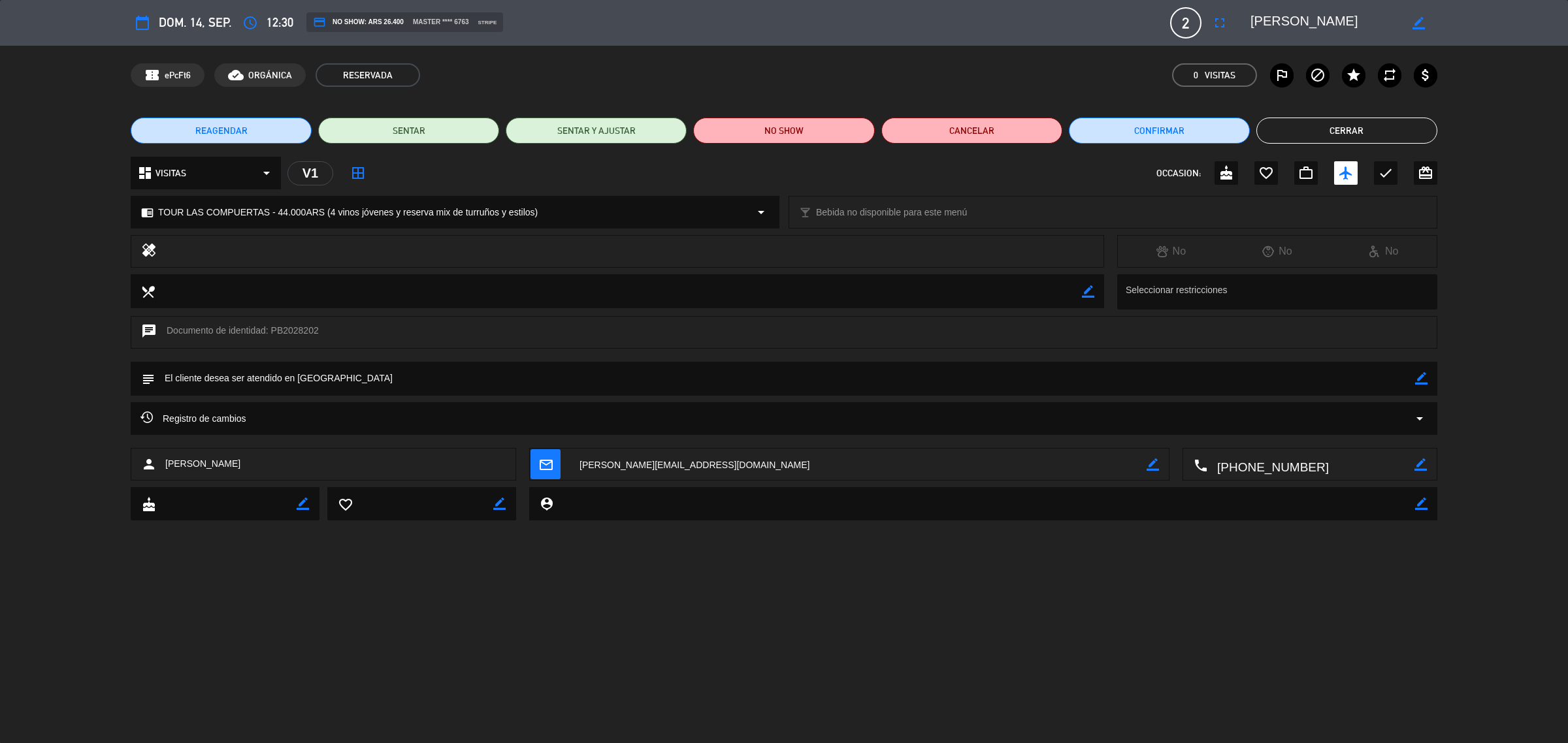
click at [1332, 135] on button "Cerrar" at bounding box center [1347, 130] width 181 height 26
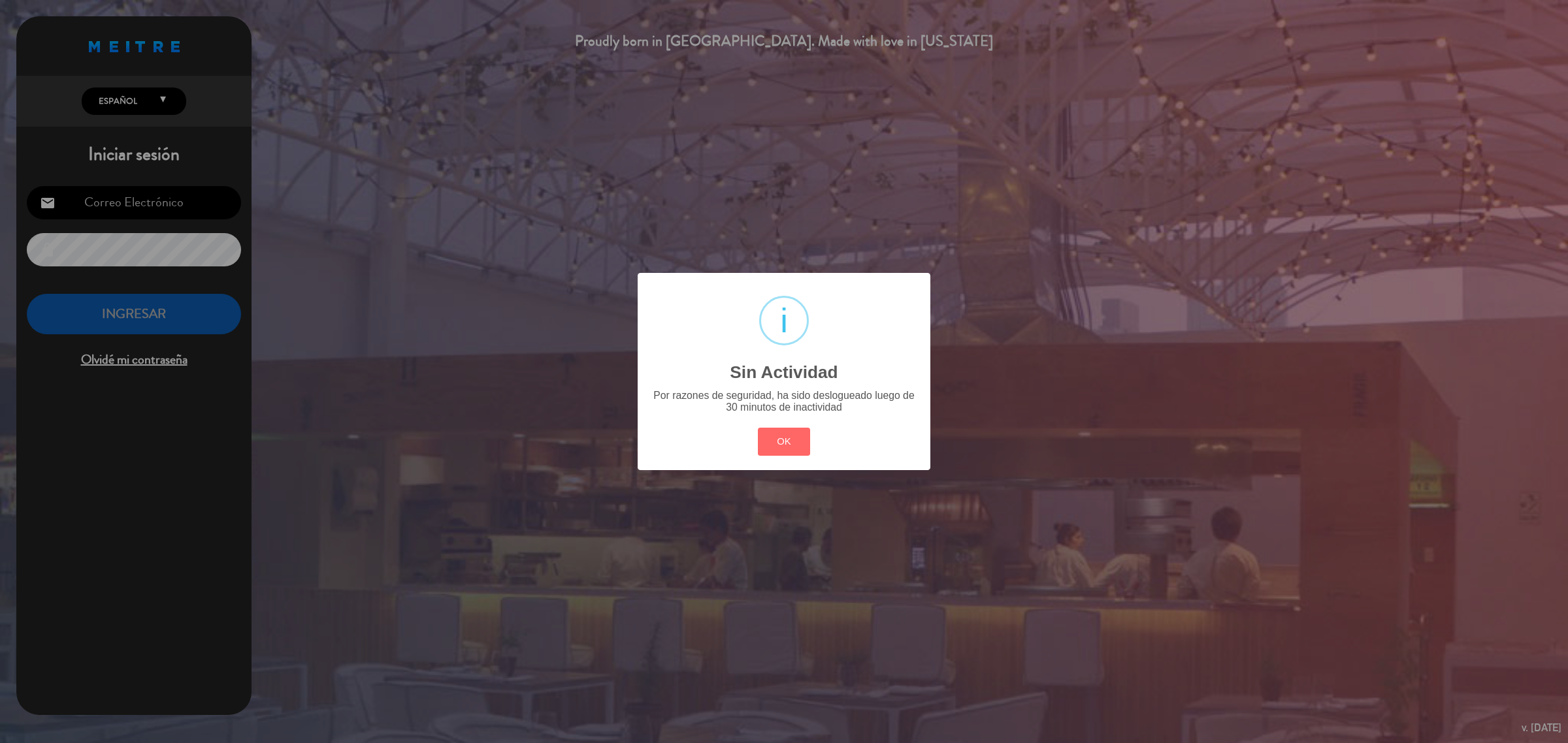
type input "[EMAIL_ADDRESS][DOMAIN_NAME]"
click at [780, 442] on button "OK" at bounding box center [784, 442] width 53 height 28
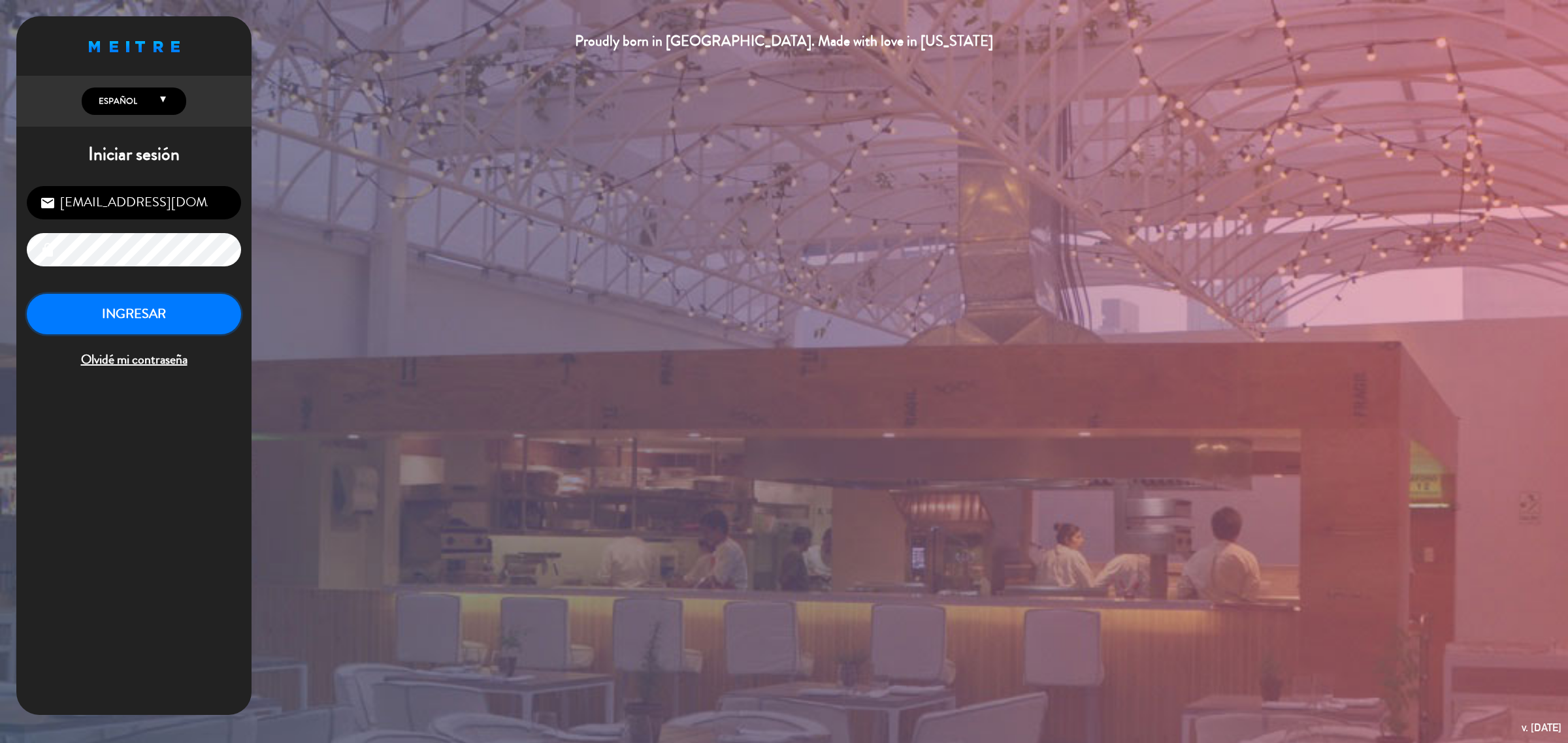
click at [178, 327] on button "INGRESAR" at bounding box center [134, 314] width 214 height 41
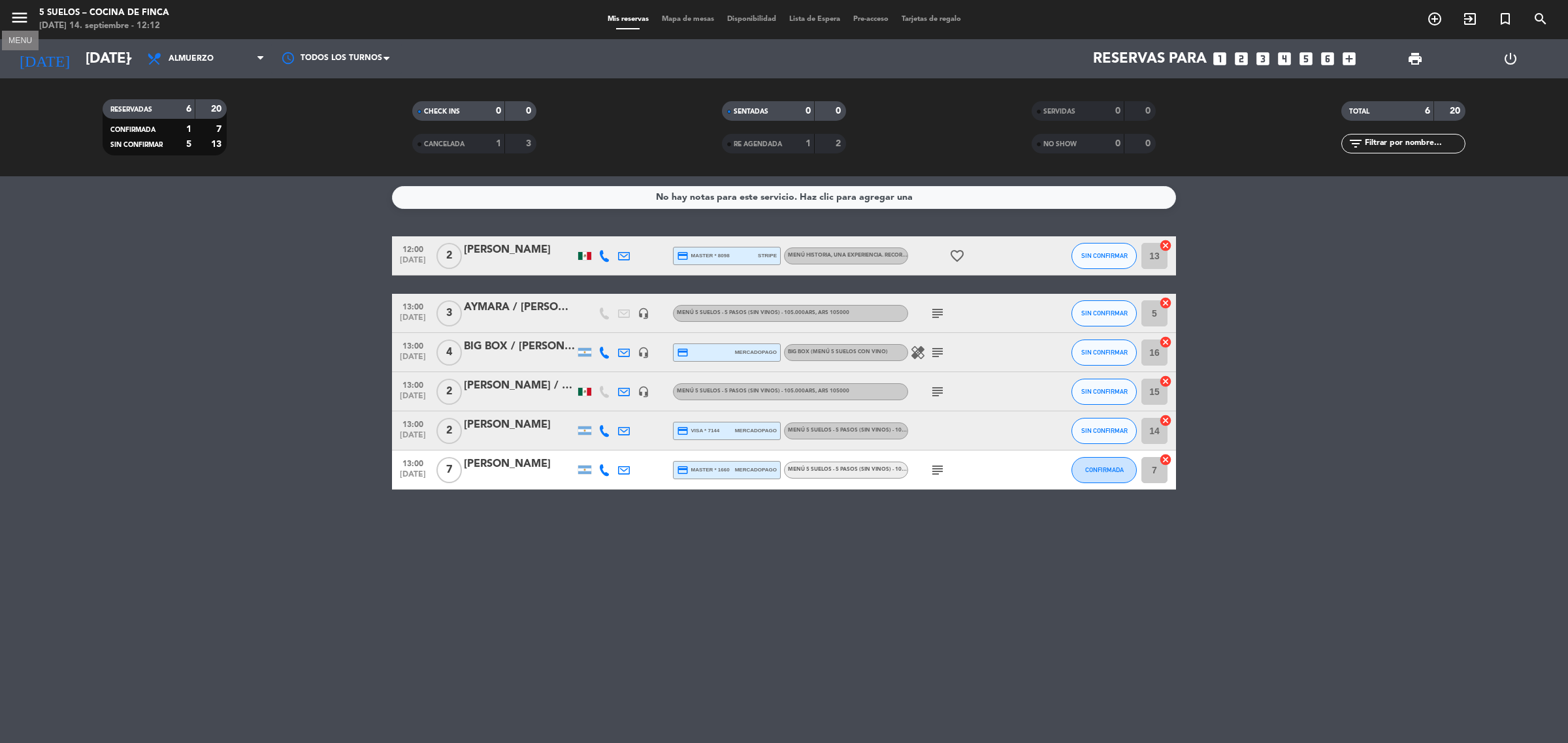
click at [20, 20] on icon "menu" at bounding box center [19, 17] width 20 height 20
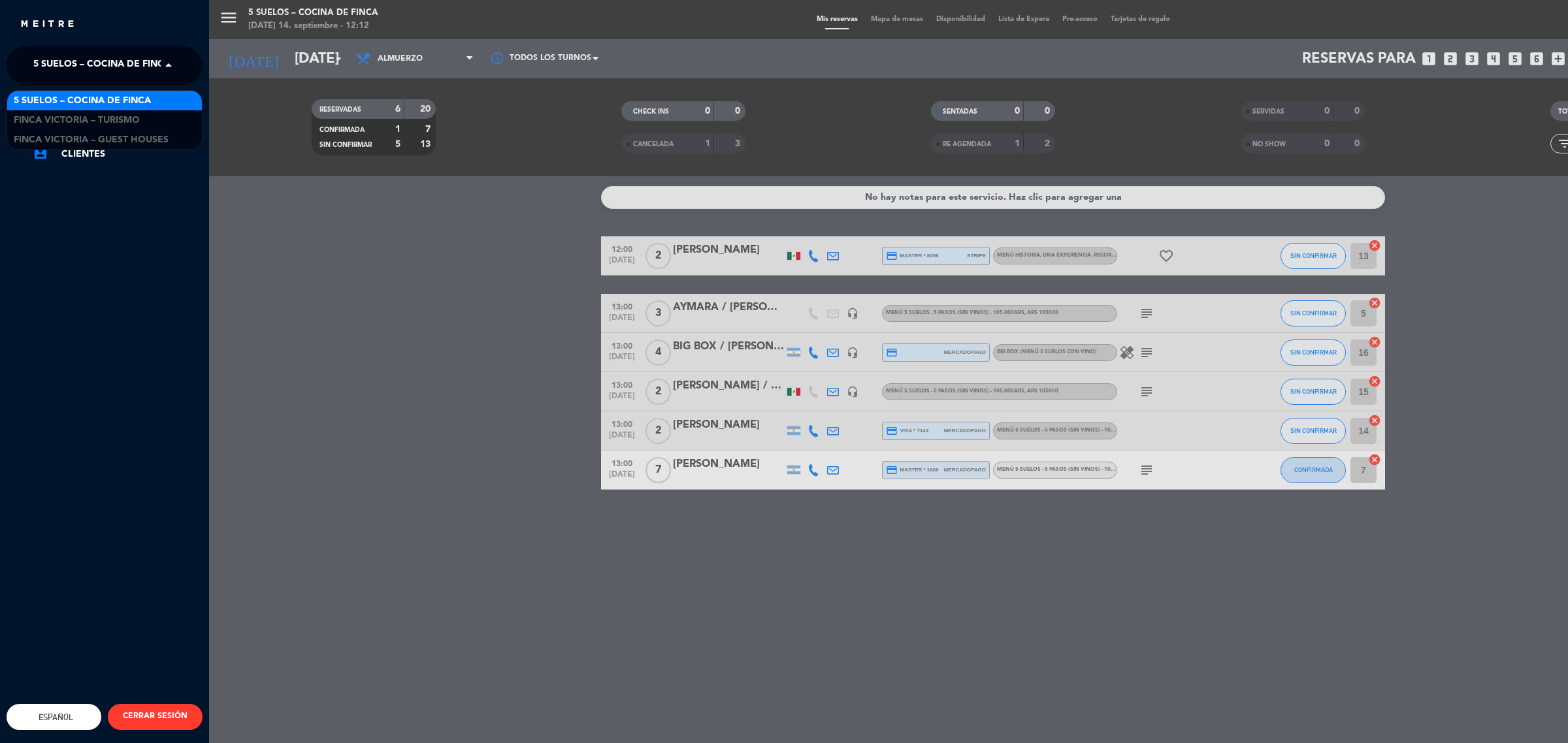
click at [89, 63] on span "5 SUELOS – COCINA DE FINCA" at bounding box center [102, 65] width 137 height 28
click at [109, 122] on span "FINCA VICTORIA – TURISMO" at bounding box center [76, 120] width 126 height 15
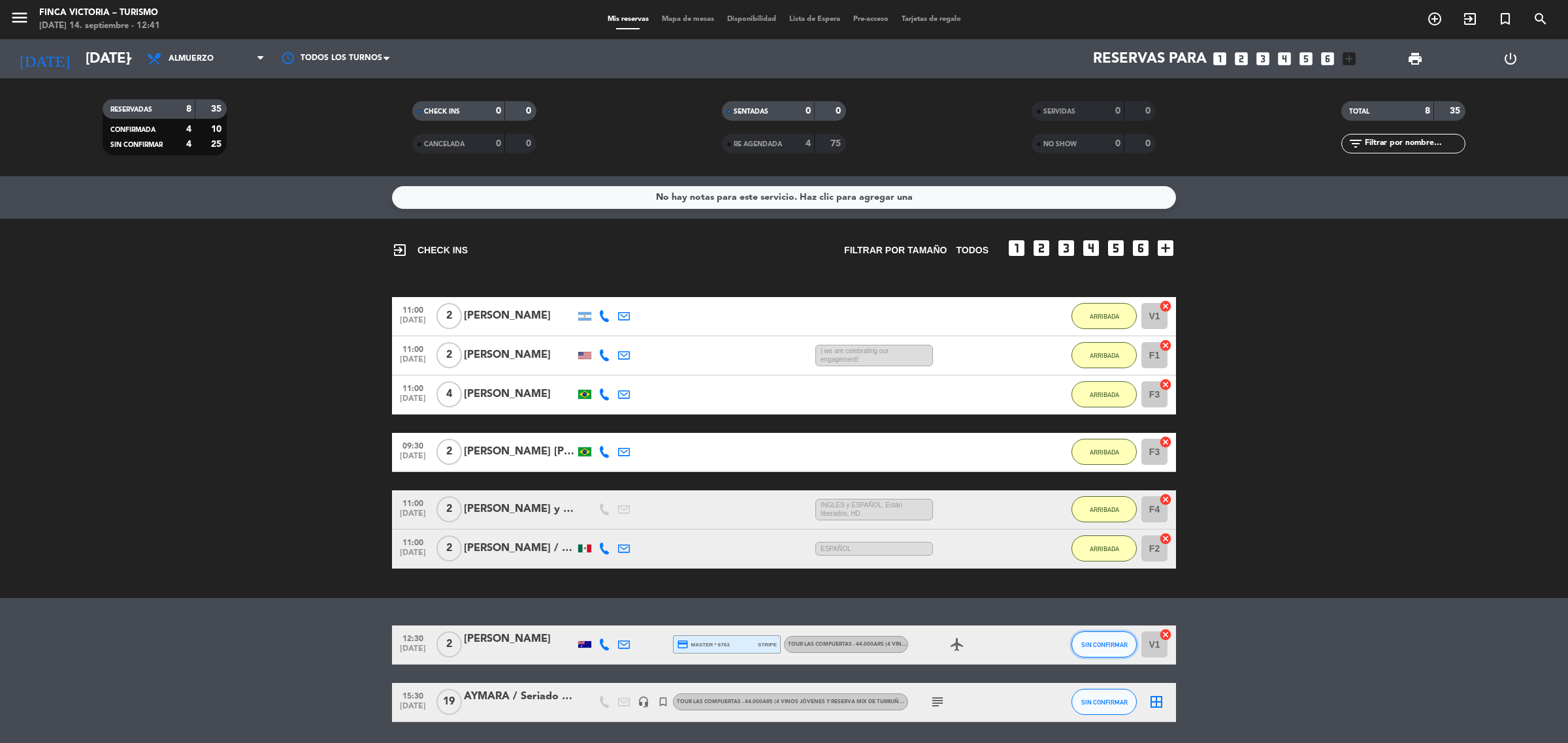
click at [1084, 647] on span "SIN CONFIRMAR" at bounding box center [1104, 645] width 46 height 7
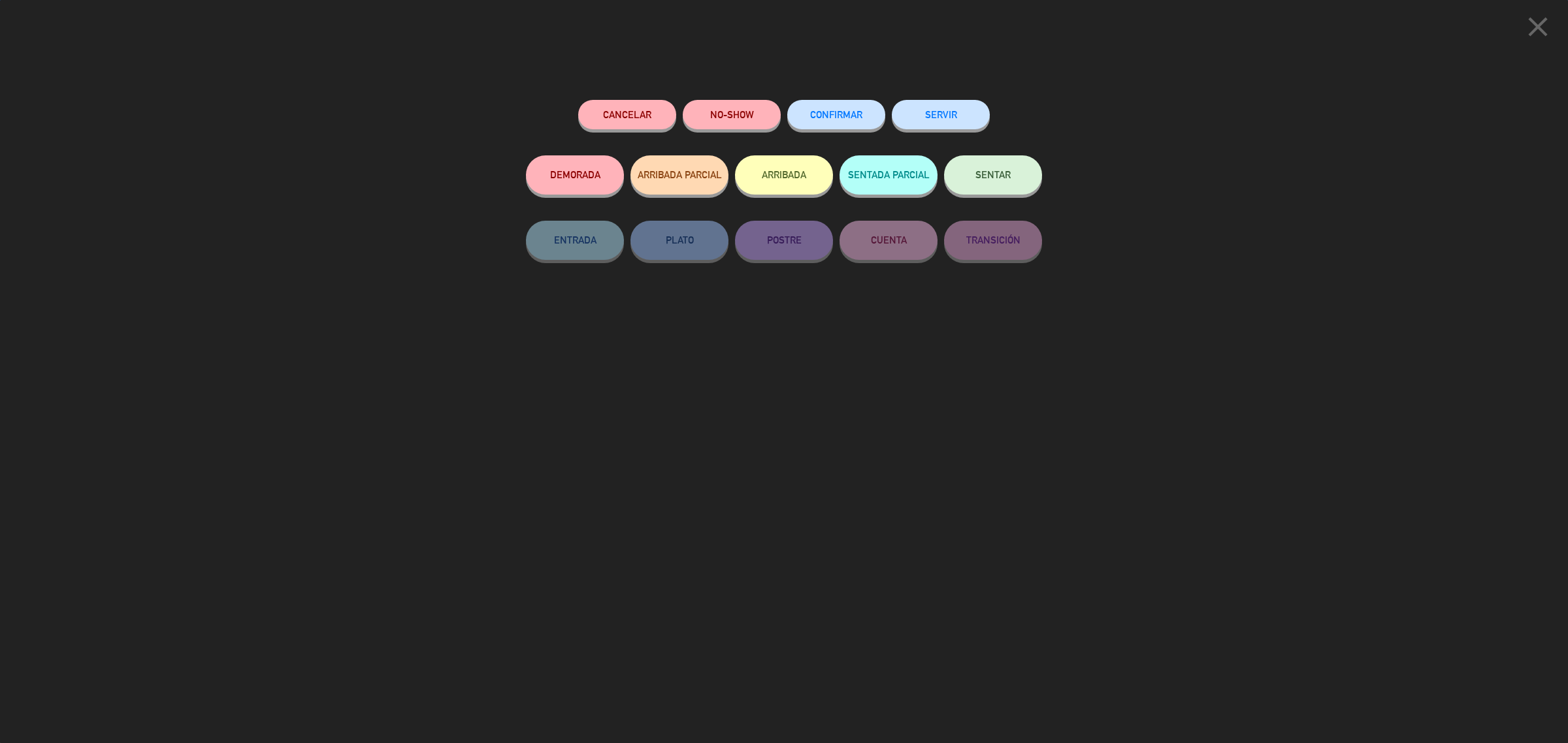
click at [799, 159] on button "ARRIBADA" at bounding box center [784, 174] width 98 height 39
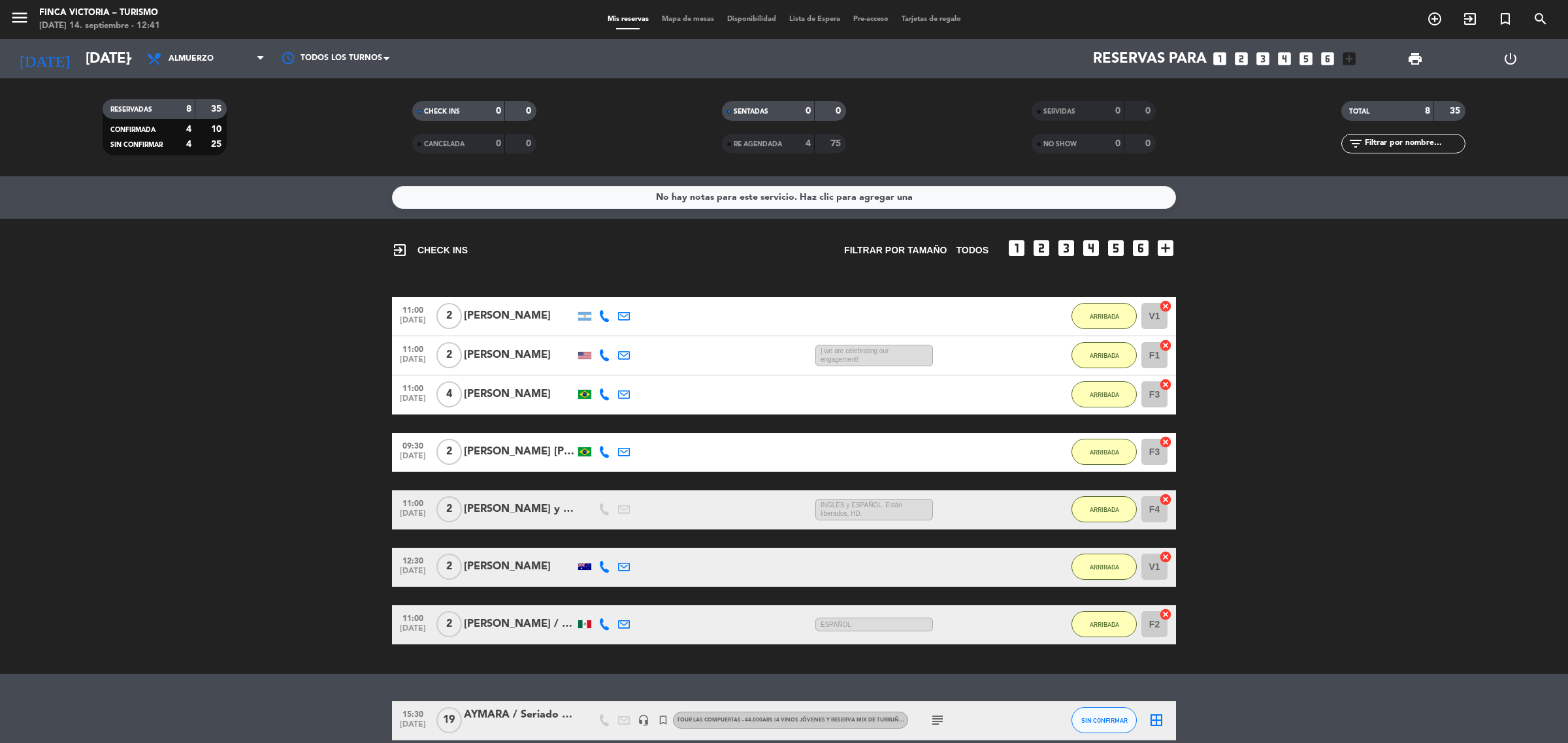
scroll to position [61, 0]
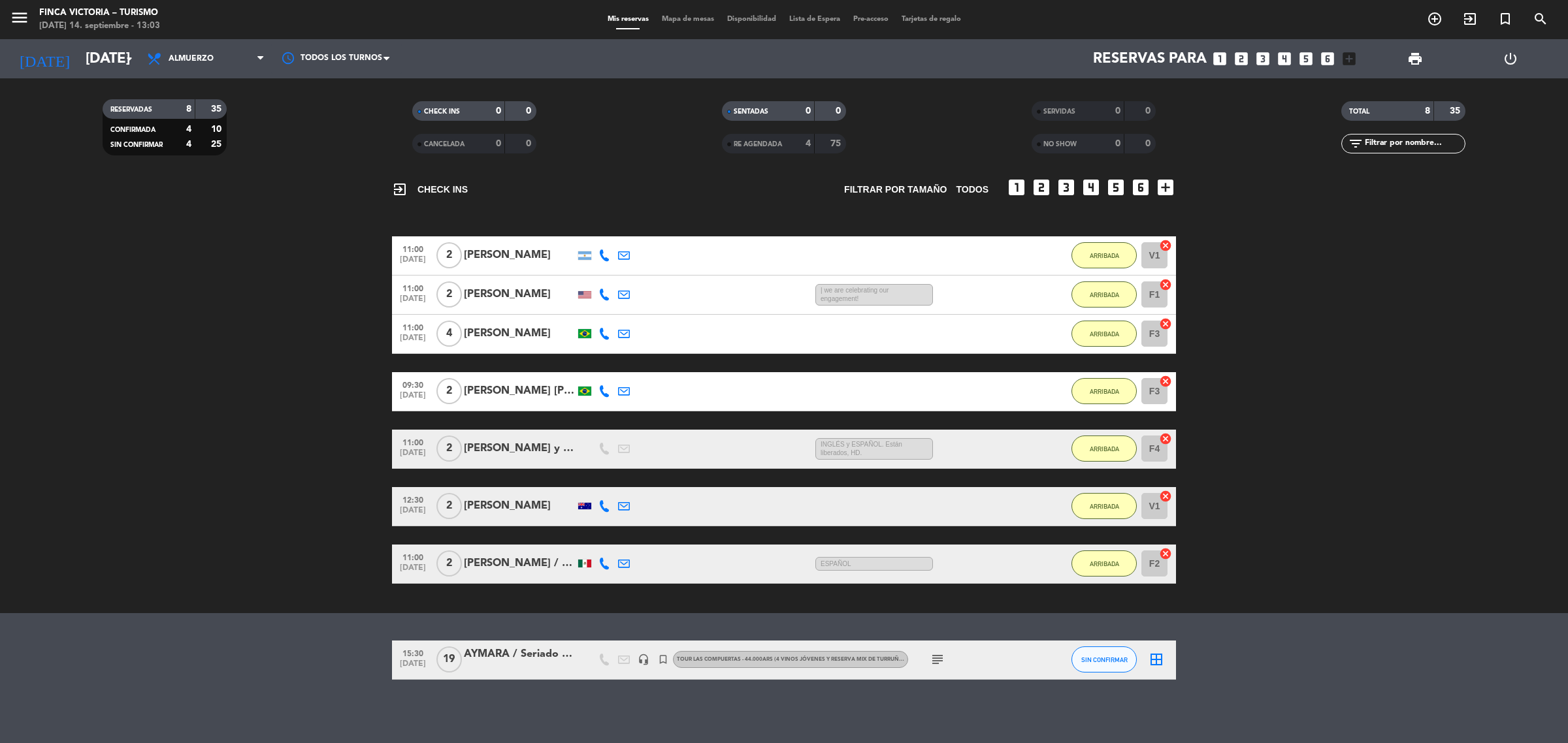
click at [524, 561] on div "[PERSON_NAME] / [PERSON_NAME]" at bounding box center [519, 564] width 111 height 17
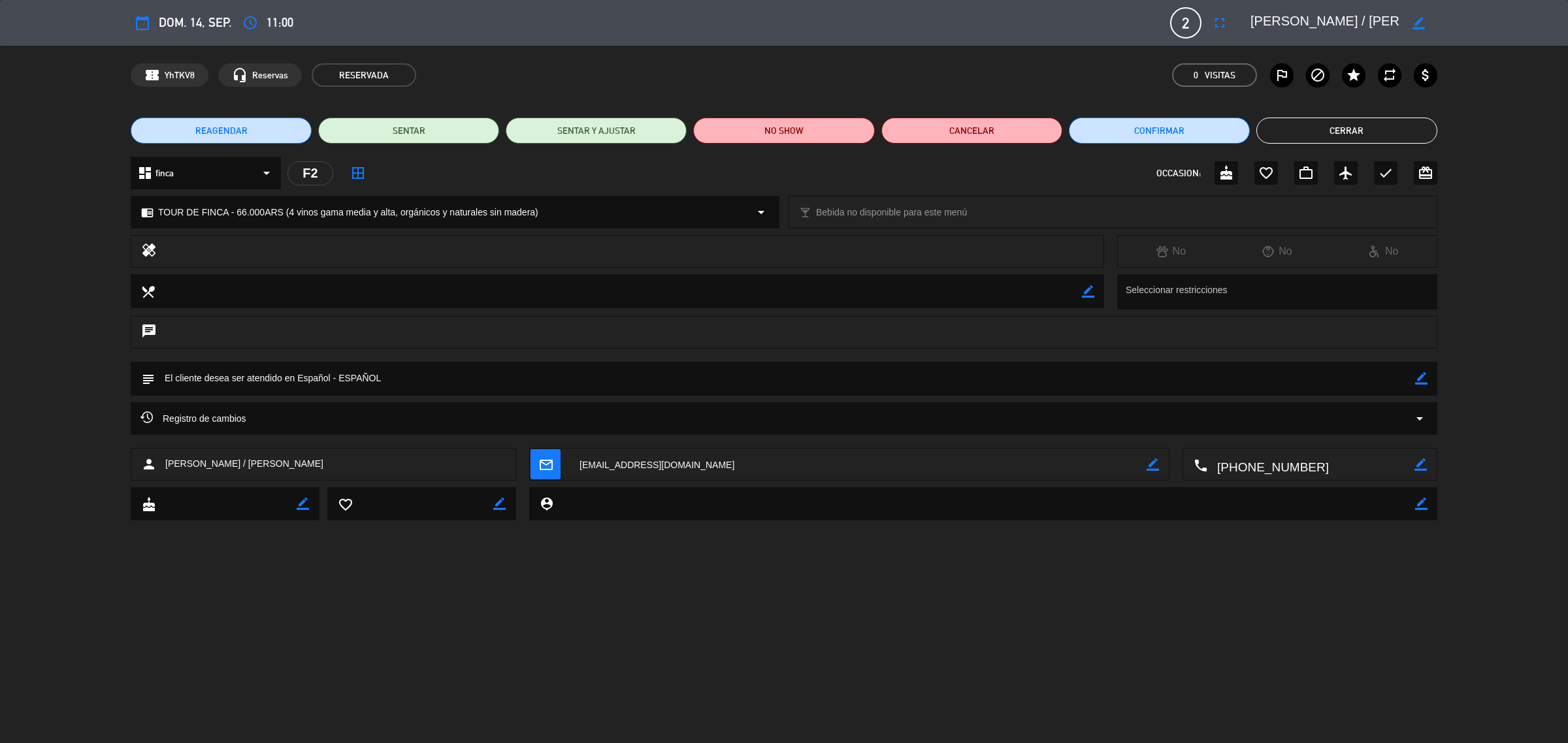
click at [1350, 125] on button "Cerrar" at bounding box center [1347, 130] width 181 height 26
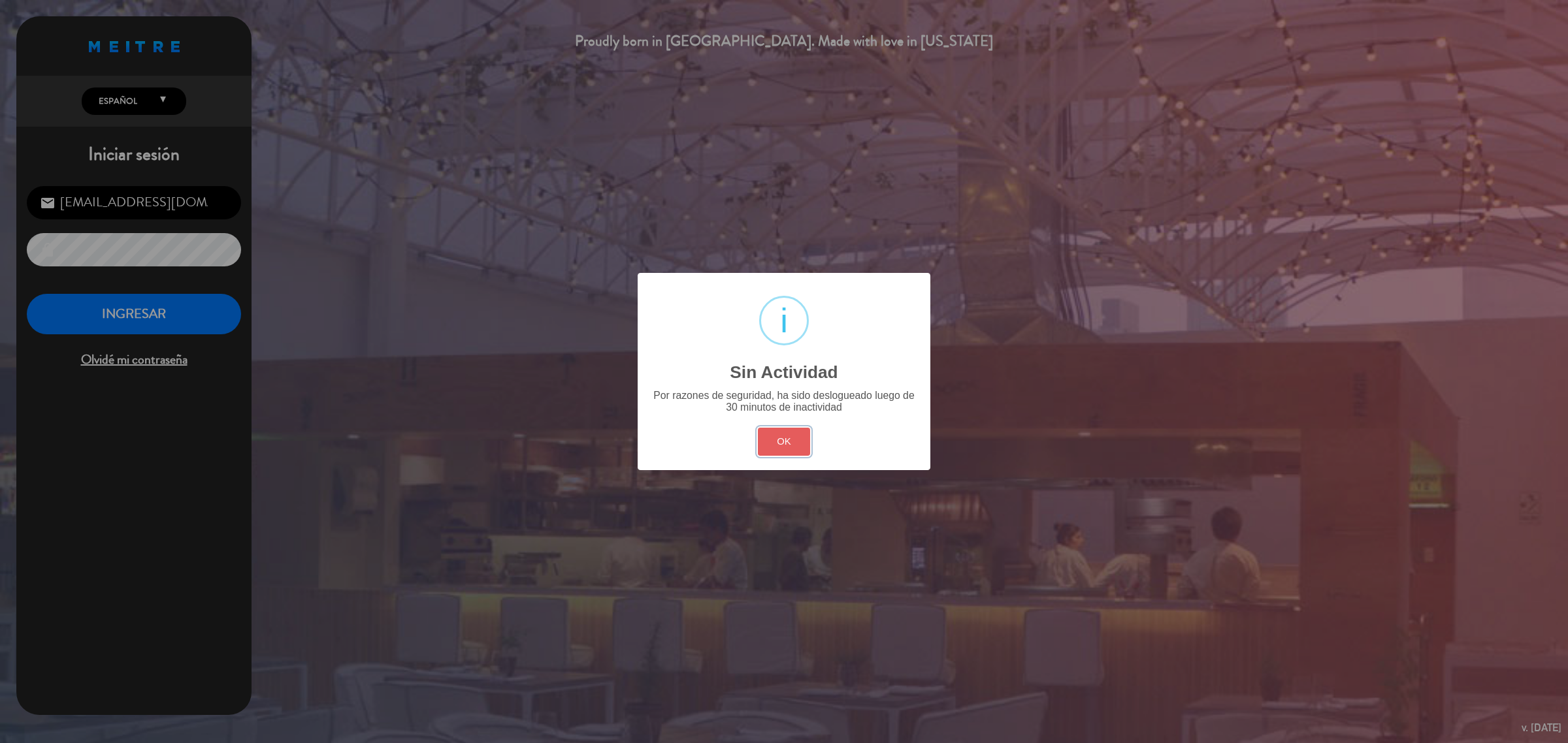
click at [781, 444] on button "OK" at bounding box center [784, 442] width 53 height 28
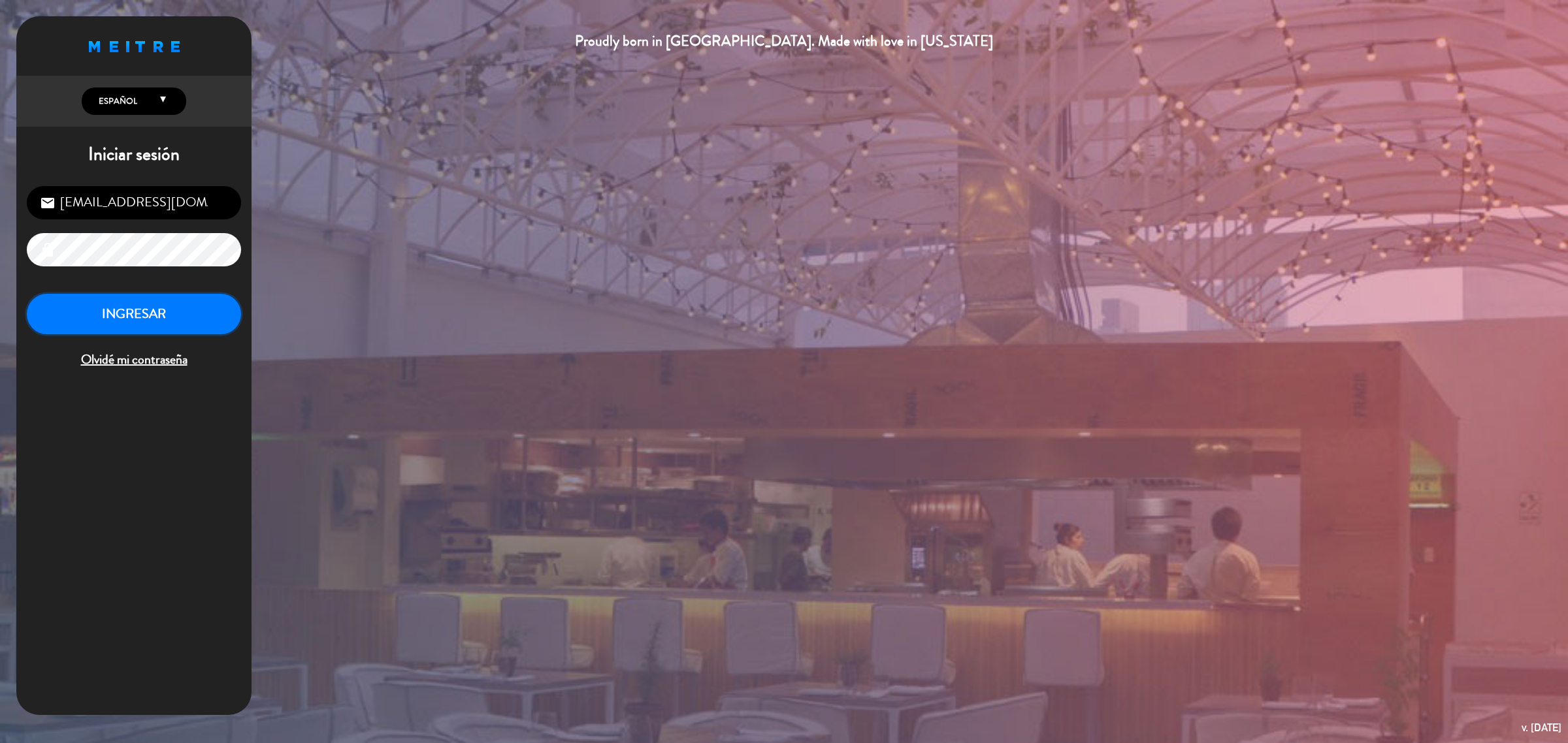
click at [149, 318] on button "INGRESAR" at bounding box center [134, 314] width 214 height 41
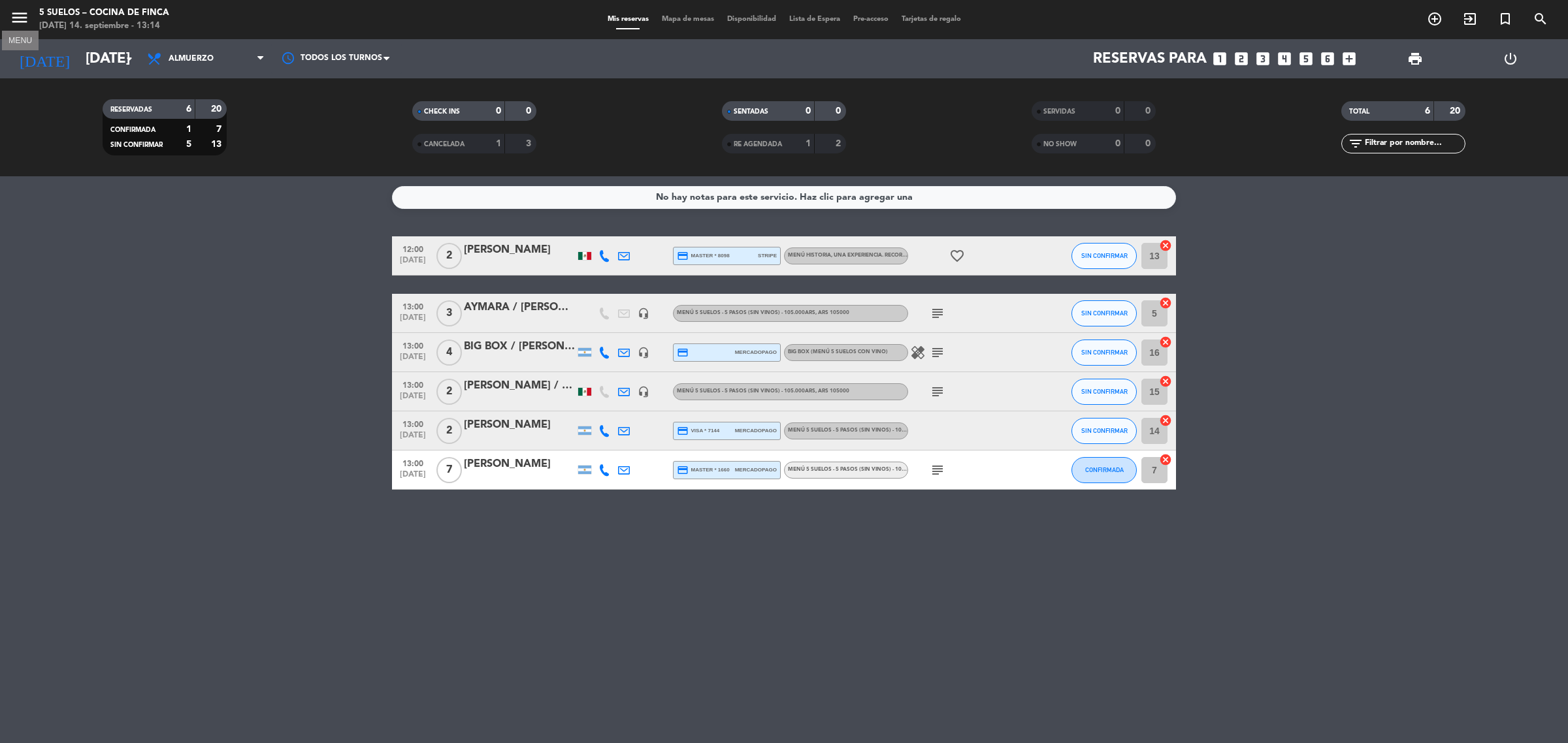
click at [14, 12] on icon "menu" at bounding box center [19, 17] width 20 height 20
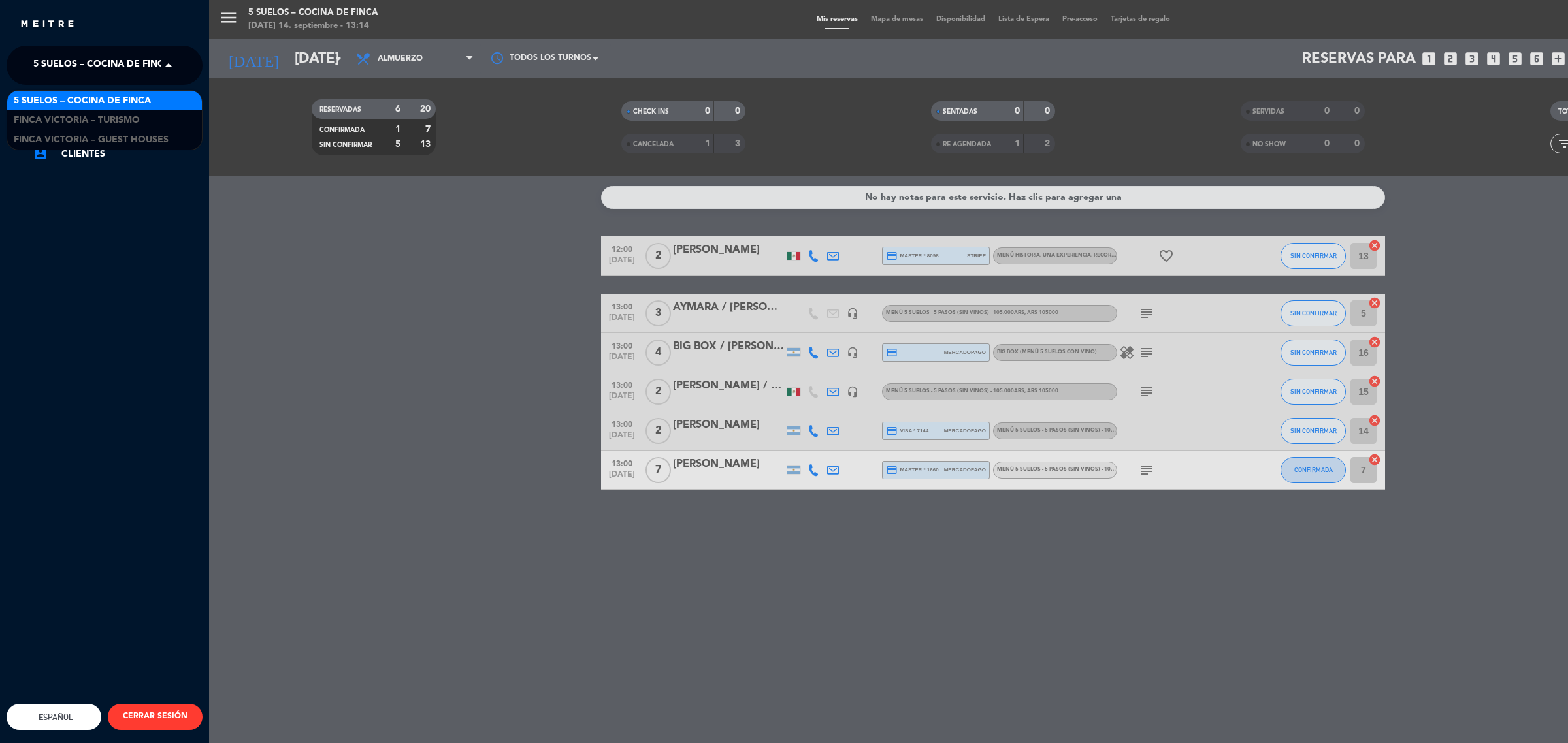
click at [142, 68] on span "5 SUELOS – COCINA DE FINCA" at bounding box center [102, 65] width 137 height 28
click at [115, 117] on span "FINCA VICTORIA – TURISMO" at bounding box center [76, 120] width 126 height 15
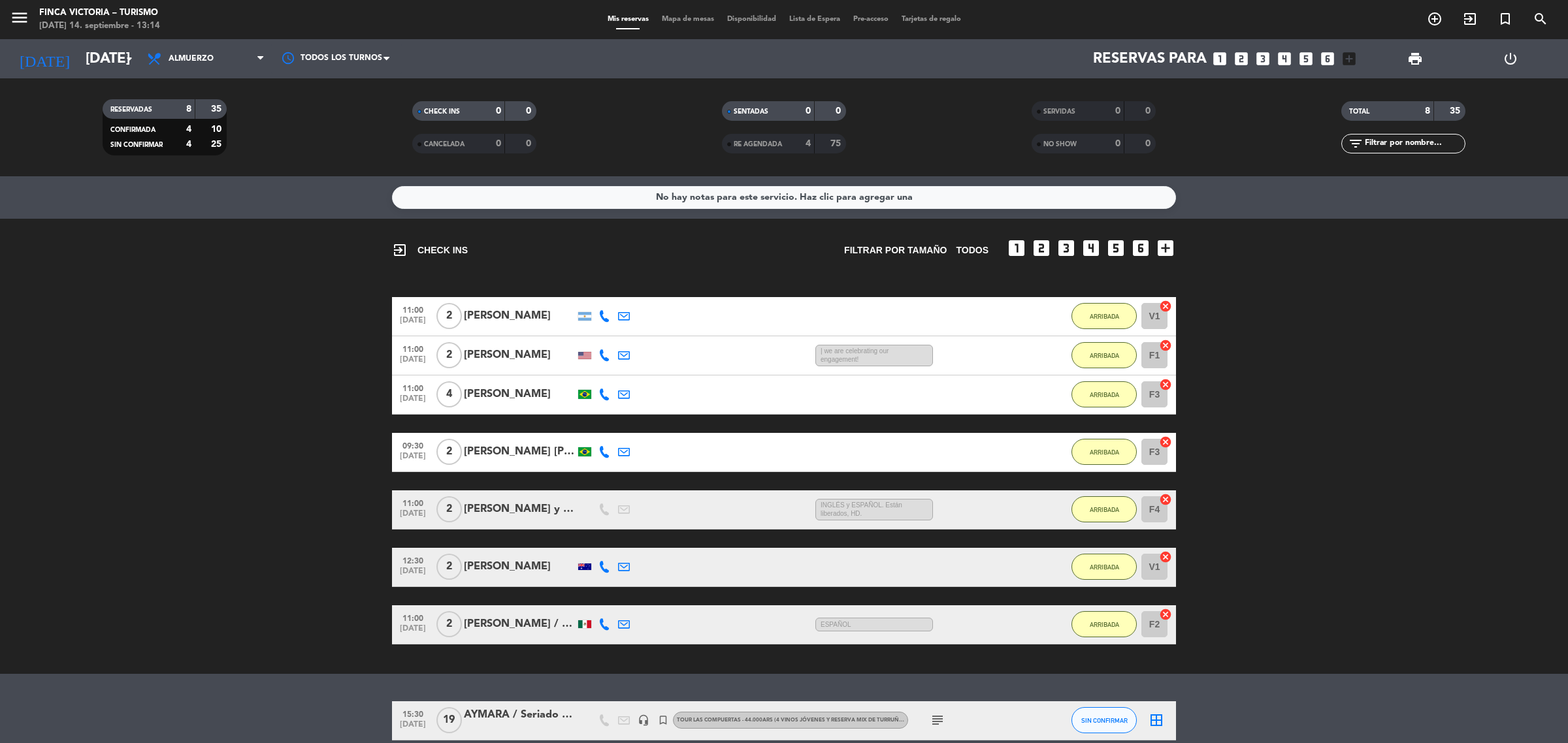
scroll to position [61, 0]
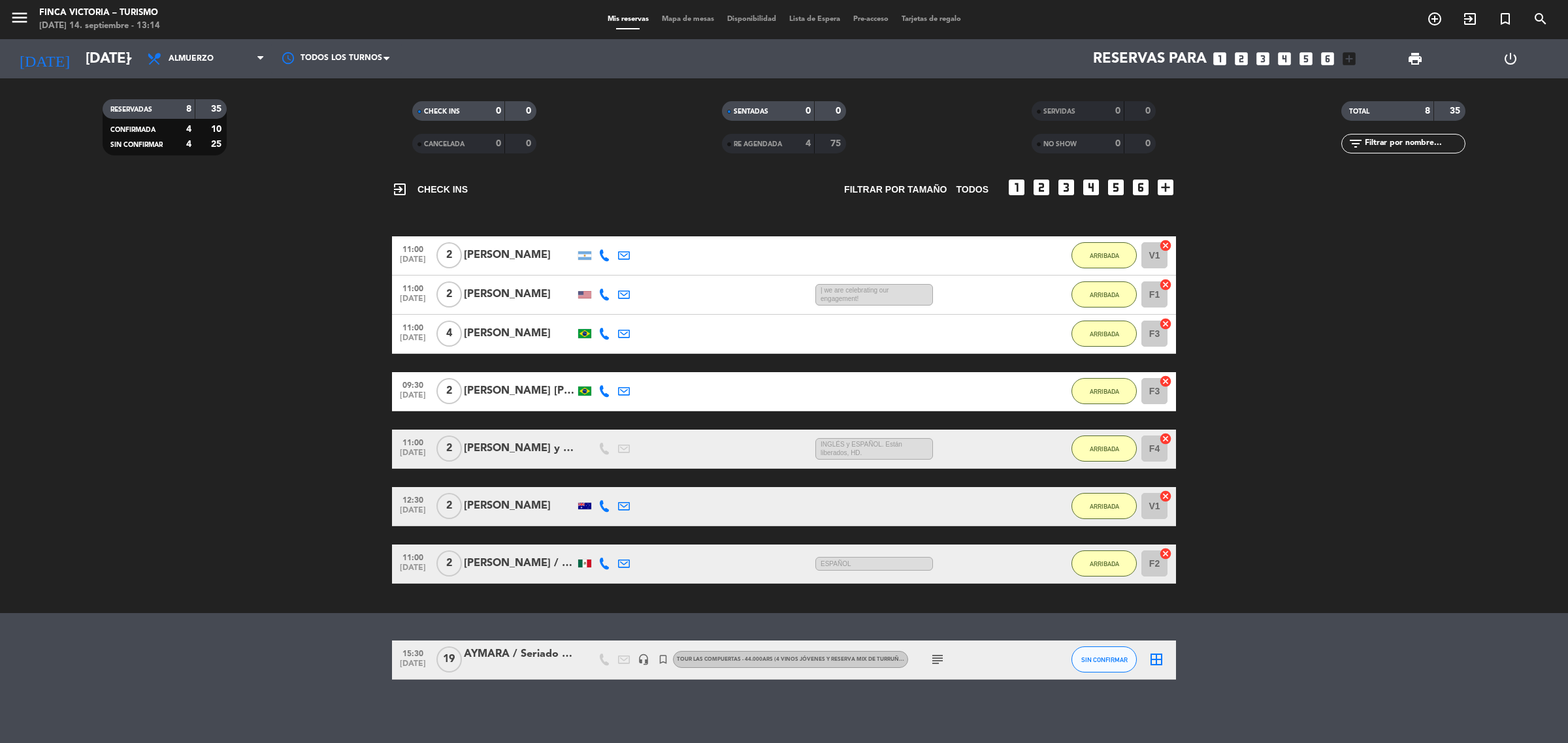
click at [505, 453] on div "[PERSON_NAME] y [PERSON_NAME]" at bounding box center [519, 449] width 111 height 17
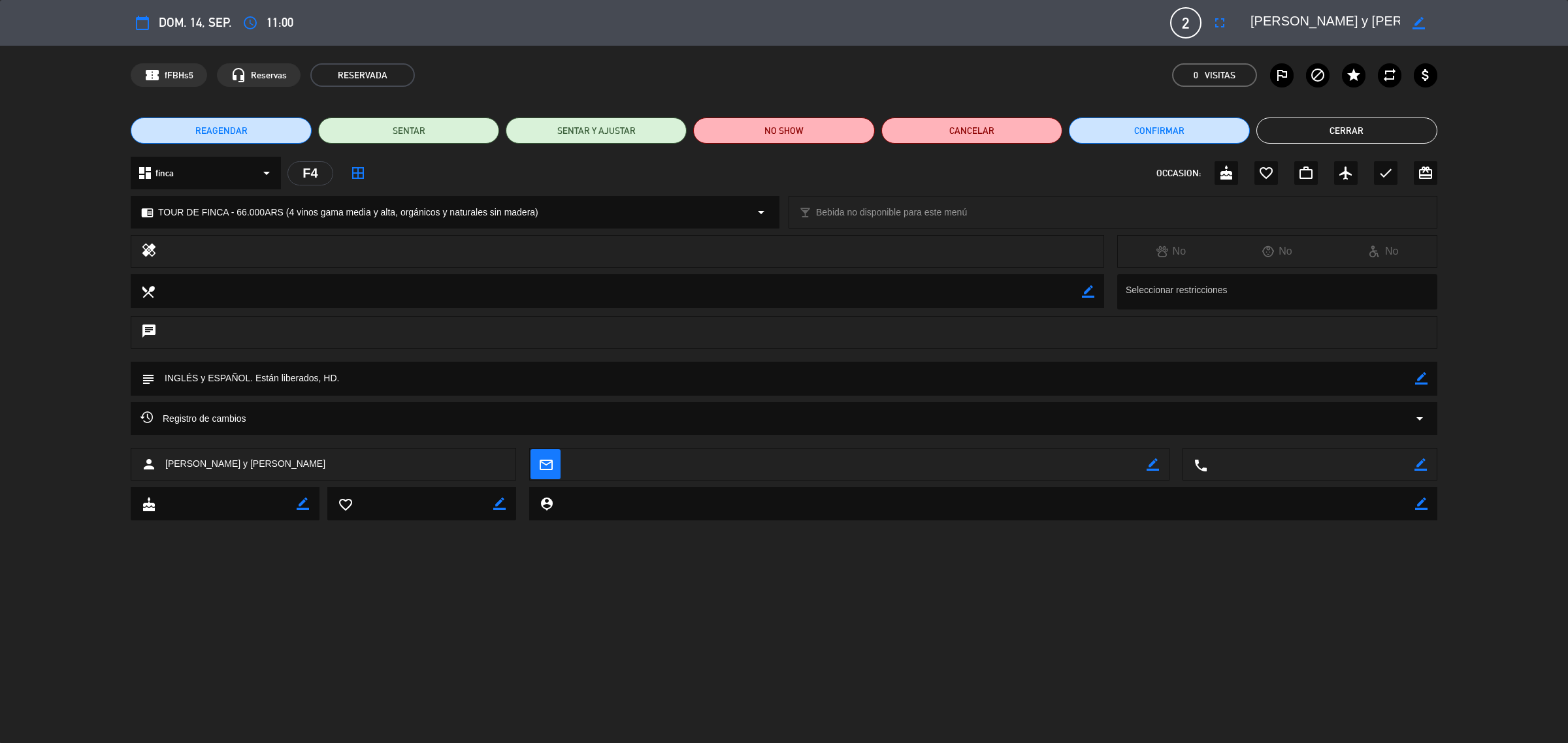
click at [1350, 126] on button "Cerrar" at bounding box center [1347, 130] width 181 height 26
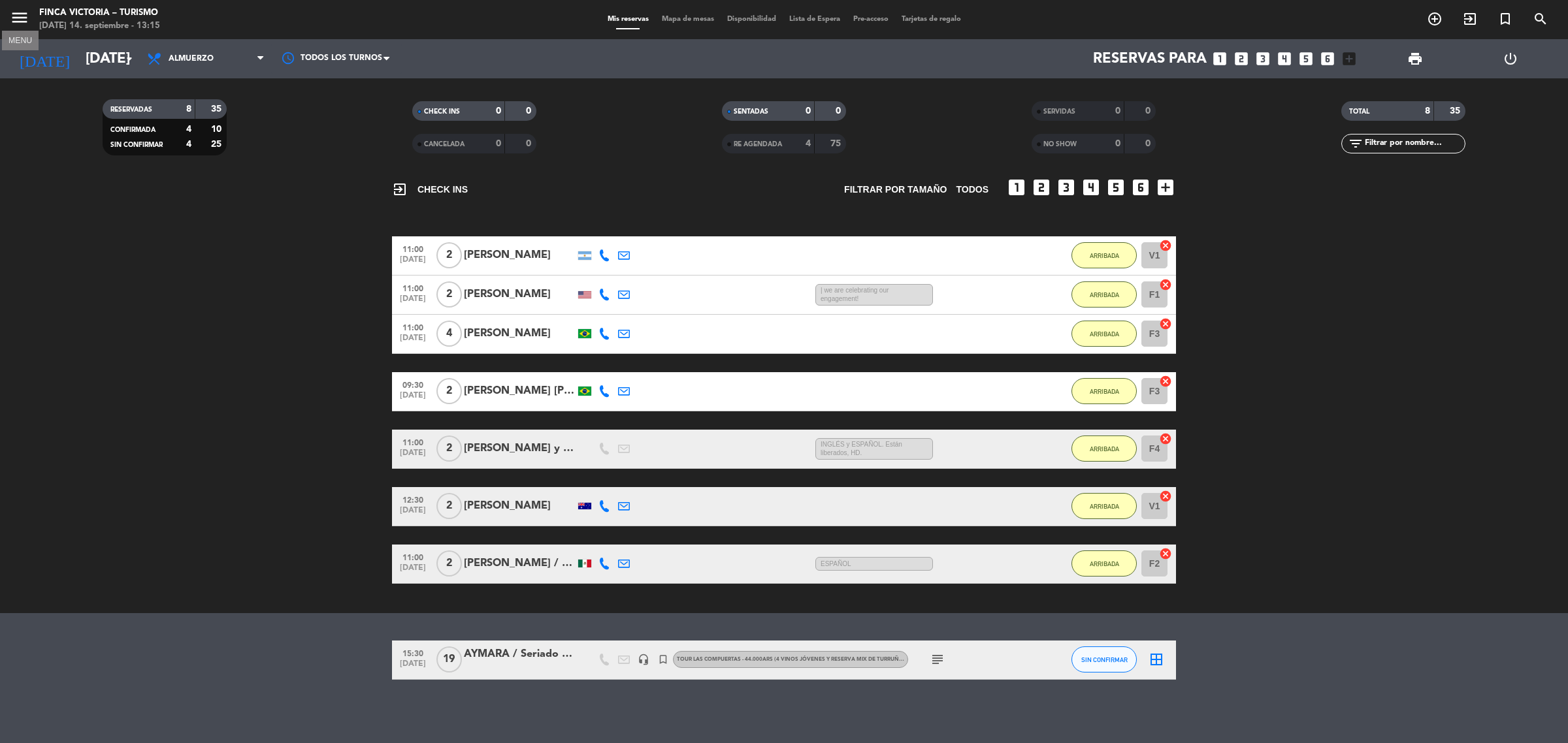
click at [30, 15] on span "menu MENU" at bounding box center [24, 19] width 30 height 30
click at [20, 16] on icon "menu" at bounding box center [19, 17] width 20 height 20
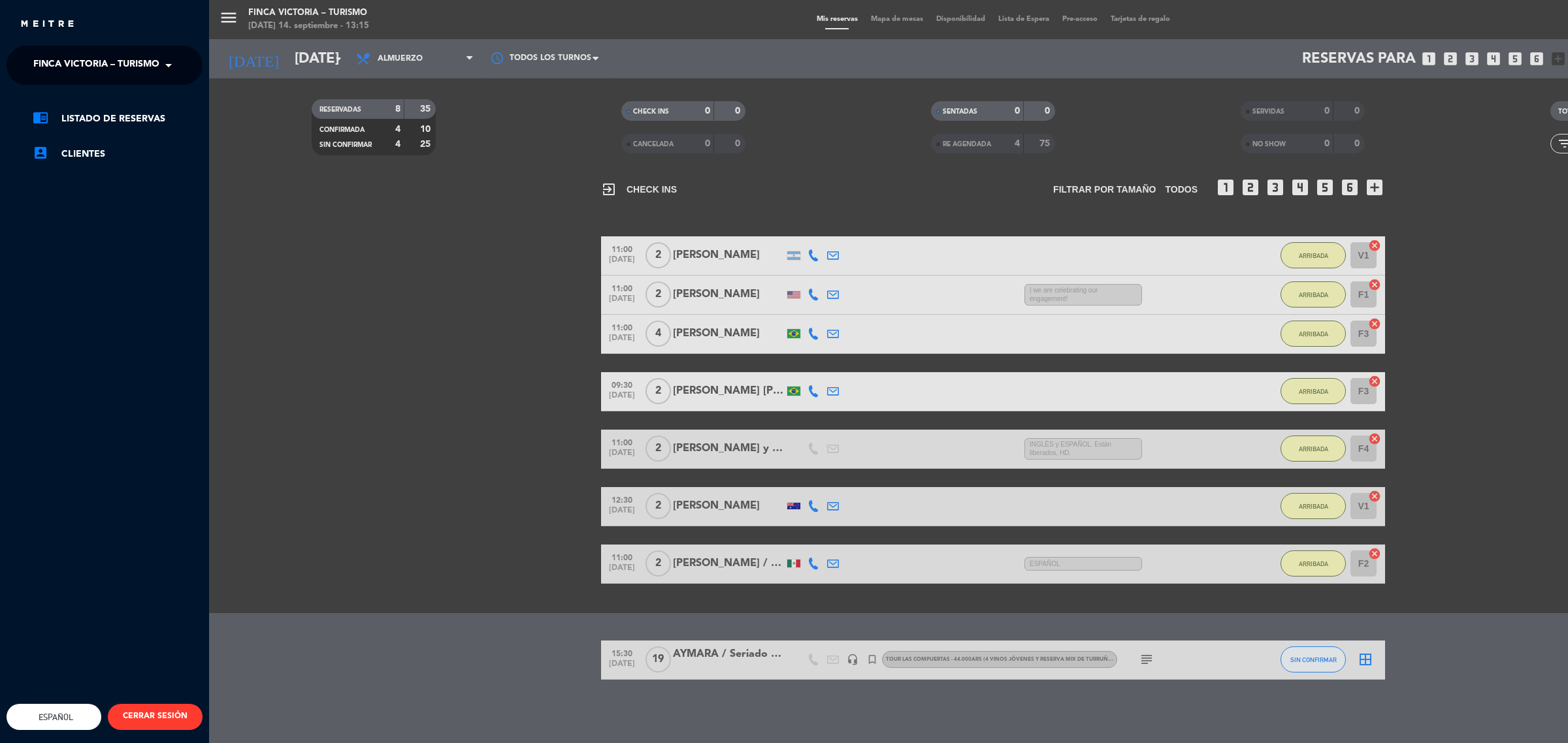
click at [116, 63] on span "FINCA VICTORIA – TURISMO" at bounding box center [96, 65] width 126 height 28
click at [131, 106] on span "5 SUELOS – COCINA DE FINCA" at bounding box center [82, 101] width 137 height 15
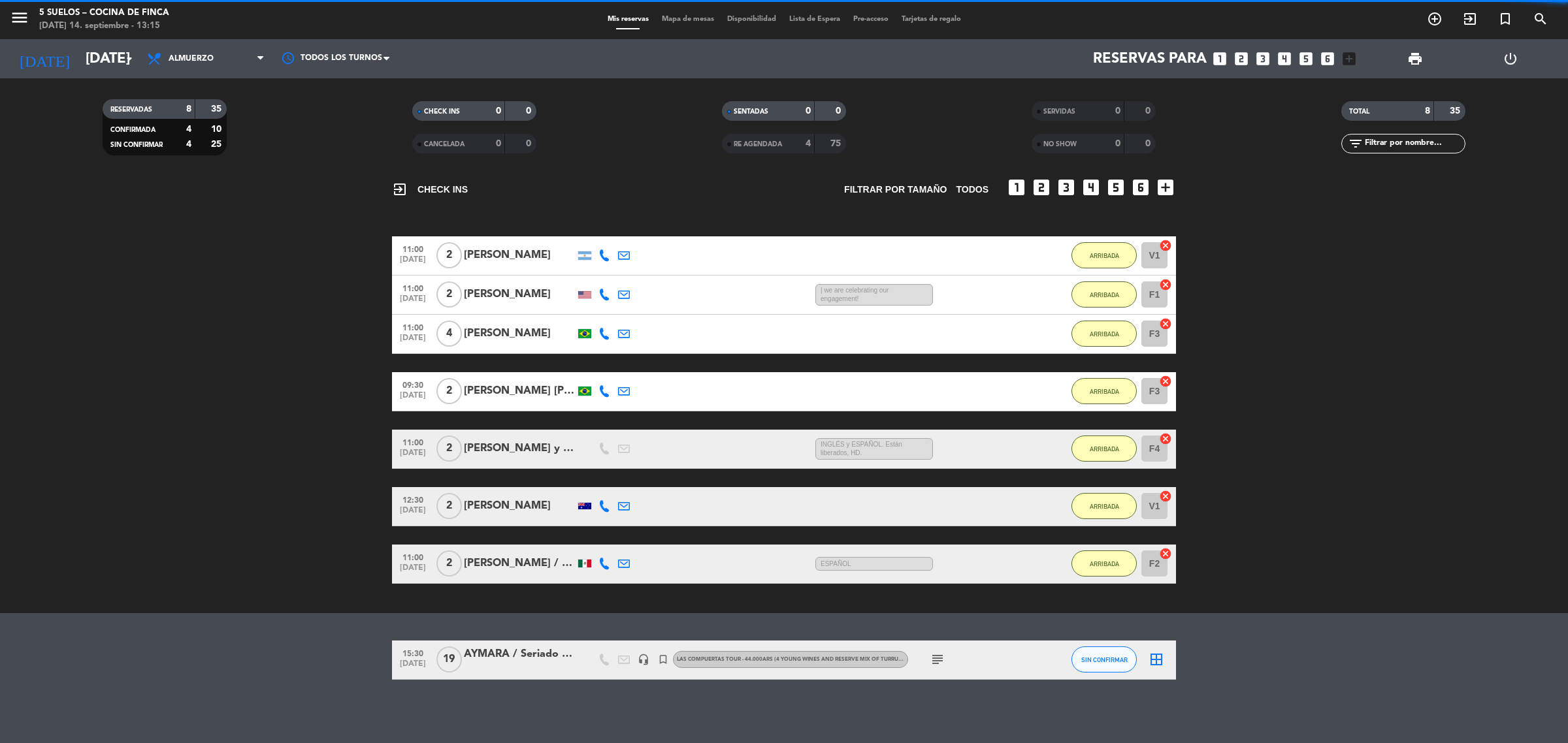
scroll to position [0, 0]
